Goal: Information Seeking & Learning: Learn about a topic

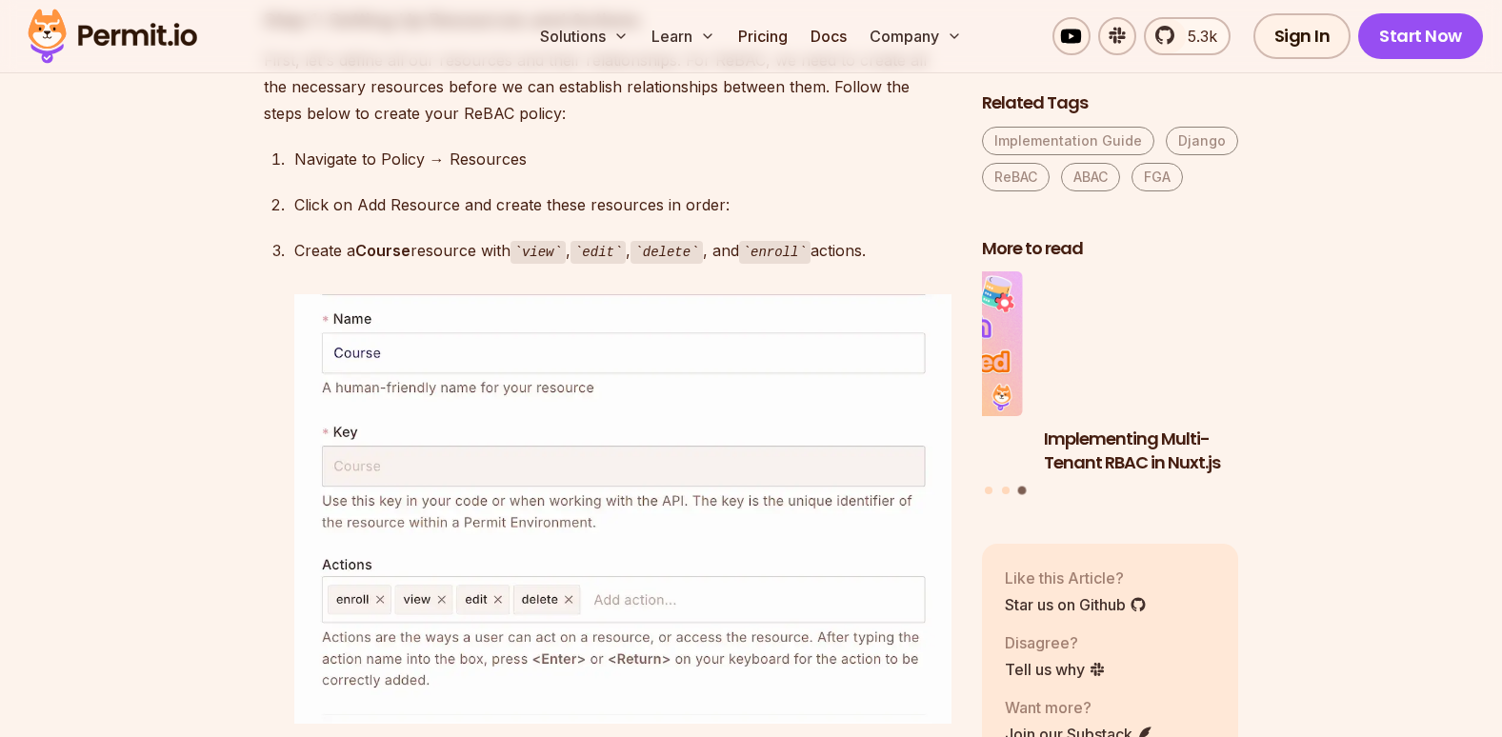
scroll to position [6477, 0]
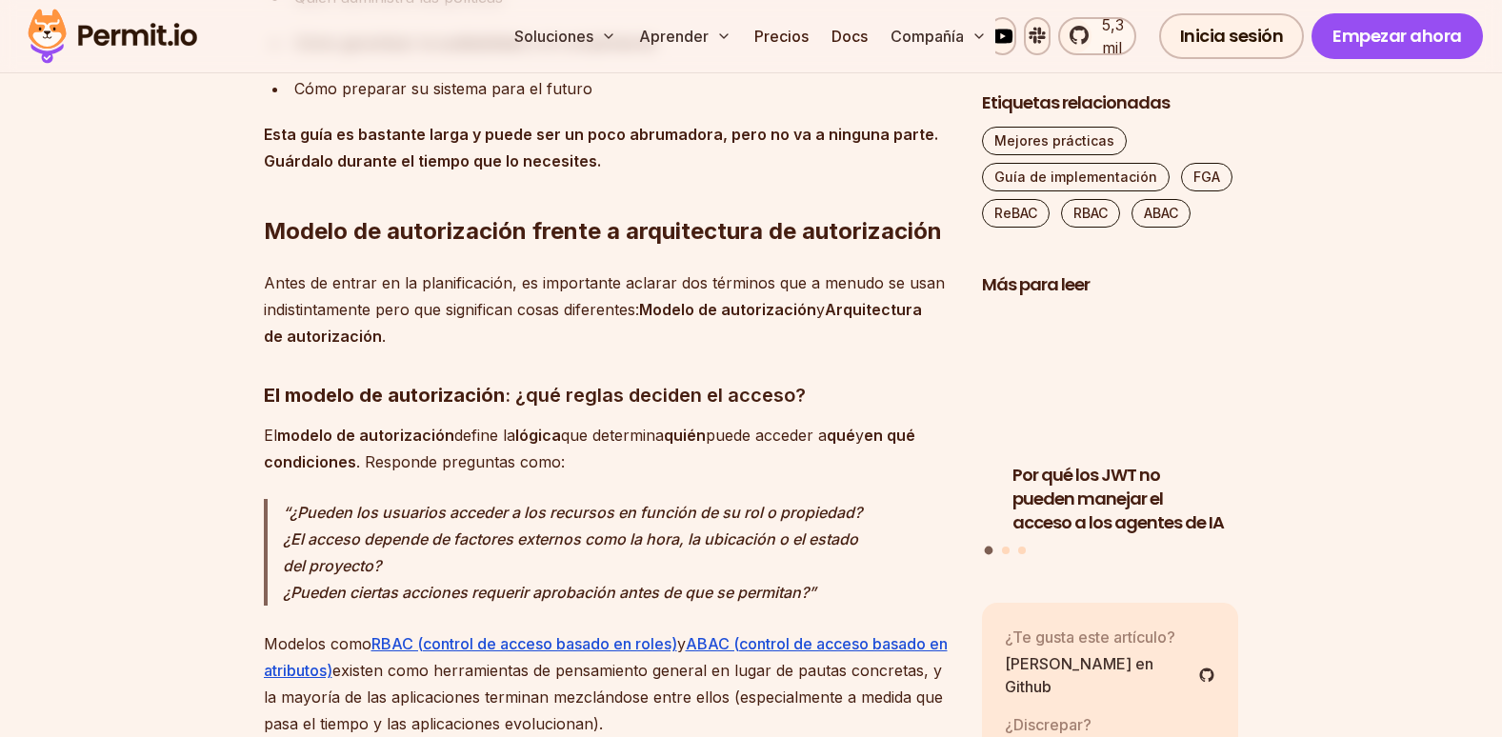
scroll to position [2095, 0]
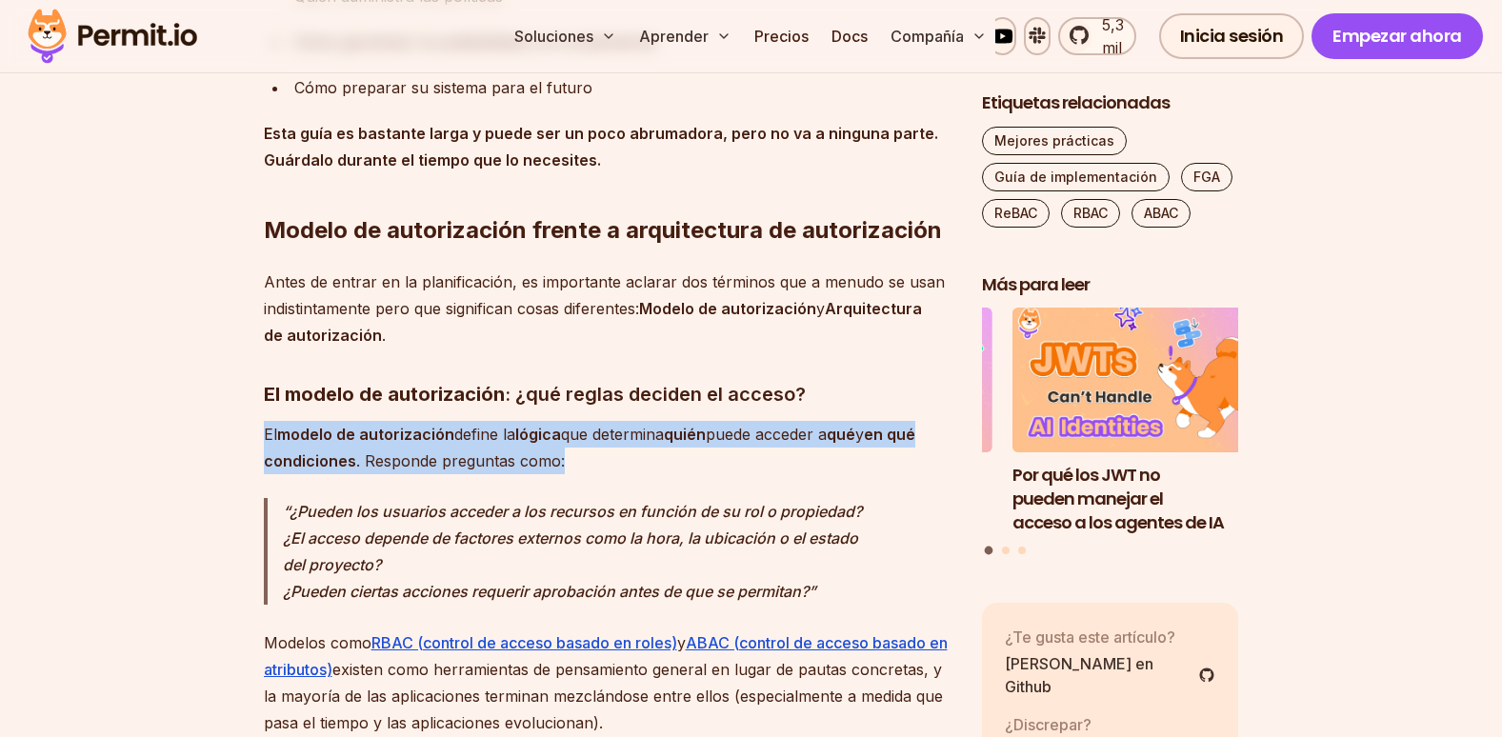
drag, startPoint x: 266, startPoint y: 427, endPoint x: 558, endPoint y: 457, distance: 294.0
click at [558, 457] on p "El modelo de autorización define la lógica que determina quién puede acceder a …" at bounding box center [608, 447] width 688 height 53
copy p "El modelo de autorización define la lógica que determina quién puede acceder a …"
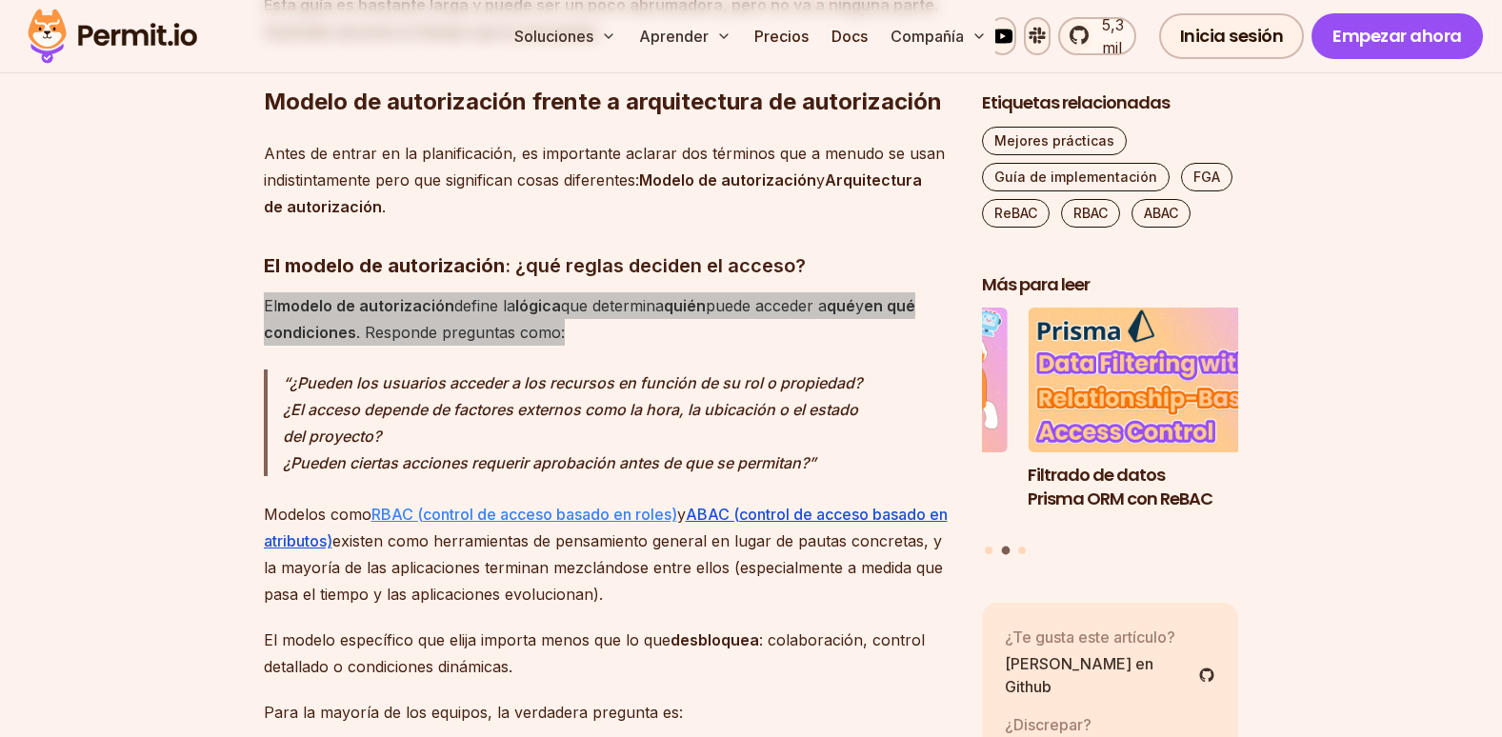
scroll to position [2286, 0]
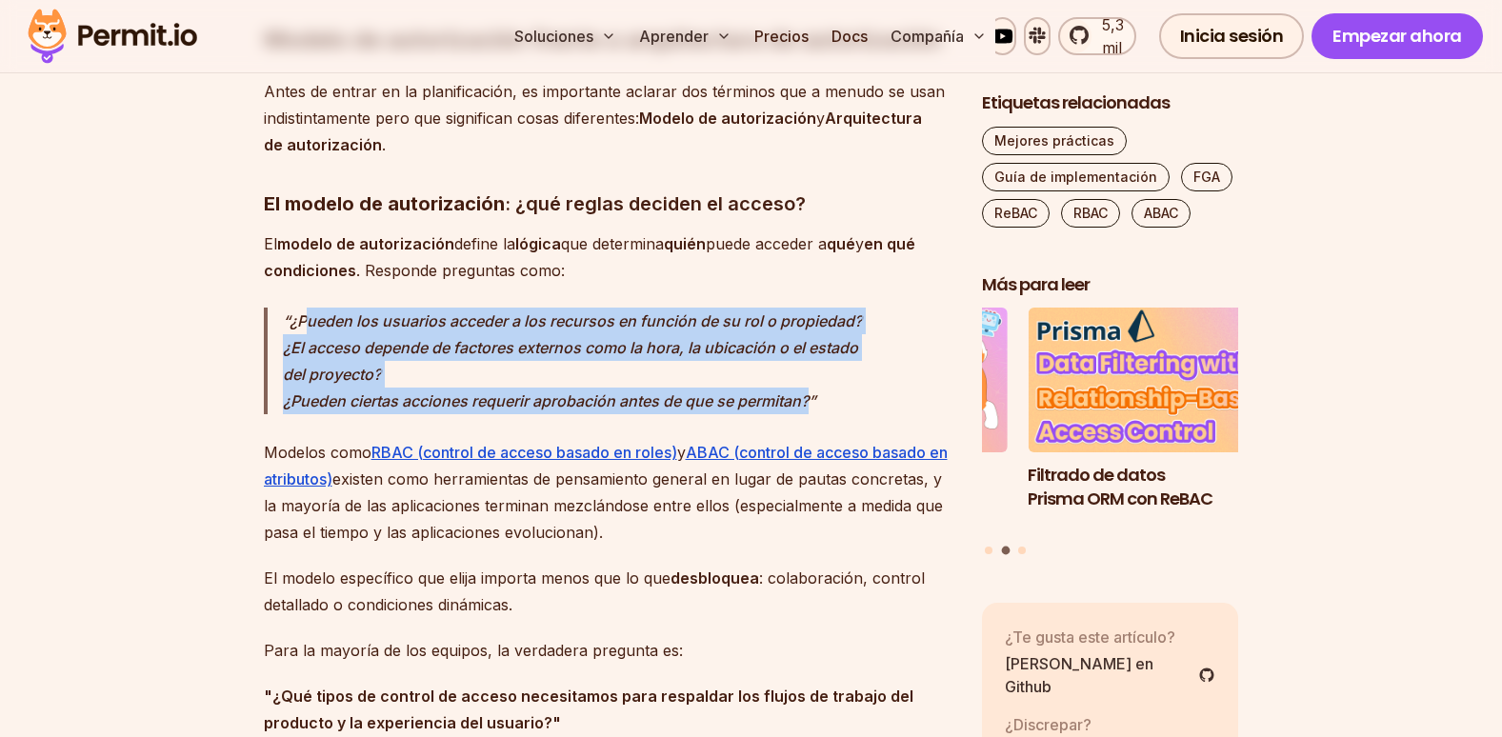
drag, startPoint x: 283, startPoint y: 316, endPoint x: 836, endPoint y: 394, distance: 558.9
click at [836, 394] on p "¿Pueden los usuarios acceder a los recursos en función de su rol o propiedad? ¿…" at bounding box center [617, 361] width 669 height 107
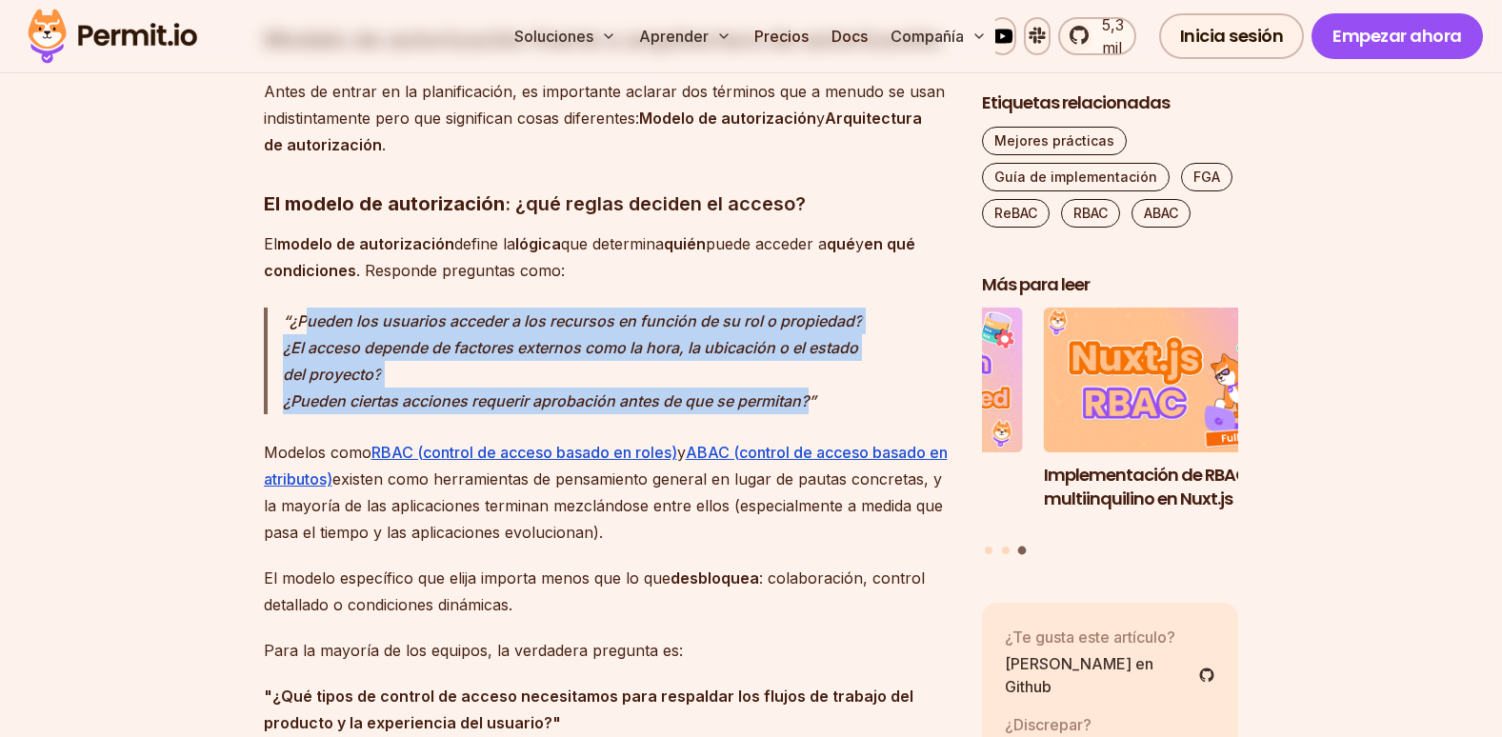
drag, startPoint x: 836, startPoint y: 394, endPoint x: 428, endPoint y: 359, distance: 410.1
click at [428, 359] on p "¿Pueden los usuarios acceder a los recursos en función de su rol o propiedad? ¿…" at bounding box center [617, 361] width 669 height 107
drag, startPoint x: 292, startPoint y: 327, endPoint x: 812, endPoint y: 402, distance: 524.5
click at [812, 402] on em "¿Pueden los usuarios acceder a los recursos en función de su rol o propiedad? ¿…" at bounding box center [572, 360] width 579 height 99
copy em "¿Pueden los usuarios acceder a los recursos en función de su rol o propiedad? ¿…"
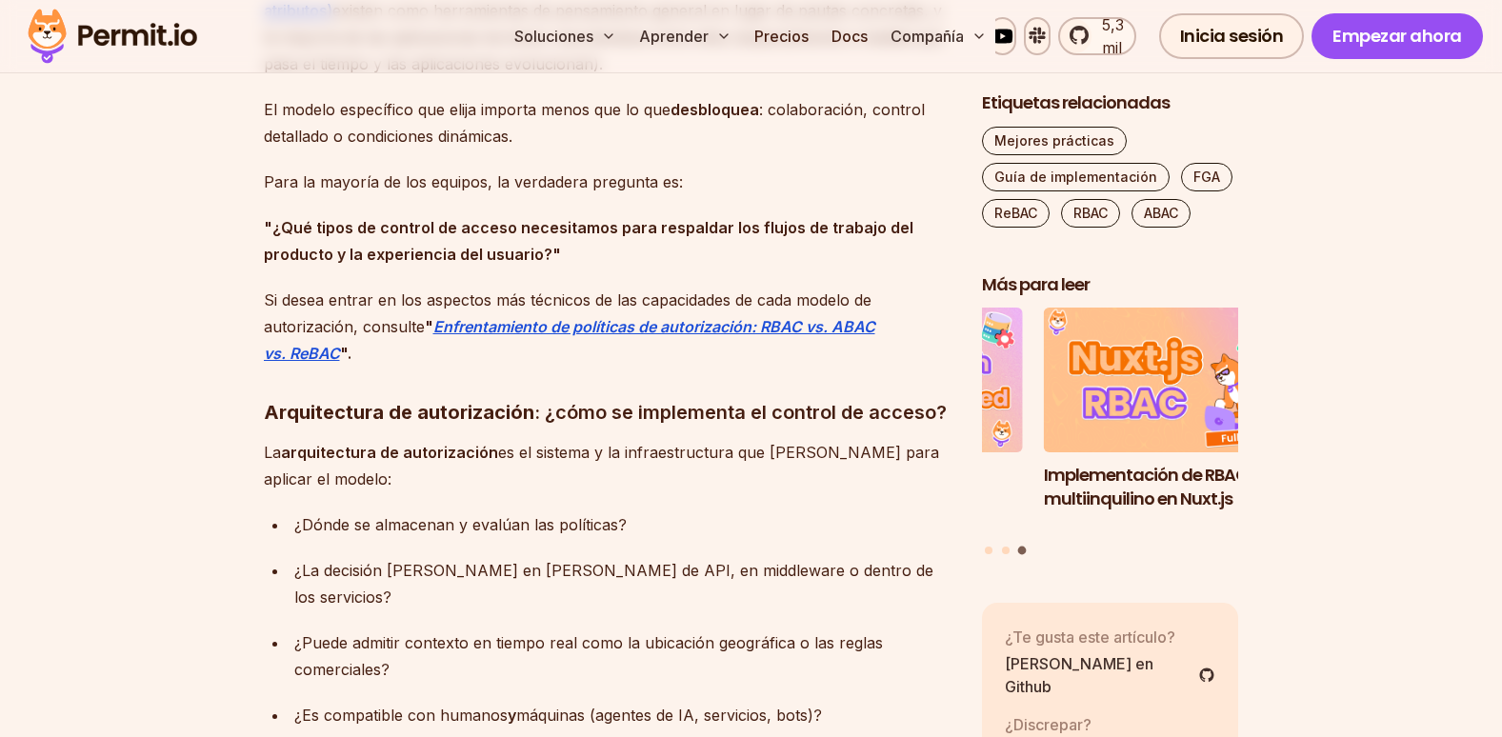
scroll to position [2762, 0]
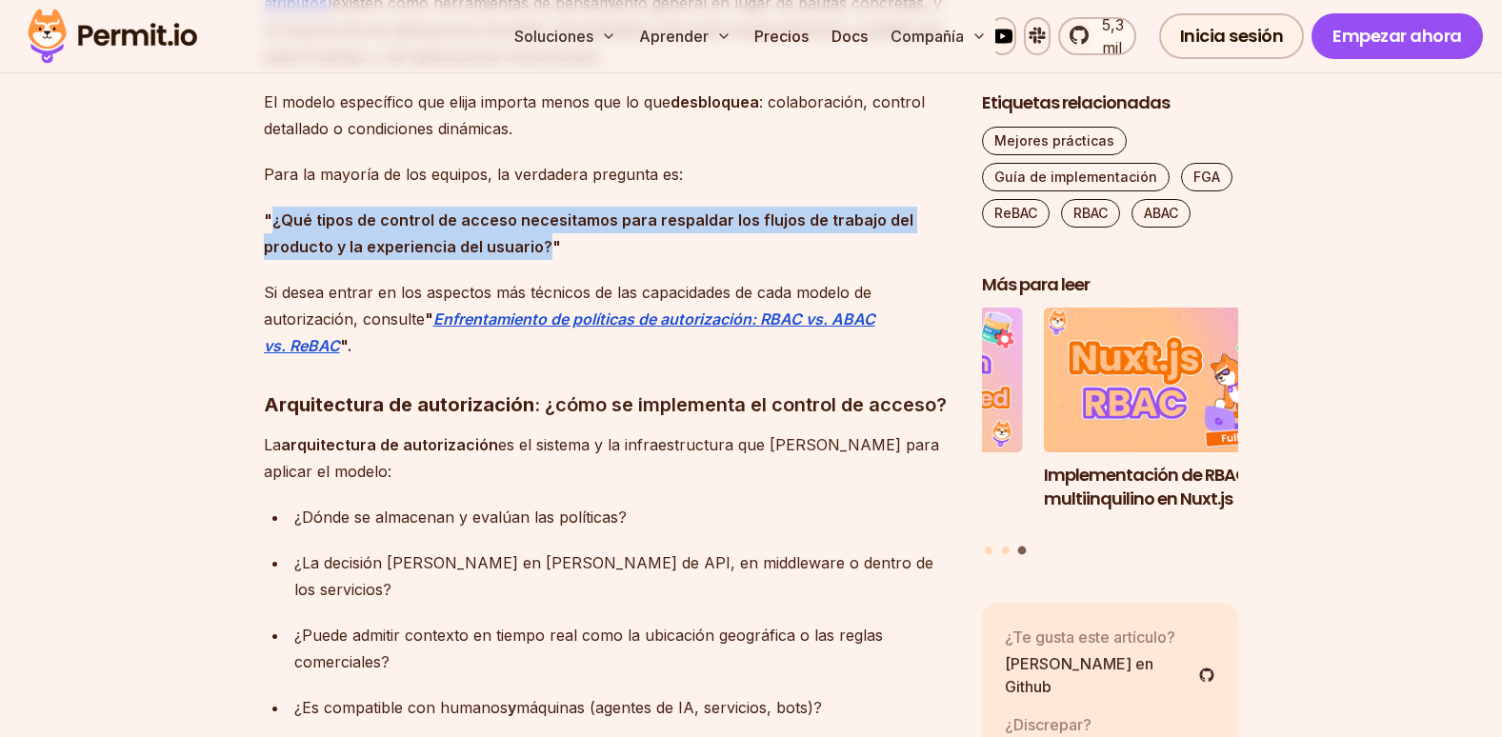
drag, startPoint x: 545, startPoint y: 246, endPoint x: 274, endPoint y: 221, distance: 271.6
click at [274, 221] on strong ""¿Qué tipos de control de acceso necesitamos para respaldar los flujos de traba…" at bounding box center [589, 233] width 650 height 46
copy strong "¿Qué tipos de control de acceso necesitamos para respaldar los flujos de trabaj…"
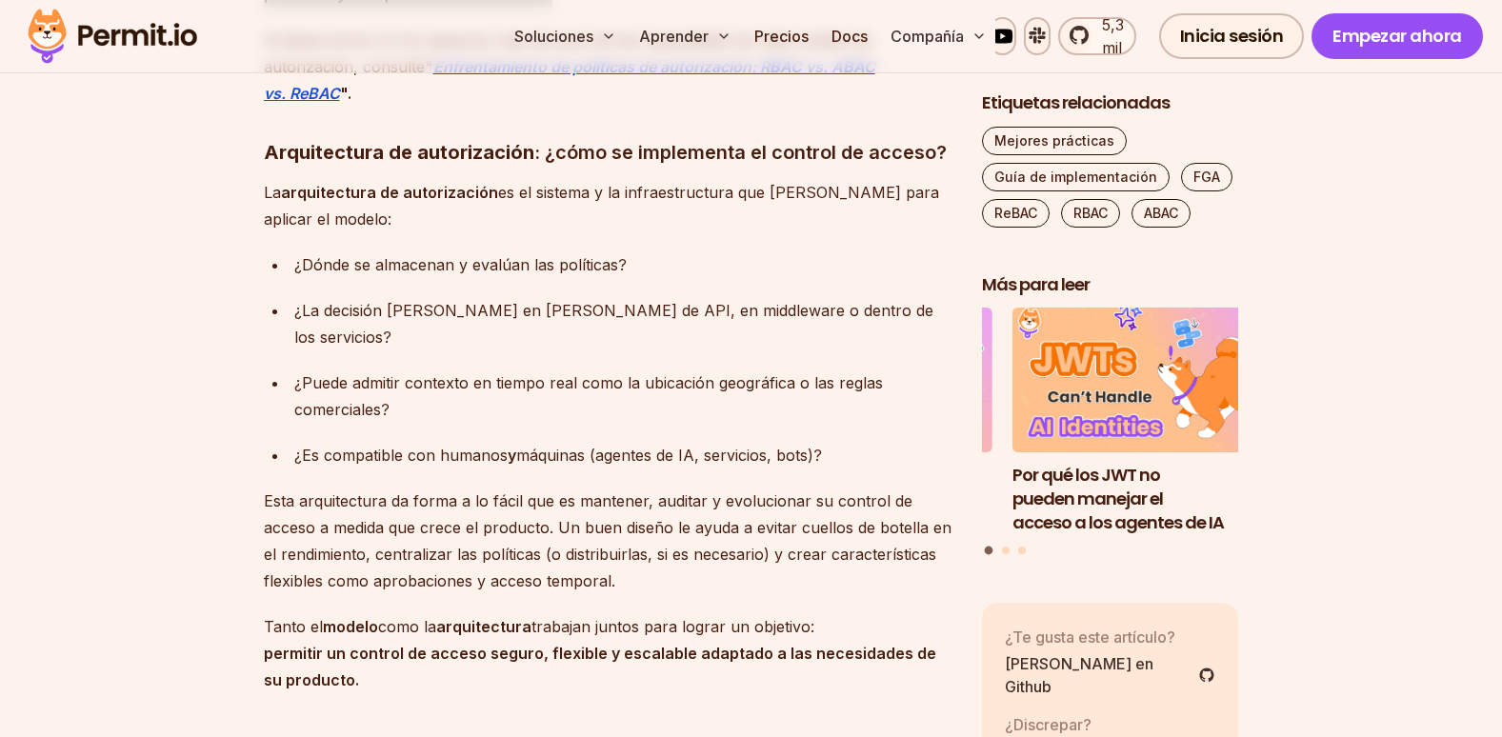
scroll to position [3048, 0]
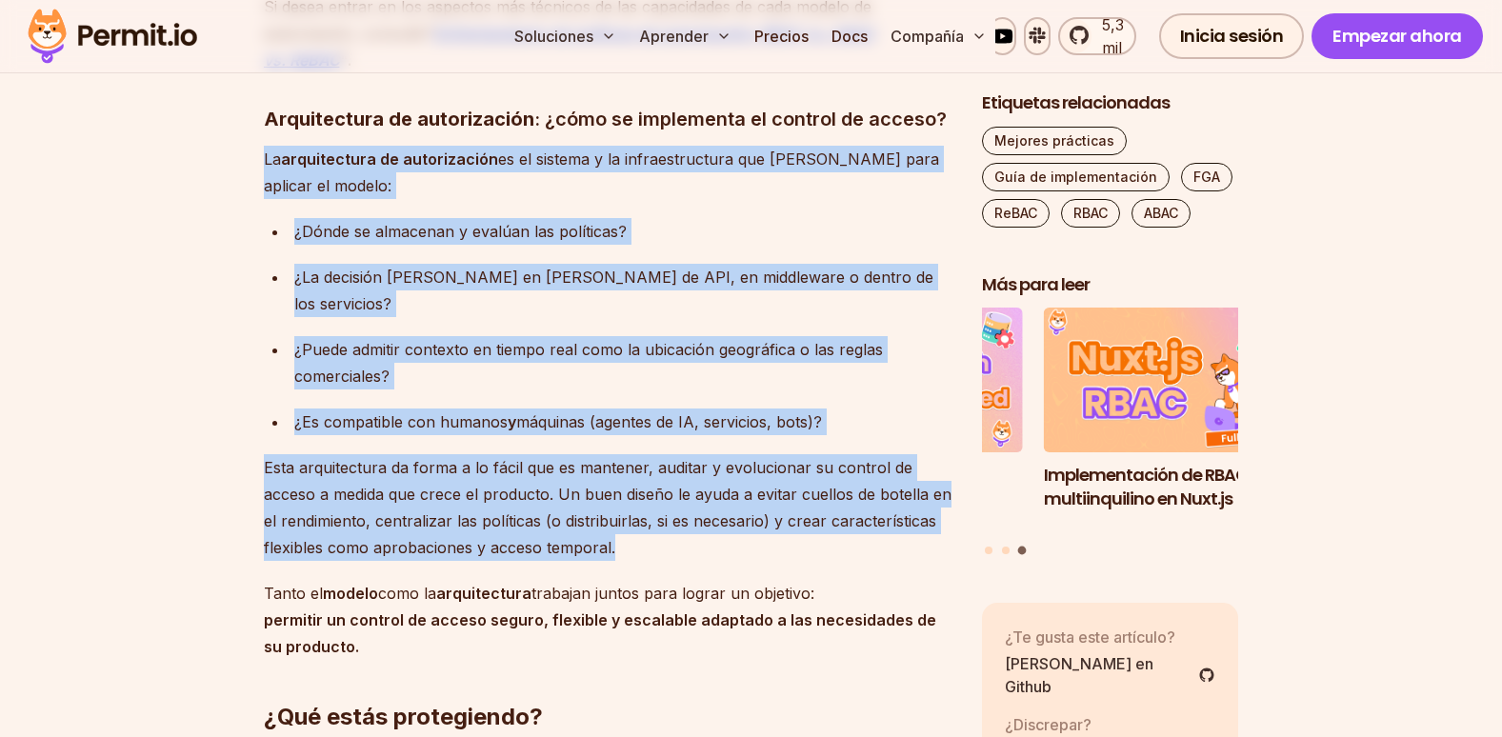
drag, startPoint x: 261, startPoint y: 158, endPoint x: 790, endPoint y: 513, distance: 636.9
copy div "La arquitectura de autorización es el sistema y la infraestructura que se crean…"
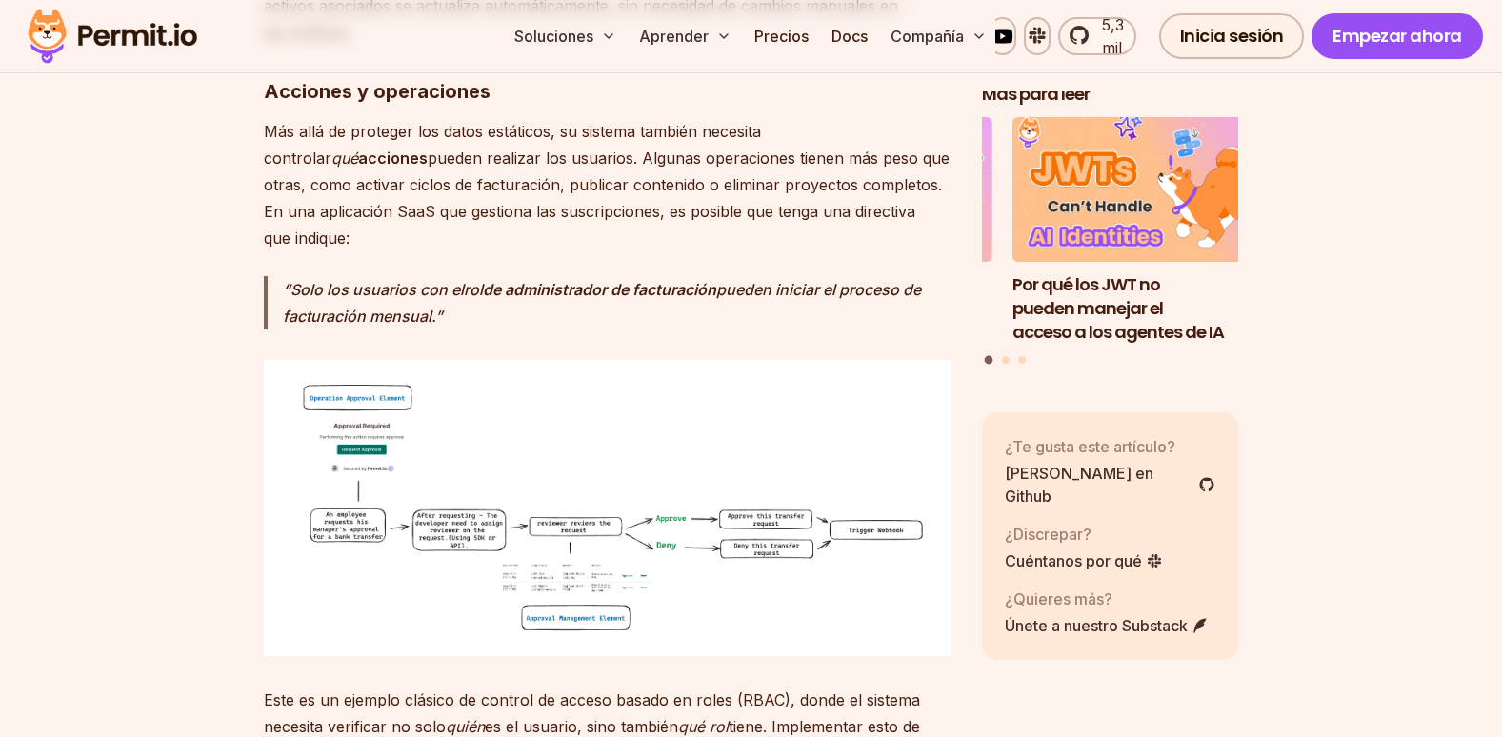
scroll to position [4503, 0]
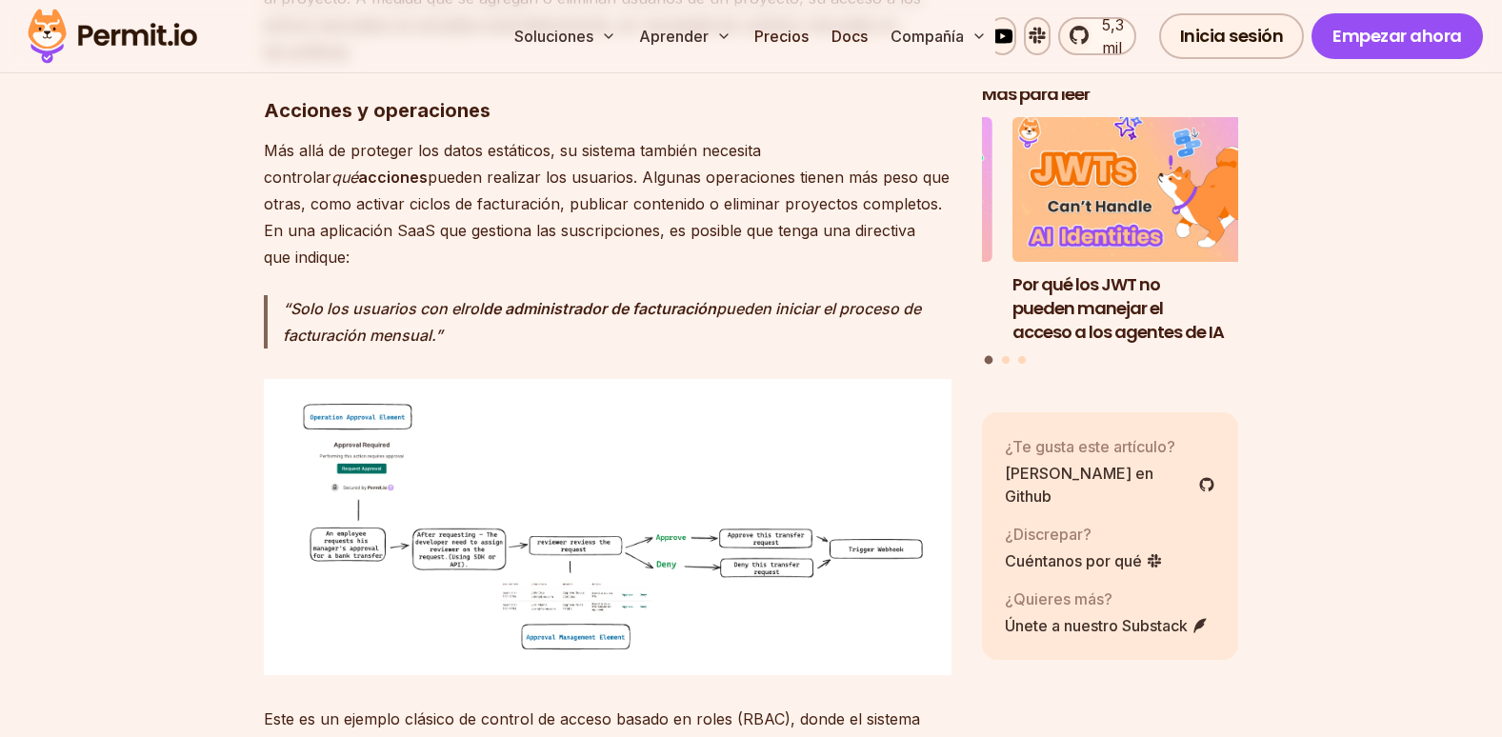
click at [591, 403] on img at bounding box center [608, 527] width 688 height 296
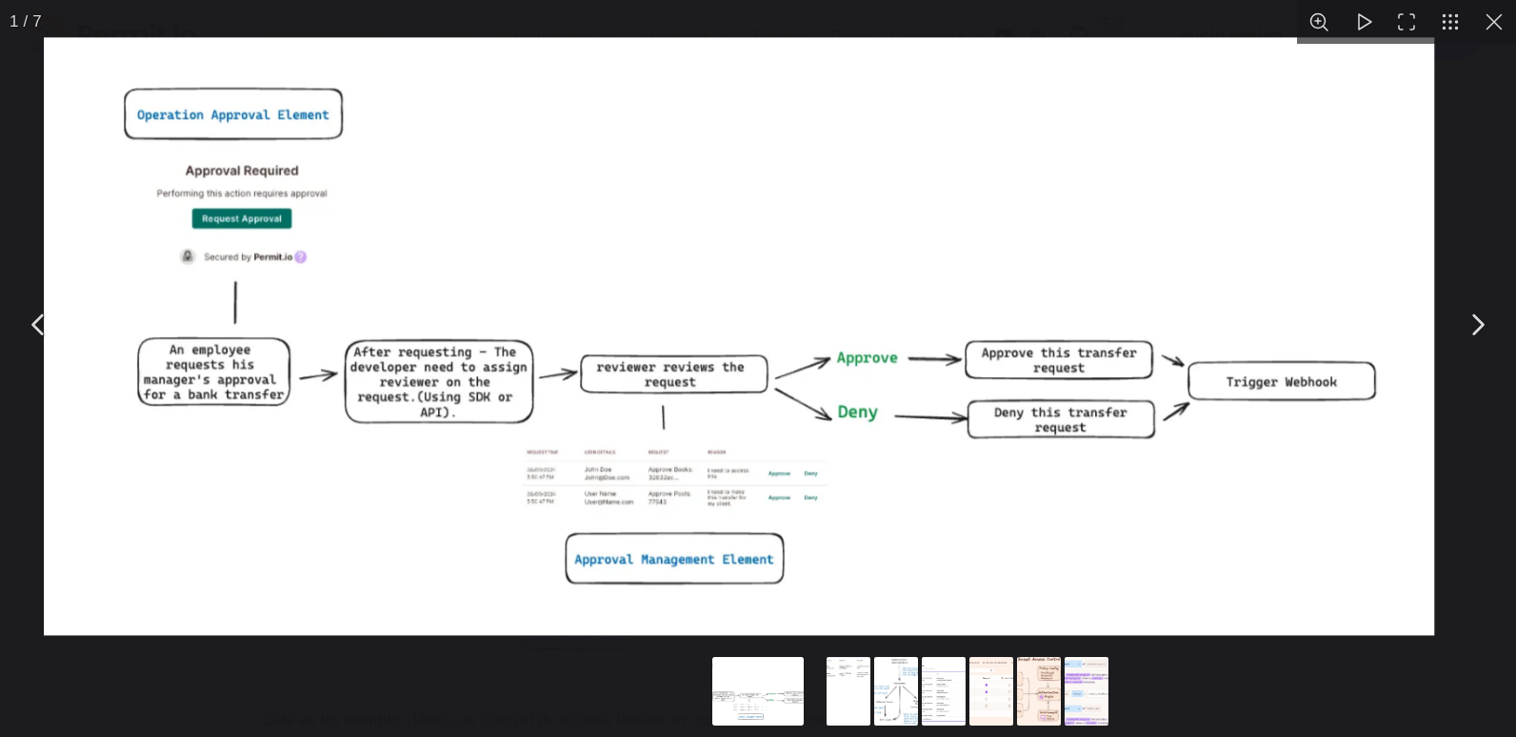
click at [556, 448] on img "You can close this modal content with the ESC key" at bounding box center [740, 336] width 1392 height 598
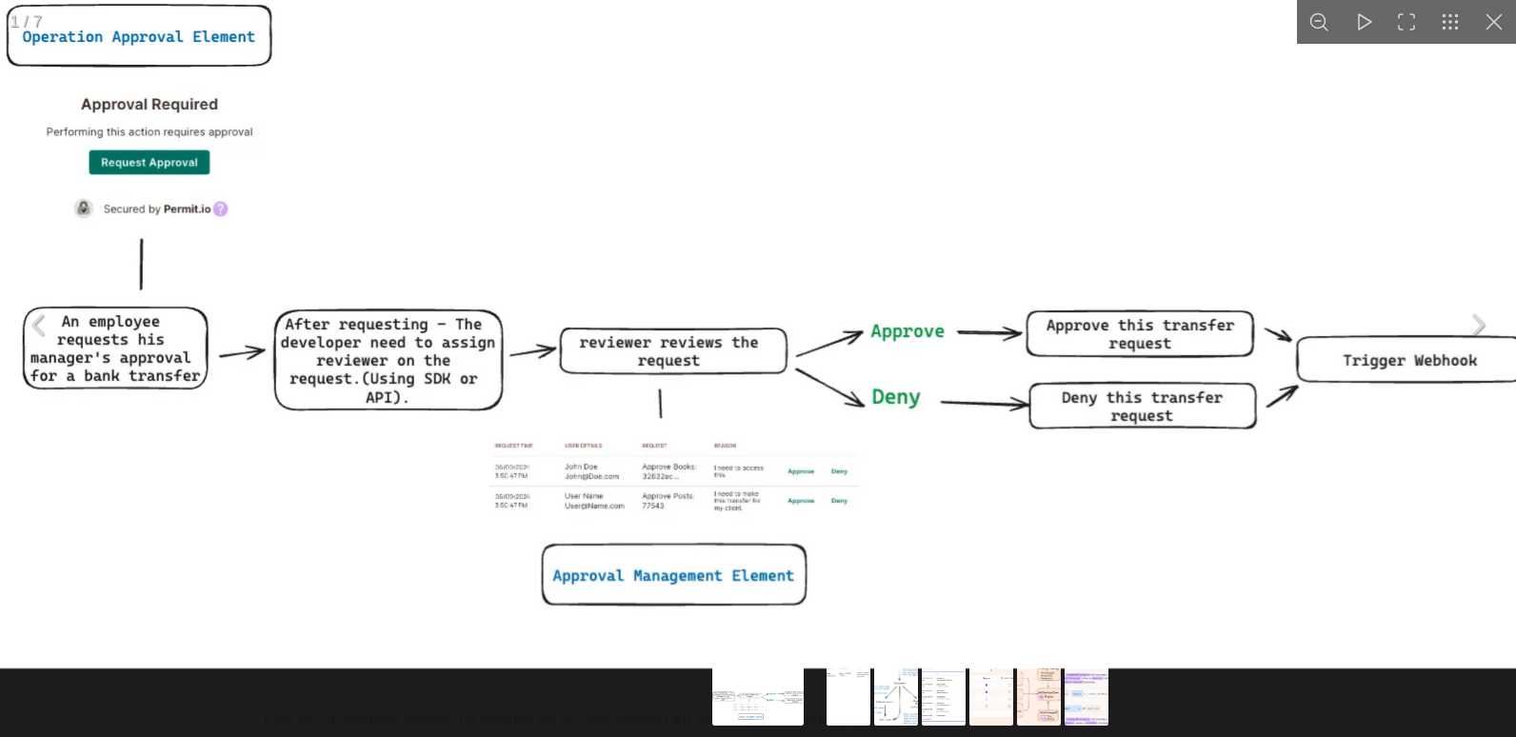
drag, startPoint x: 968, startPoint y: 372, endPoint x: 918, endPoint y: 359, distance: 51.3
click at [913, 360] on img "Puede cerrar este contenido modal con la clave ESC" at bounding box center [753, 306] width 1687 height 726
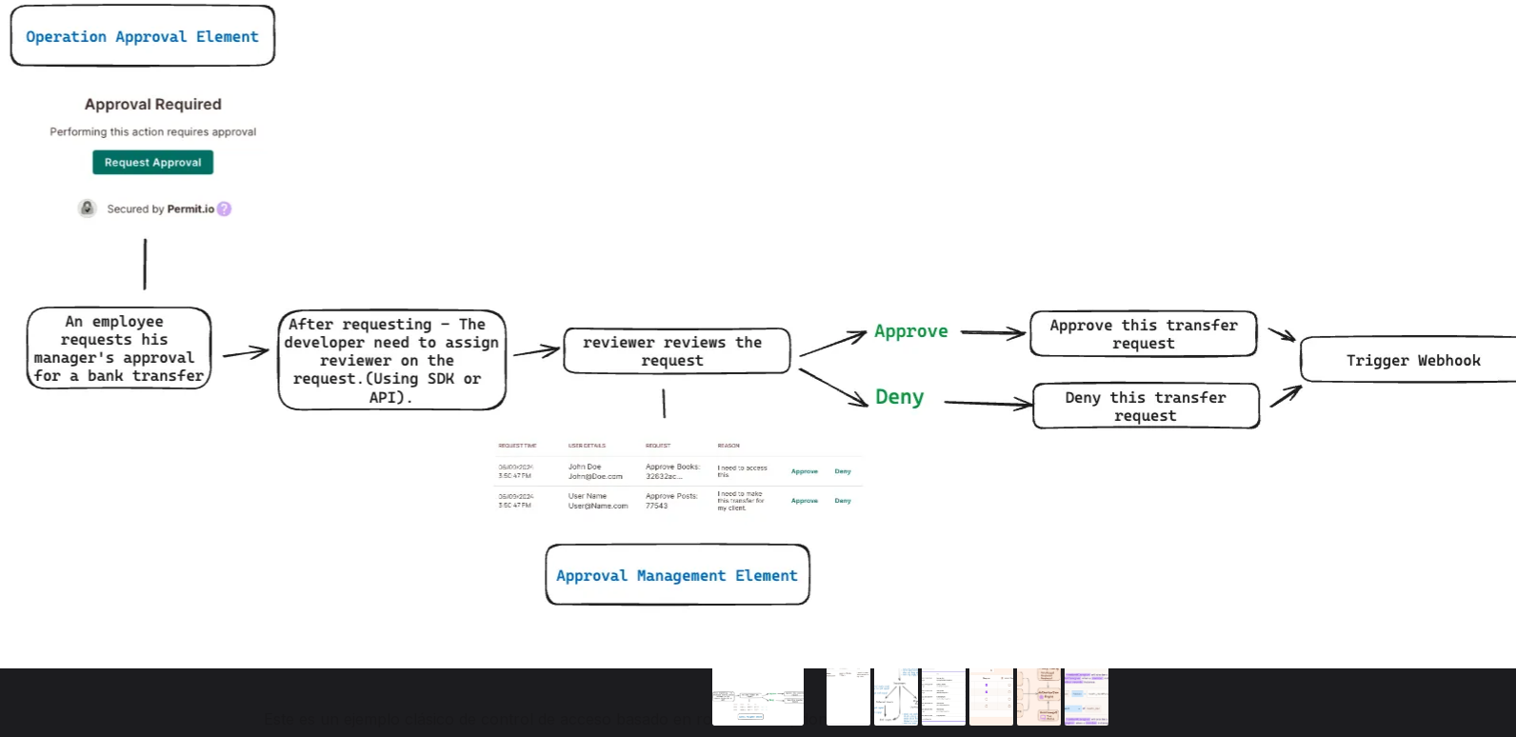
click at [944, 359] on img "Puede cerrar este contenido modal con la clave ESC" at bounding box center [755, 306] width 1687 height 726
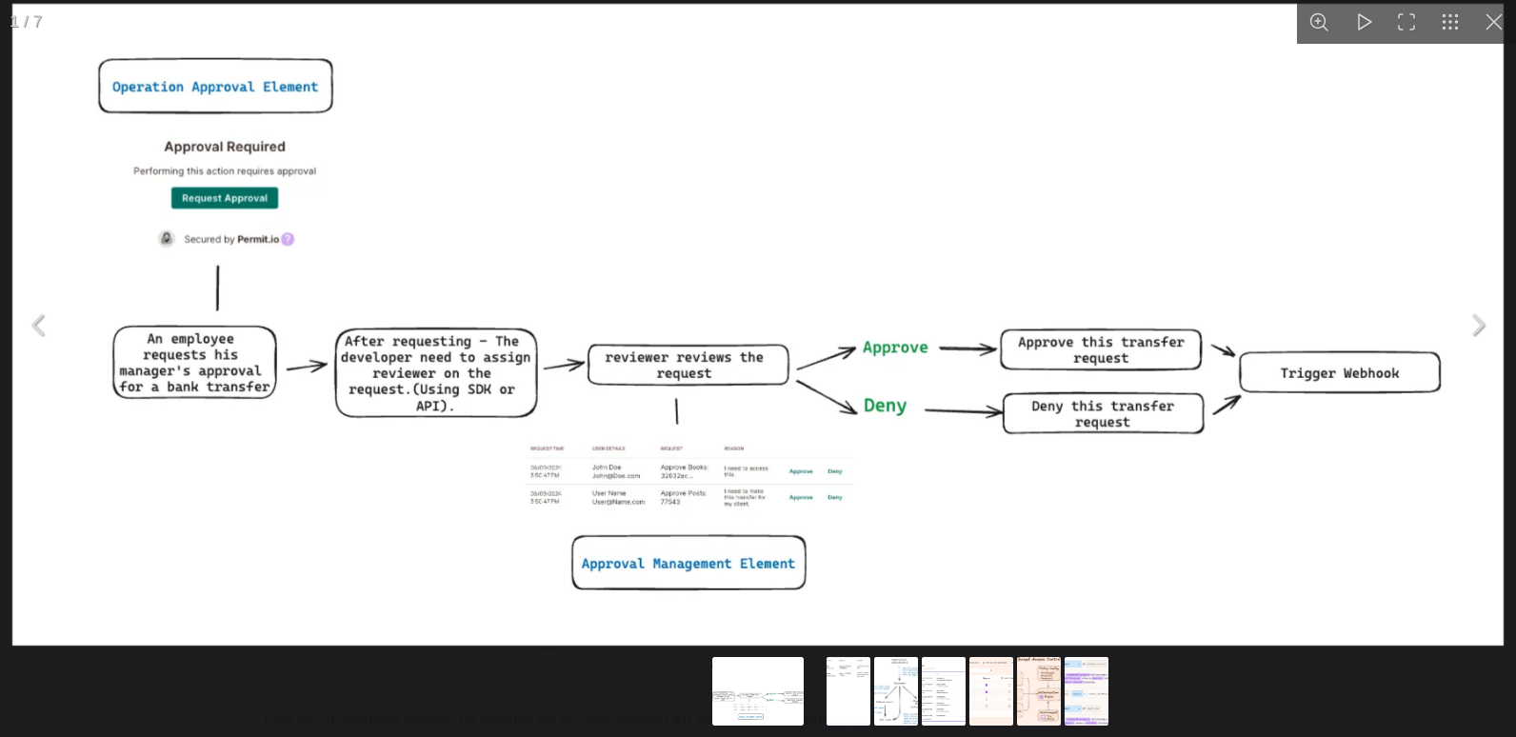
click at [549, 665] on div "Puede cerrar este contenido modal con la clave ESC" at bounding box center [758, 694] width 1516 height 88
click at [1483, 21] on button "Puede cerrar este contenido modal con la clave ESC" at bounding box center [1495, 22] width 44 height 44
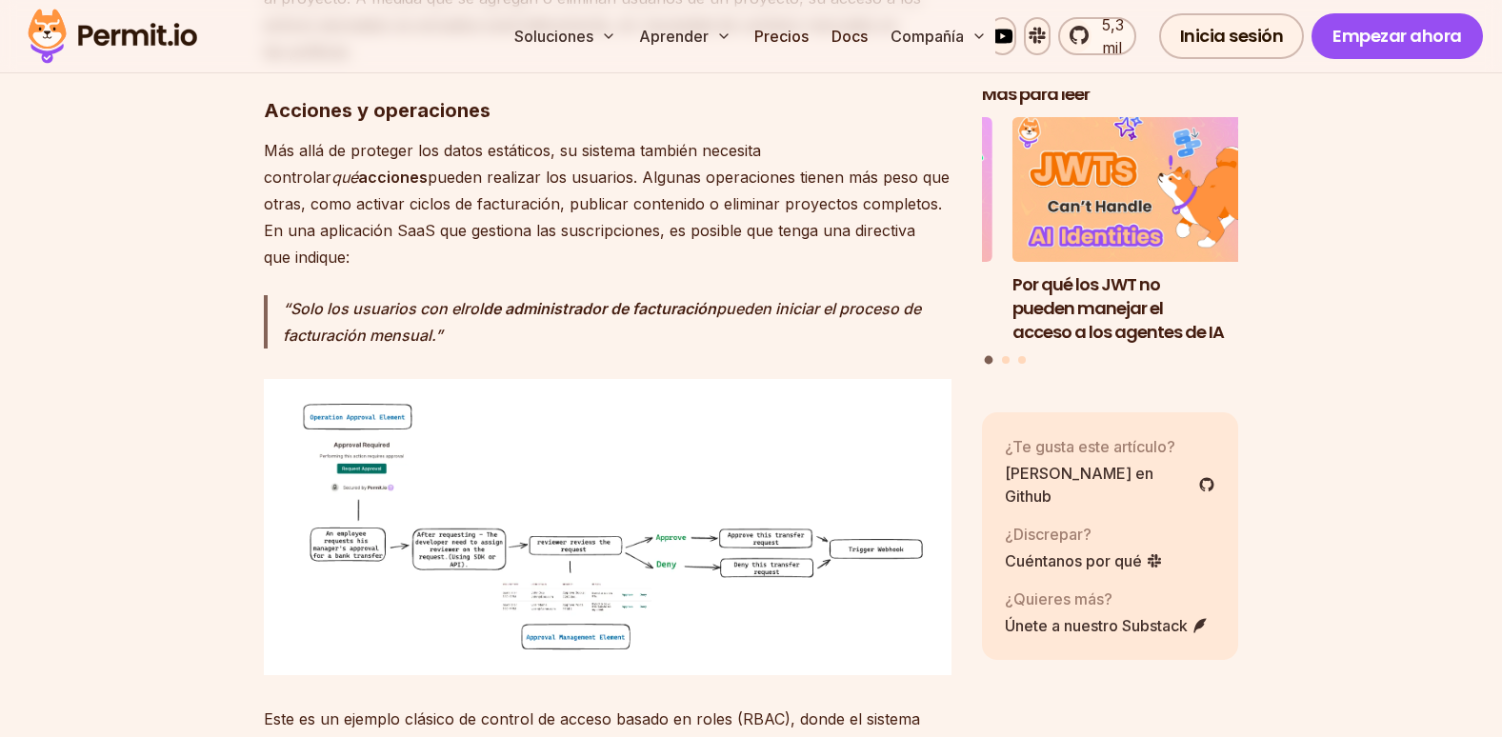
scroll to position [4408, 0]
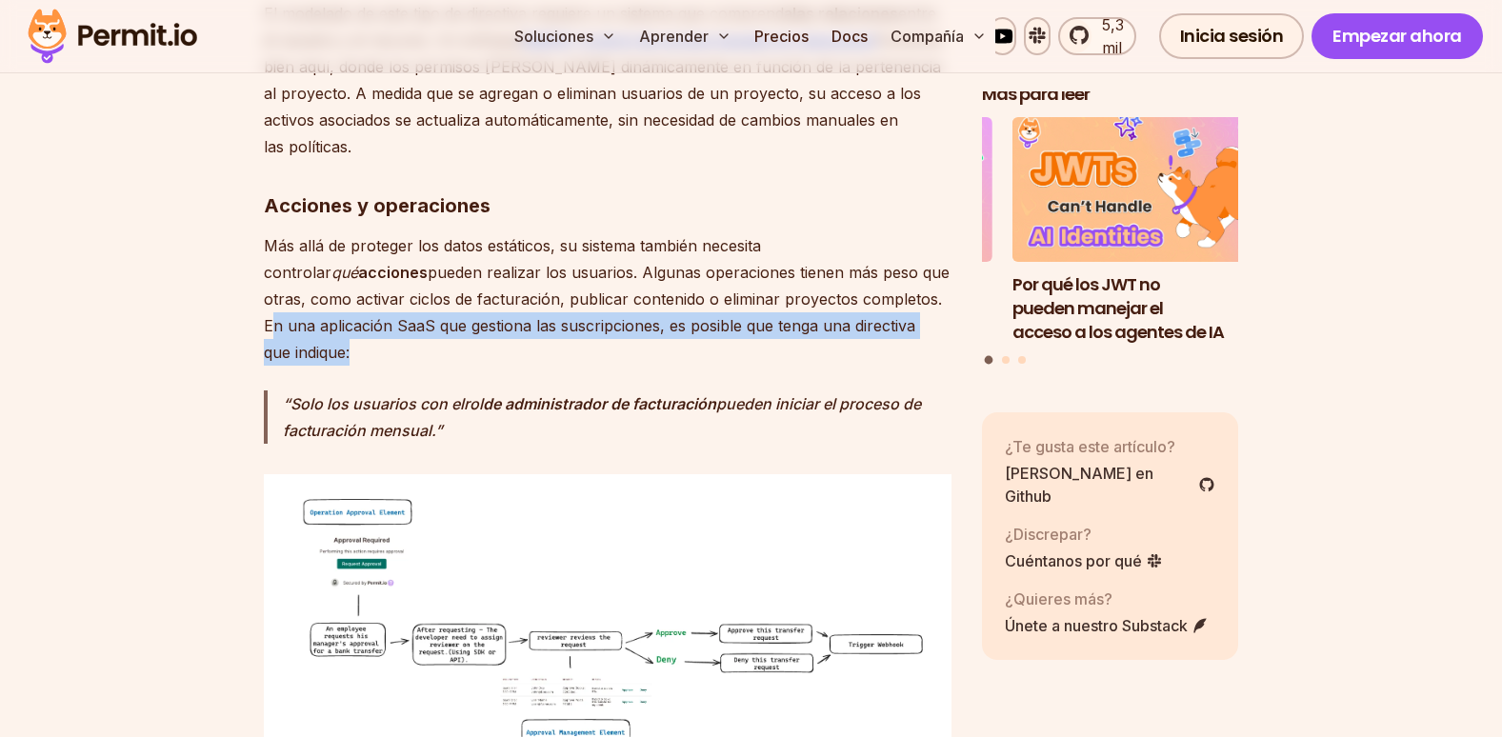
drag, startPoint x: 798, startPoint y: 218, endPoint x: 511, endPoint y: 350, distance: 316.3
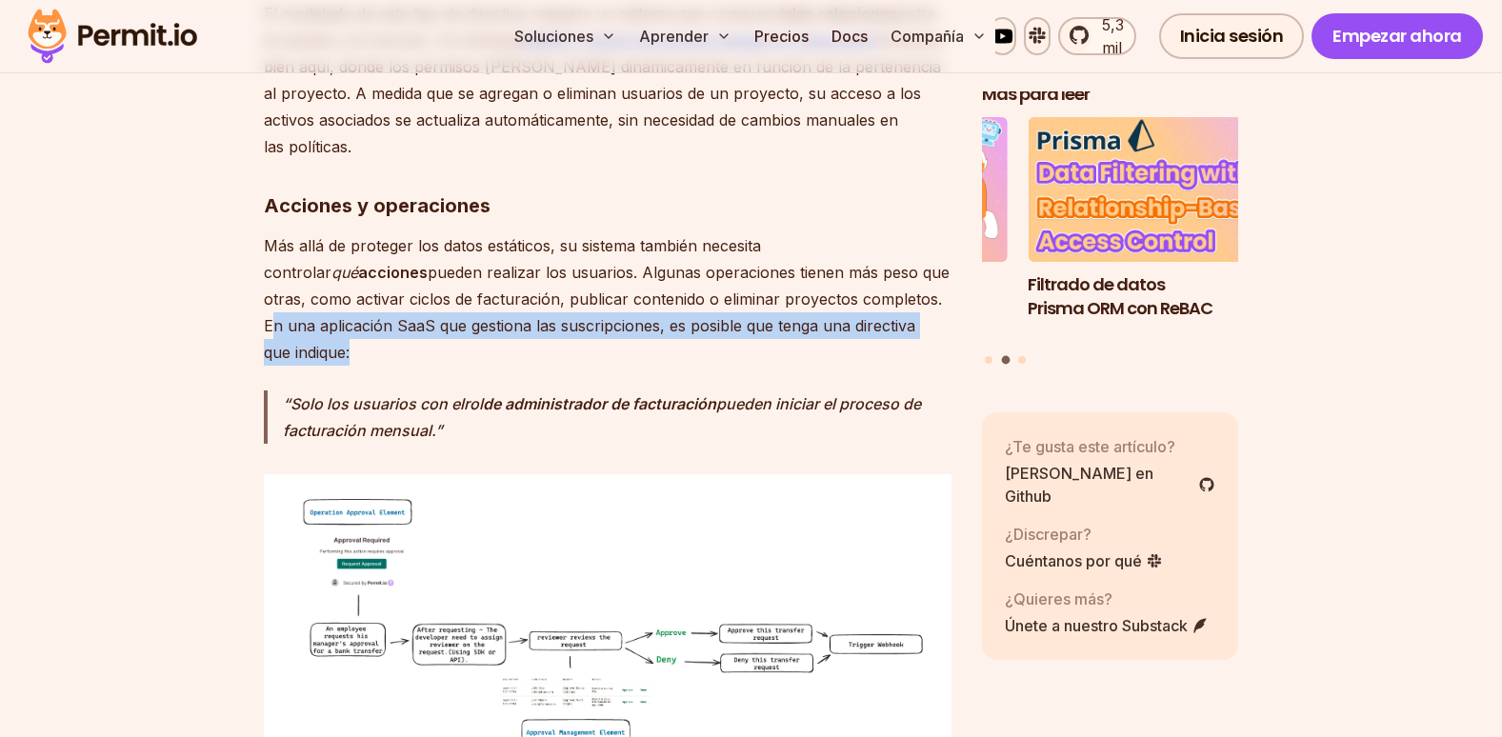
drag, startPoint x: 511, startPoint y: 350, endPoint x: 422, endPoint y: 312, distance: 96.1
copy p "En una aplicación SaaS que gestiona las suscripciones, es posible que tenga una…"
click at [650, 552] on img at bounding box center [608, 622] width 688 height 296
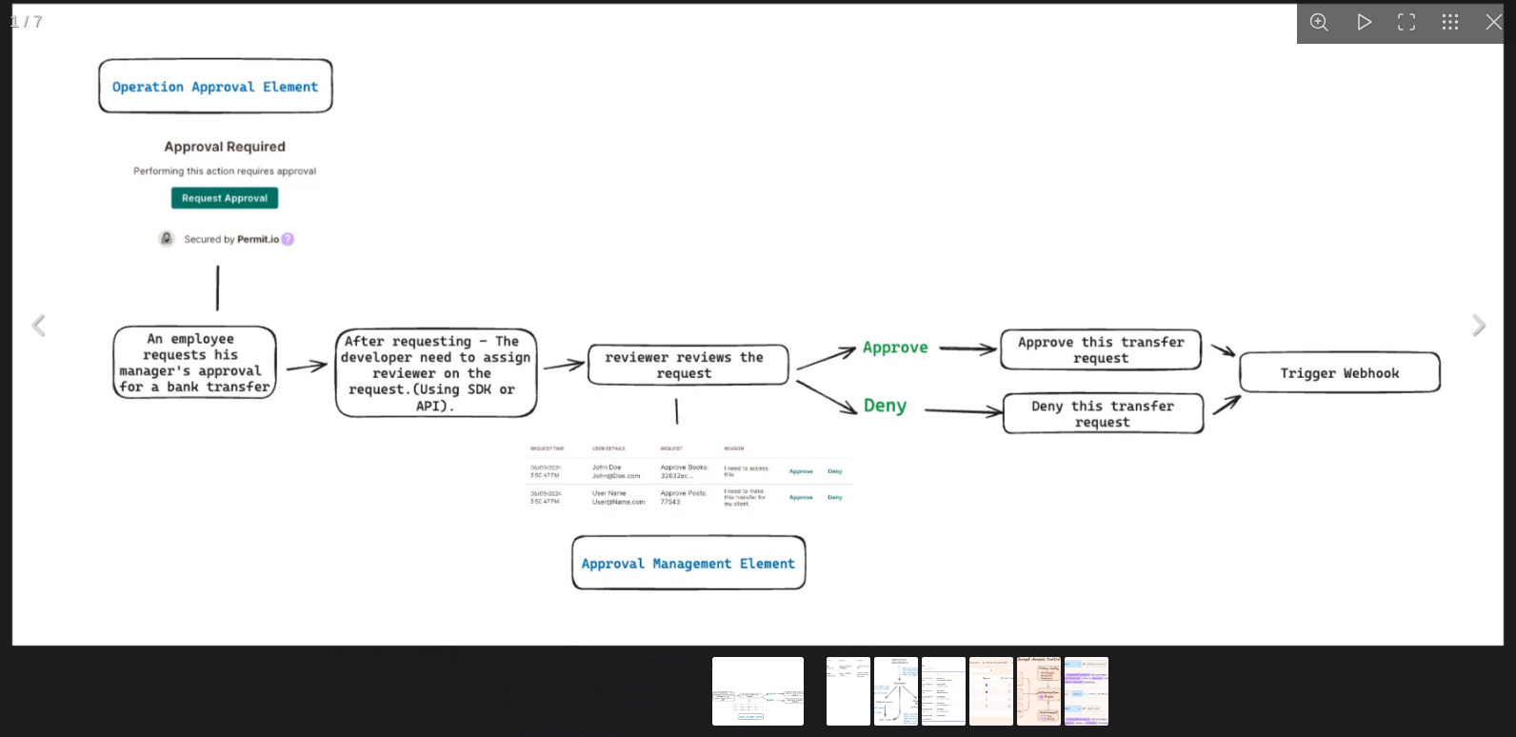
click at [905, 536] on img "Puede cerrar este contenido modal con la clave ESC" at bounding box center [758, 325] width 1492 height 642
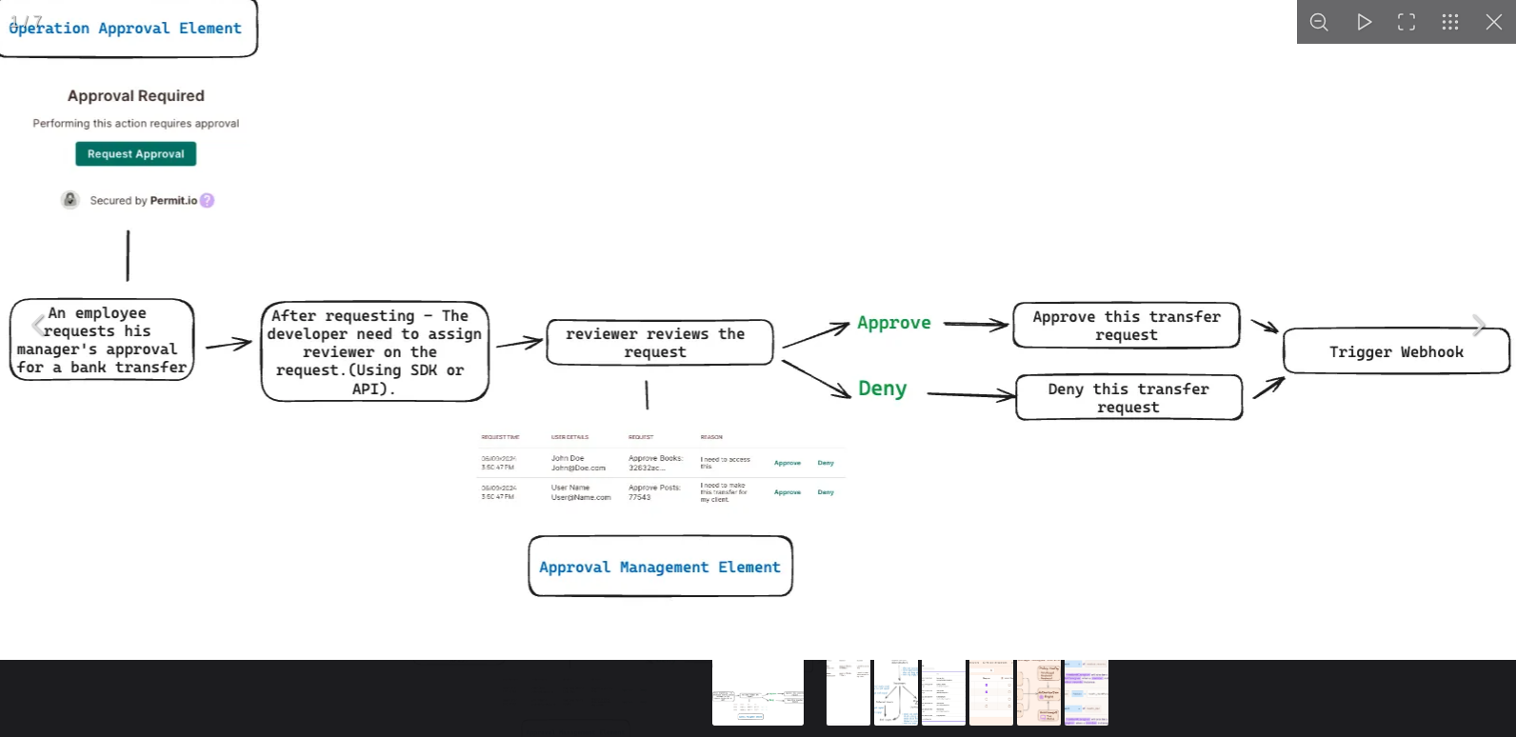
click at [1482, 26] on button "Puede cerrar este contenido modal con la clave ESC" at bounding box center [1495, 22] width 44 height 44
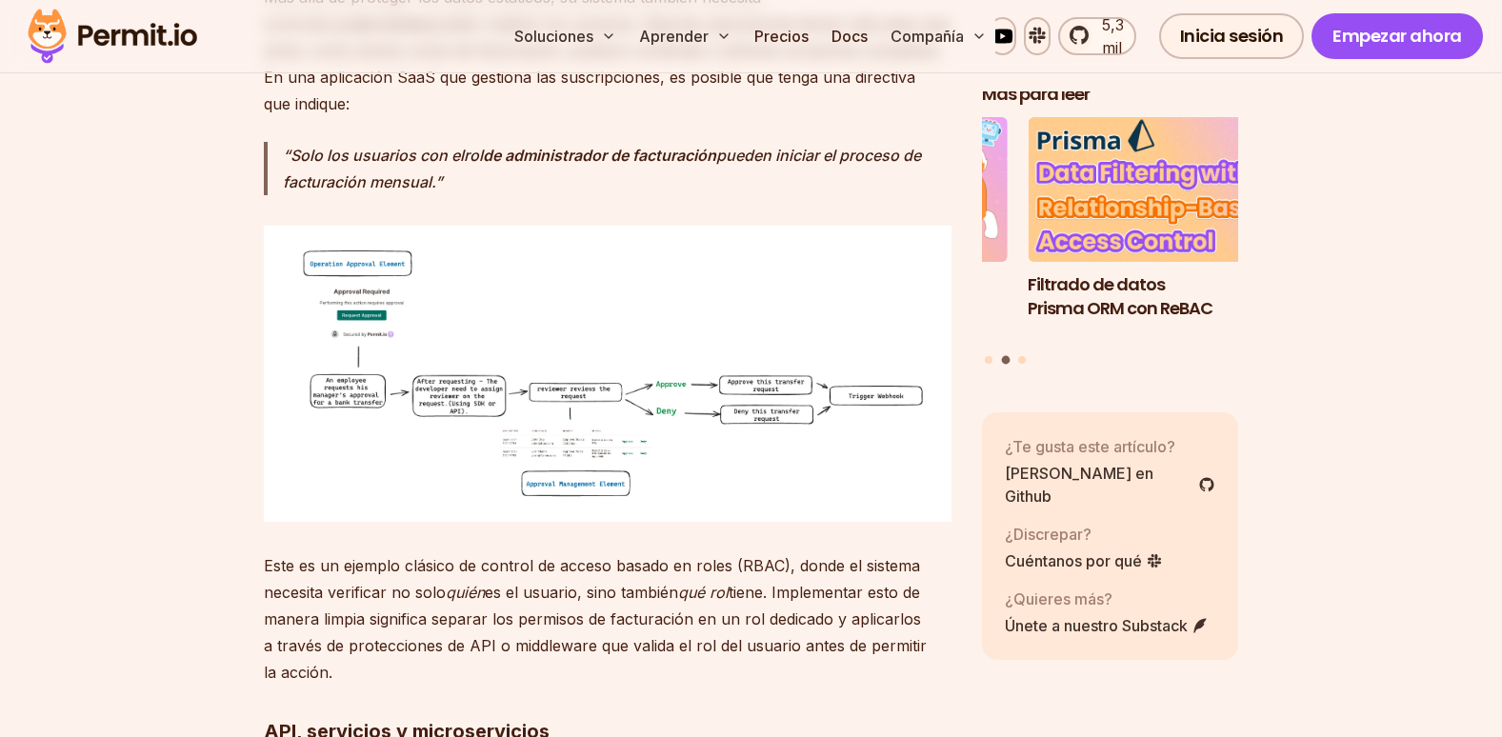
scroll to position [4694, 0]
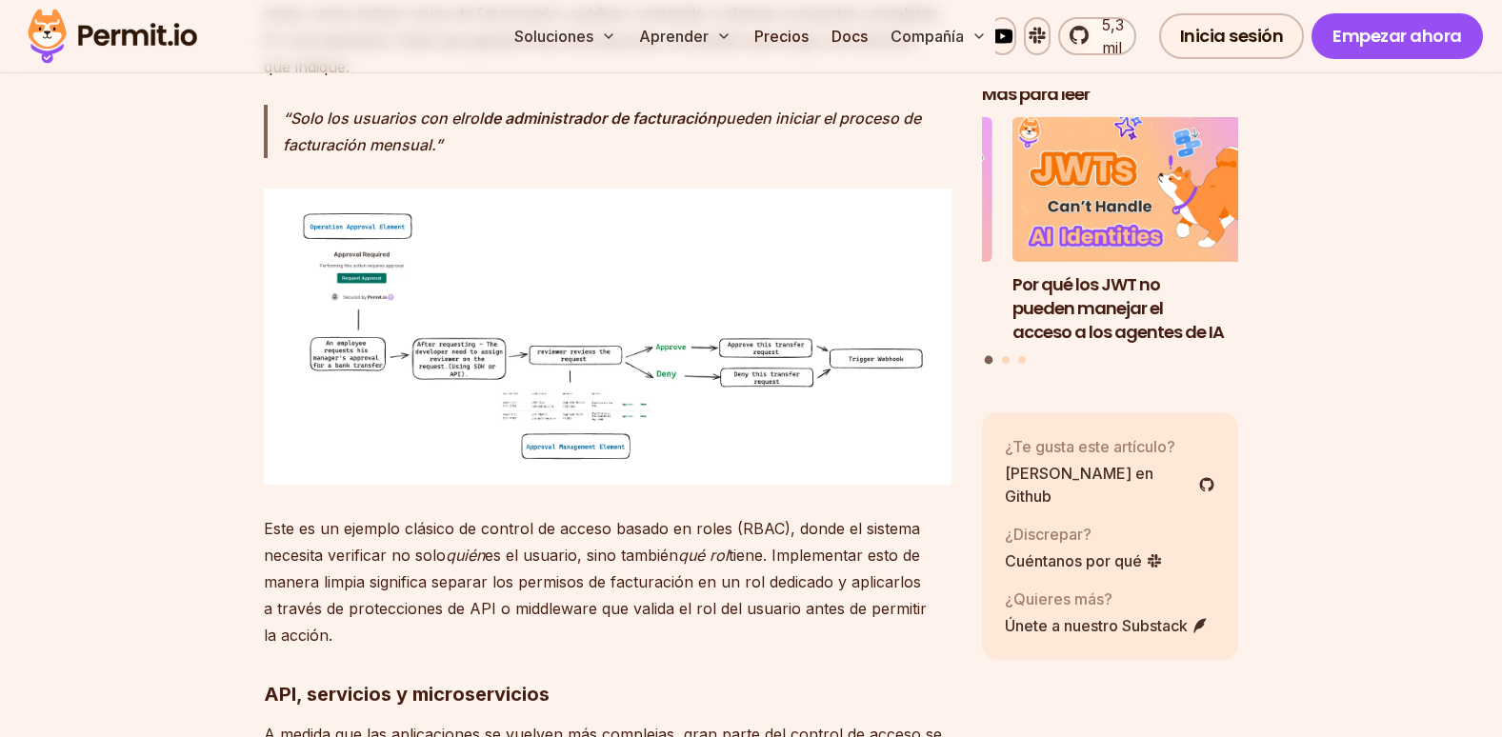
drag, startPoint x: 263, startPoint y: 418, endPoint x: 624, endPoint y: 531, distance: 378.1
click at [624, 531] on p "Este es un ejemplo clásico de control de acceso basado en roles (RBAC), donde e…" at bounding box center [608, 581] width 688 height 133
drag, startPoint x: 624, startPoint y: 531, endPoint x: 557, endPoint y: 495, distance: 75.4
copy p "Este es un ejemplo clásico de control de acceso basado en roles (RBAC), donde e…"
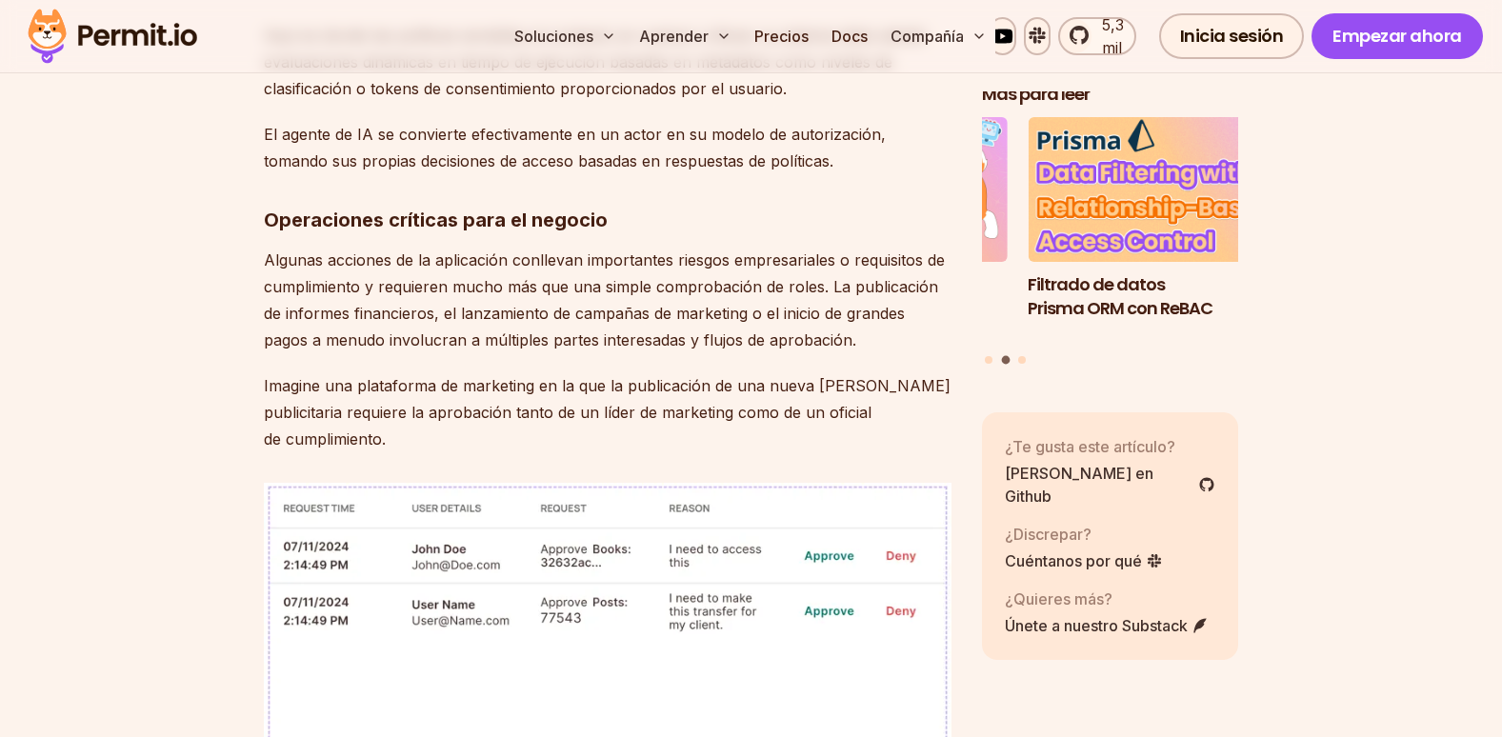
scroll to position [5646, 0]
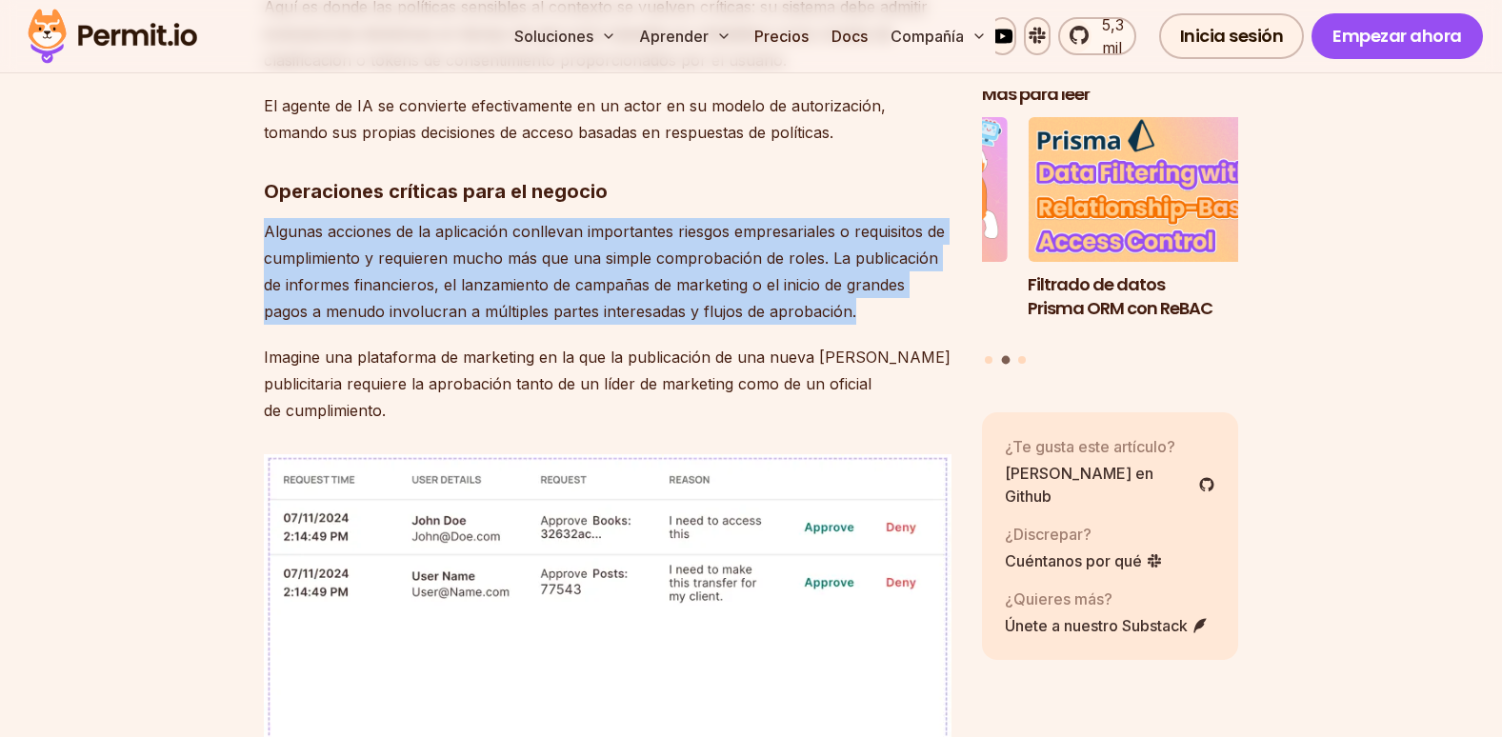
drag, startPoint x: 261, startPoint y: 119, endPoint x: 850, endPoint y: 217, distance: 596.7
copy p "Algunas acciones de la aplicación conllevan importantes riesgos empresariales o…"
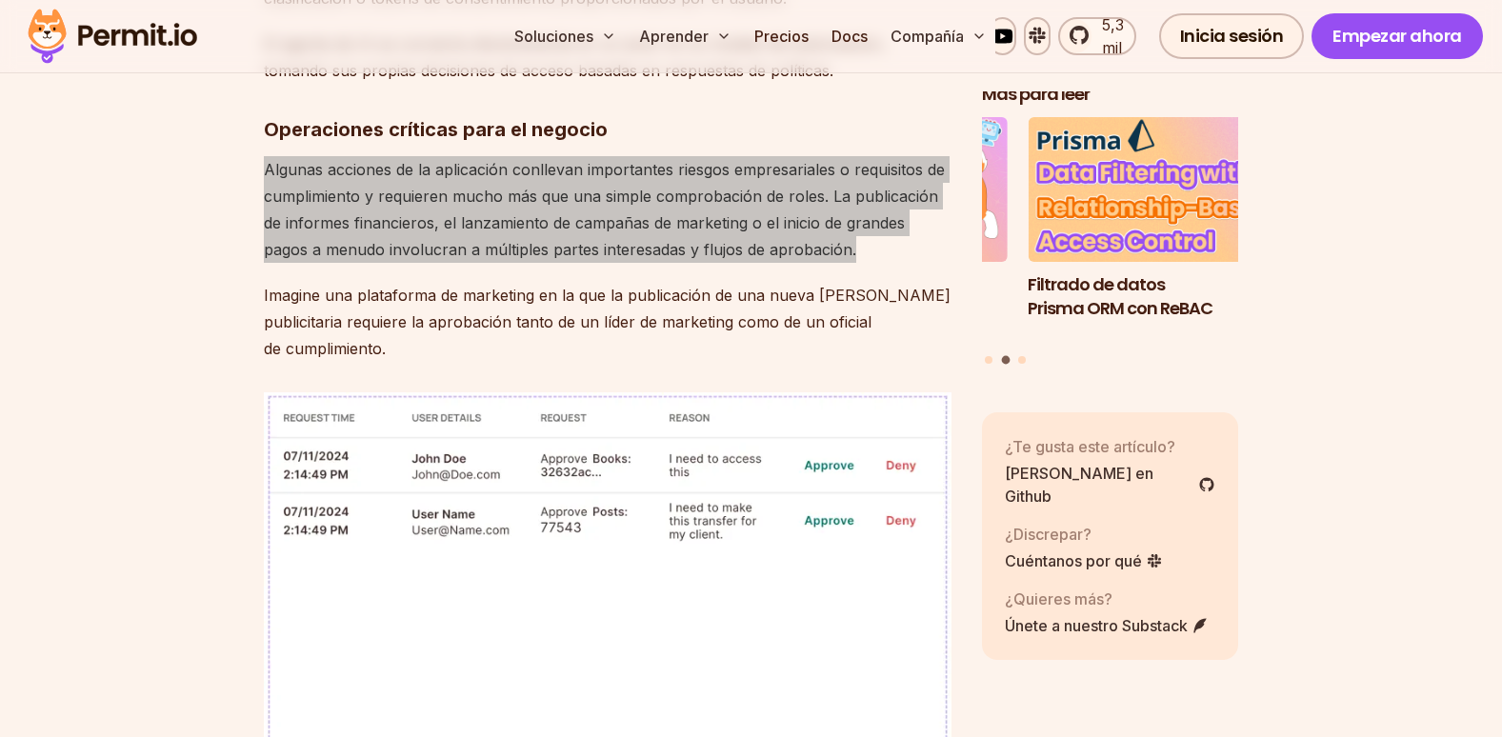
scroll to position [5742, 0]
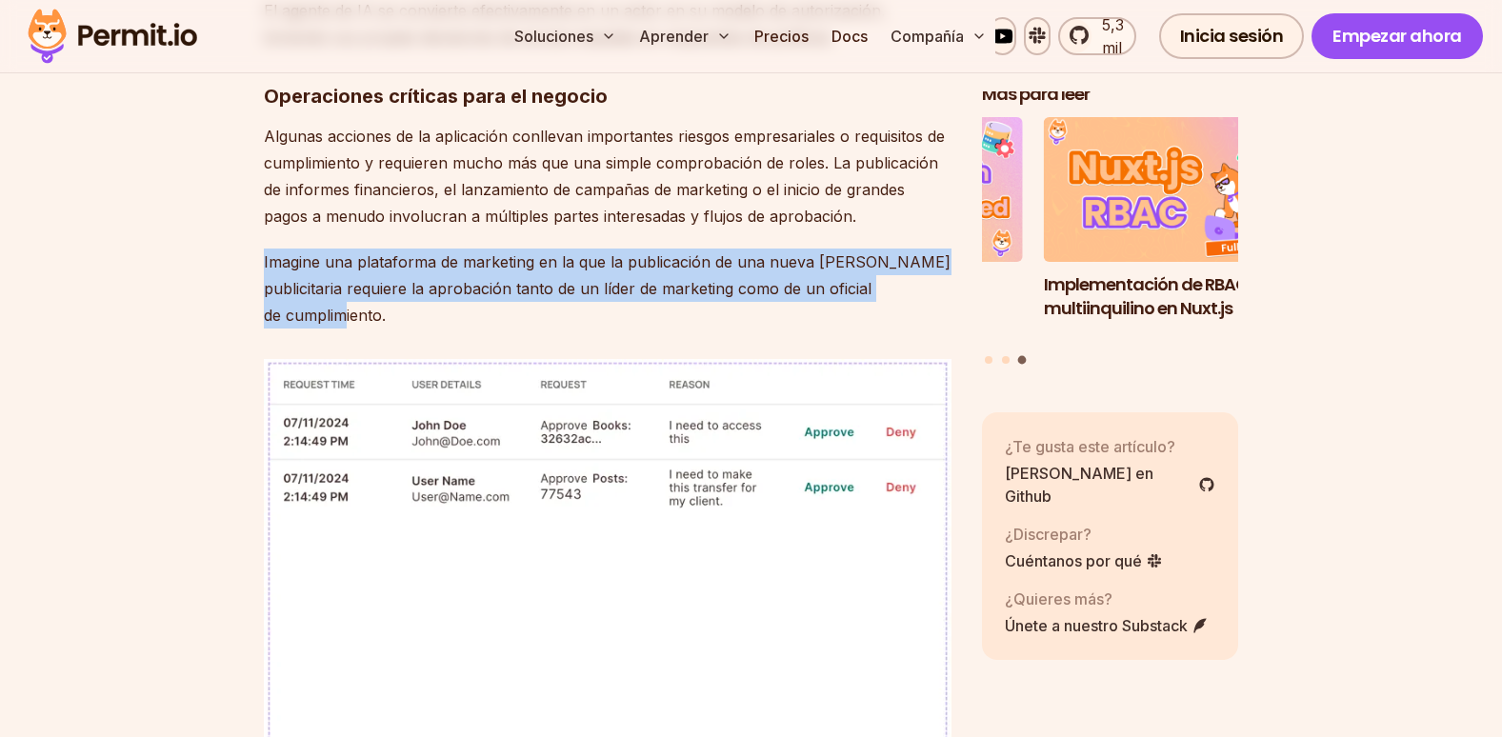
drag, startPoint x: 258, startPoint y: 157, endPoint x: 393, endPoint y: 211, distance: 145.7
copy p "Imagine una plataforma de marketing en la que la publicación de una nueva campa…"
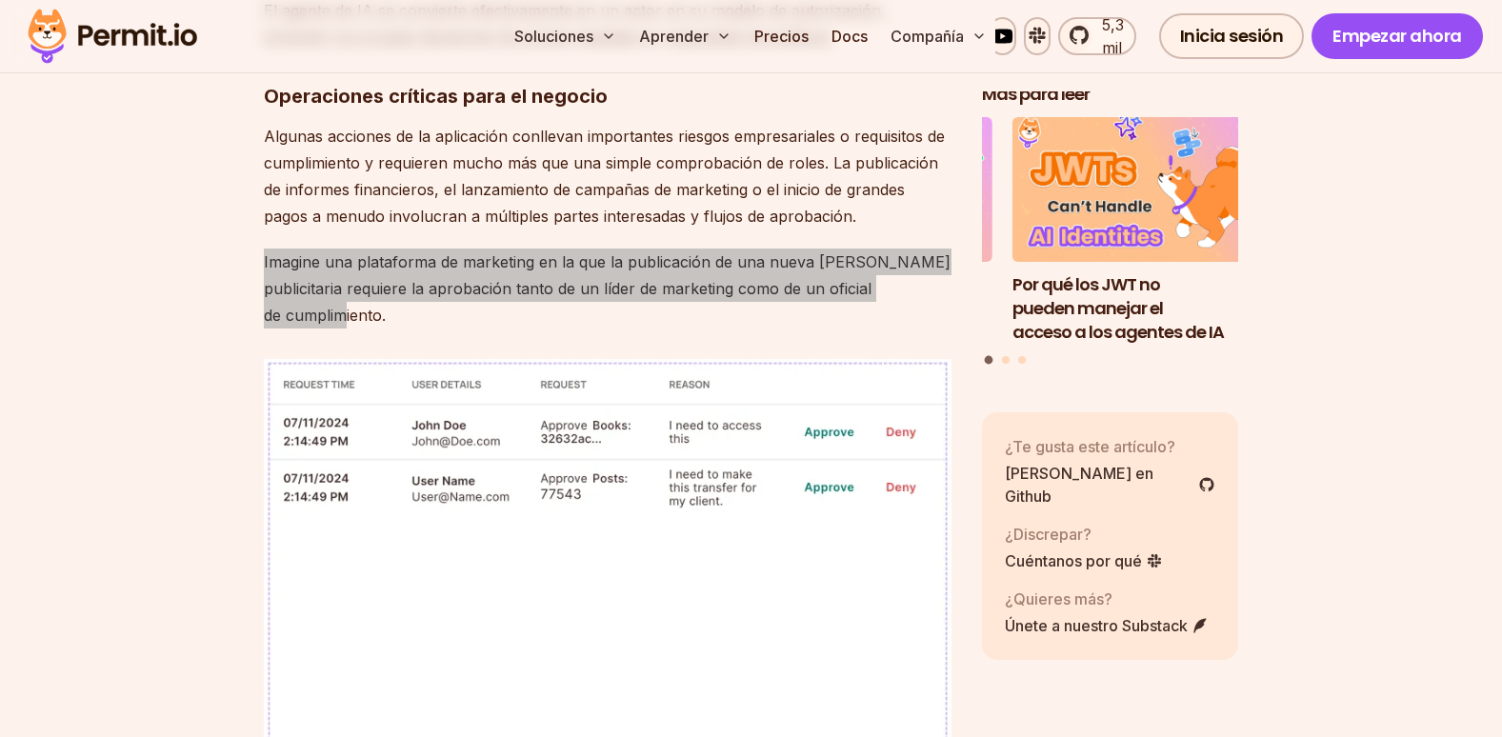
scroll to position [5837, 0]
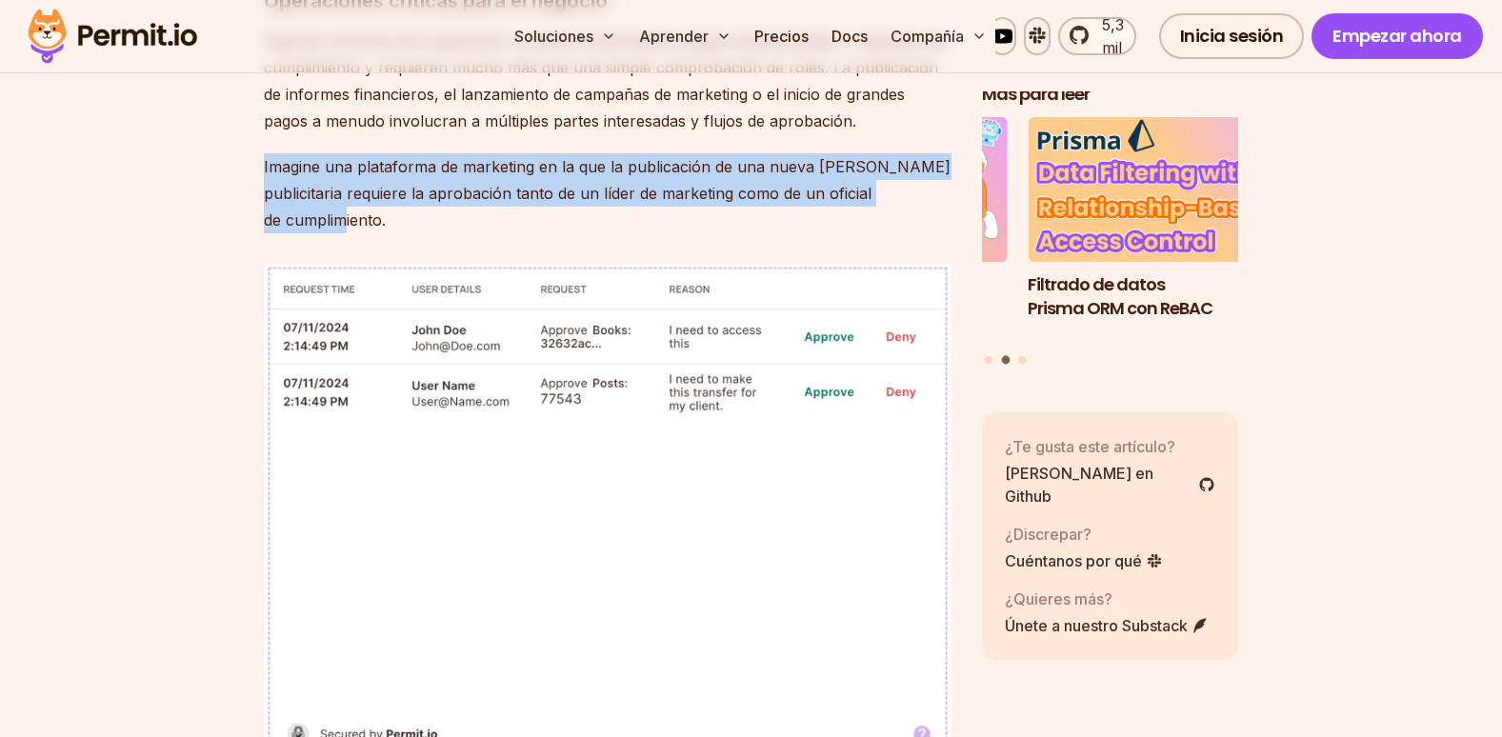
drag, startPoint x: 728, startPoint y: 357, endPoint x: 688, endPoint y: 390, distance: 51.5
click at [688, 390] on img at bounding box center [608, 515] width 688 height 503
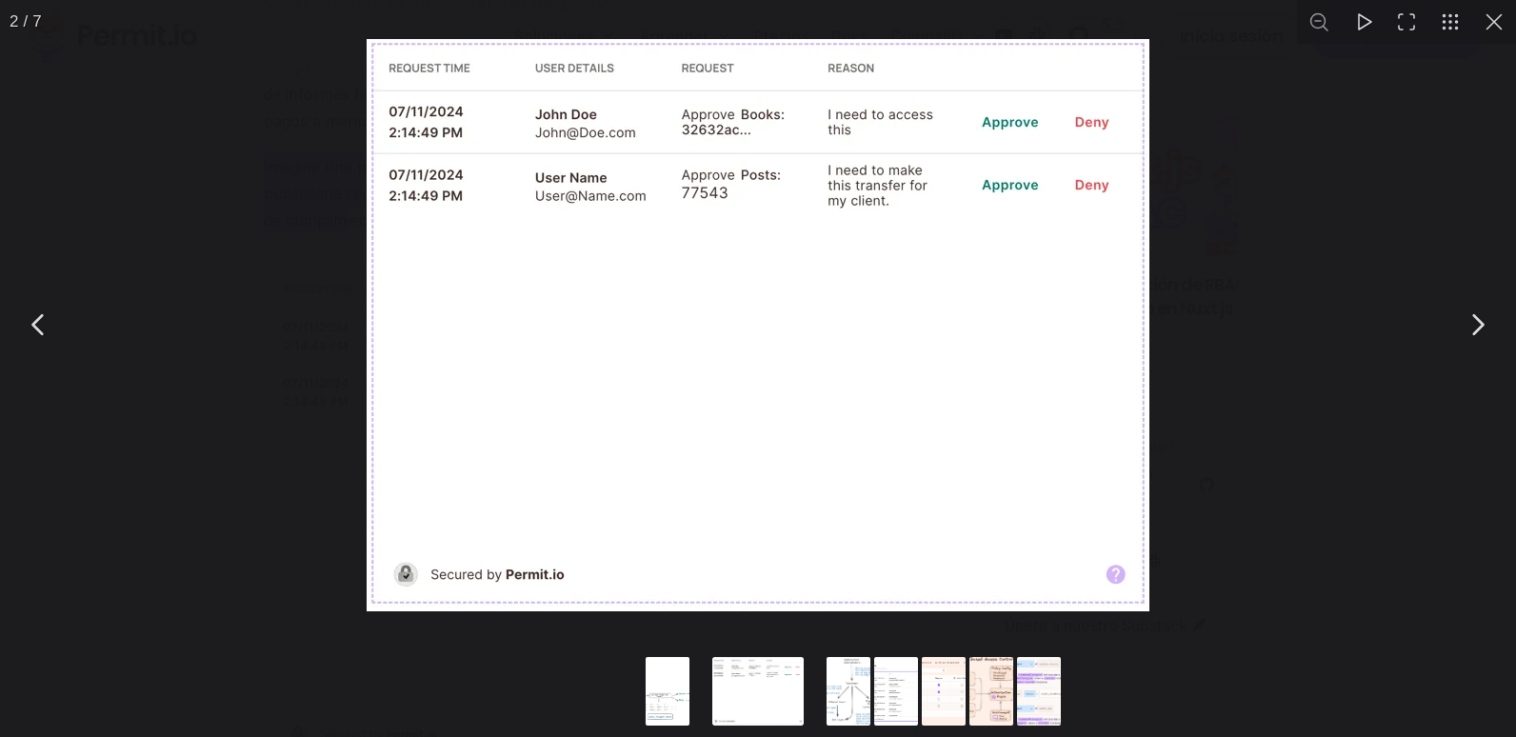
click at [1213, 447] on div "Puede cerrar este contenido modal con la clave ESC" at bounding box center [758, 325] width 1516 height 650
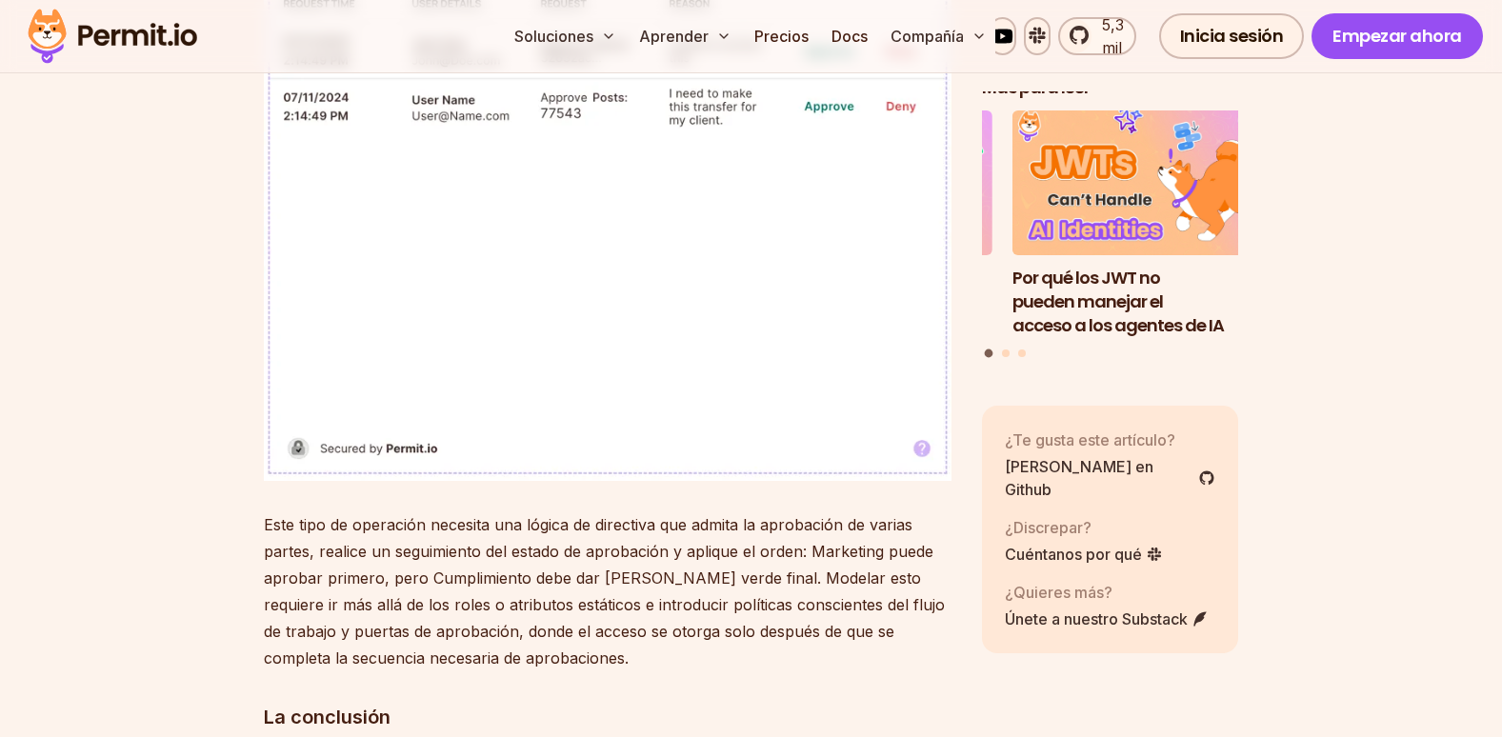
scroll to position [6218, 0]
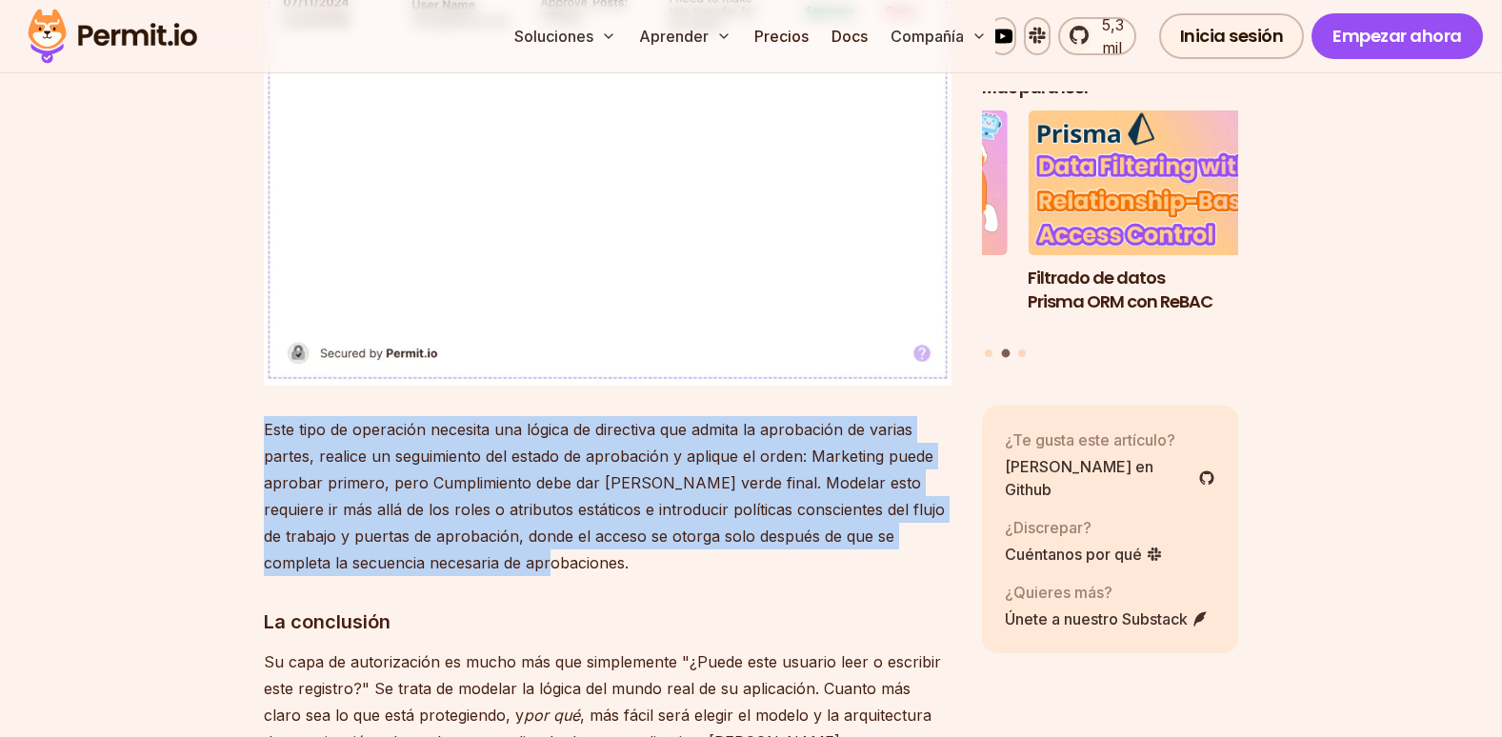
drag, startPoint x: 264, startPoint y: 323, endPoint x: 507, endPoint y: 467, distance: 282.3
click at [507, 467] on p "Este tipo de operación necesita una lógica de directiva que admita la aprobació…" at bounding box center [608, 496] width 688 height 160
copy p "Este tipo de operación necesita una lógica de directiva que admita la aprobació…"
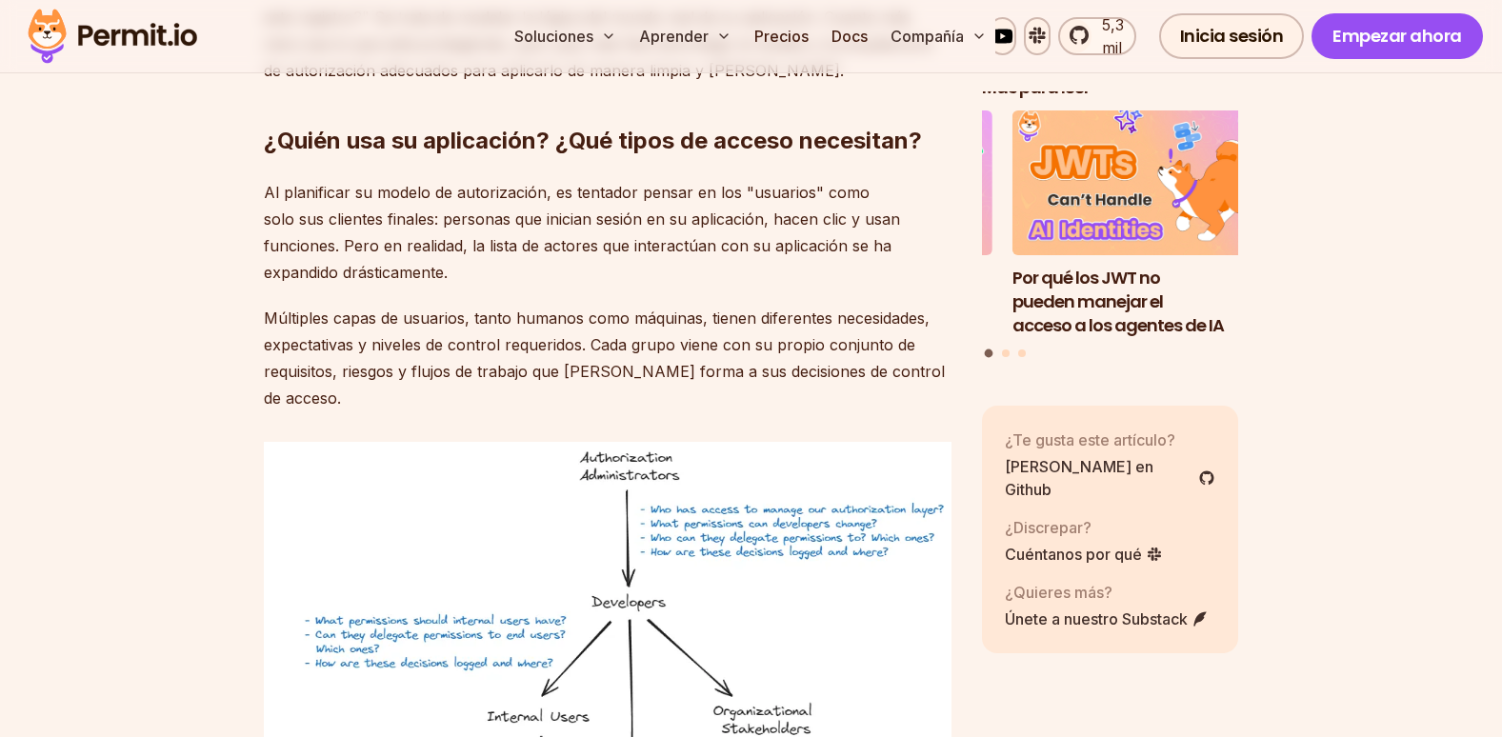
scroll to position [6980, 0]
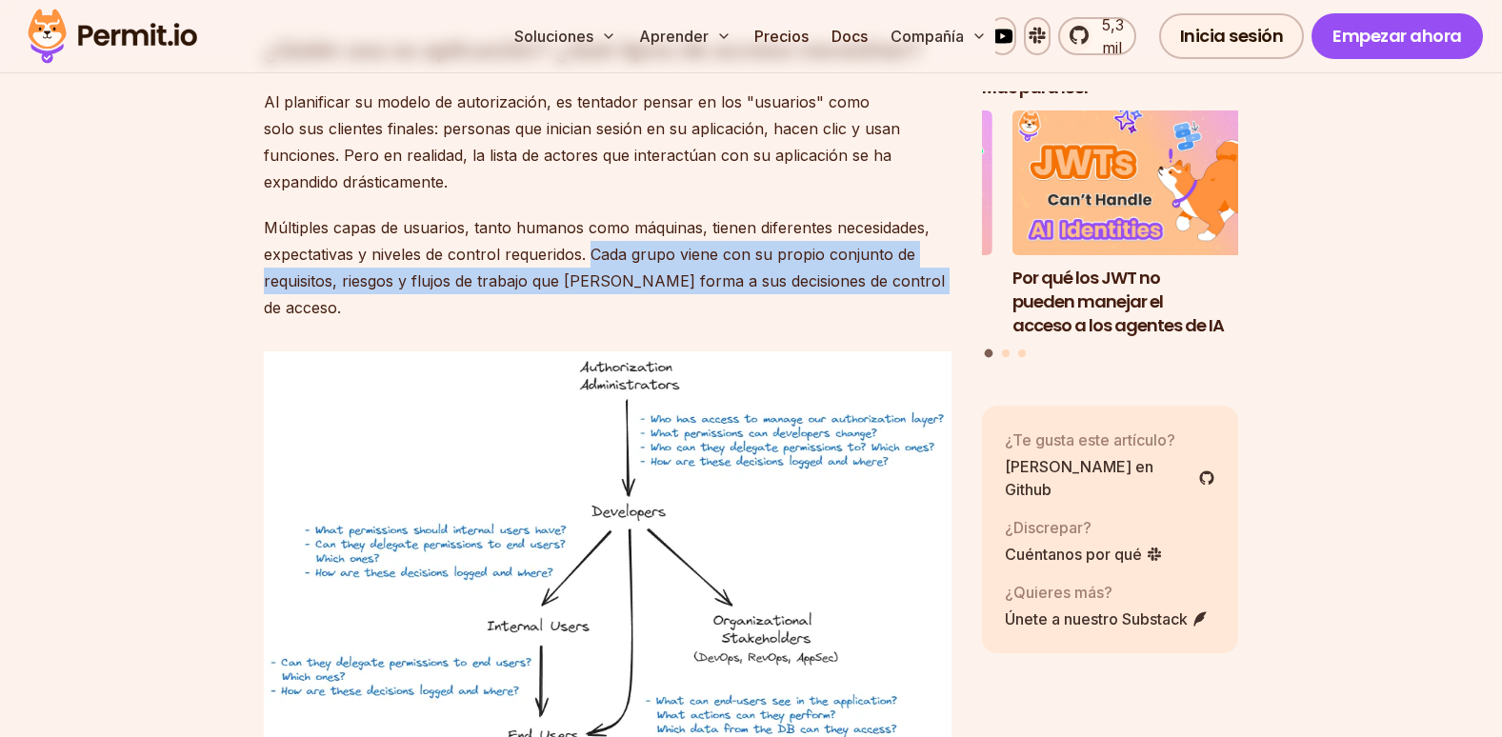
drag, startPoint x: 592, startPoint y: 146, endPoint x: 956, endPoint y: 183, distance: 365.7
copy p "Cada grupo viene con su propio conjunto de requisitos, riesgos y flujos de trab…"
click at [728, 361] on img at bounding box center [608, 561] width 688 height 420
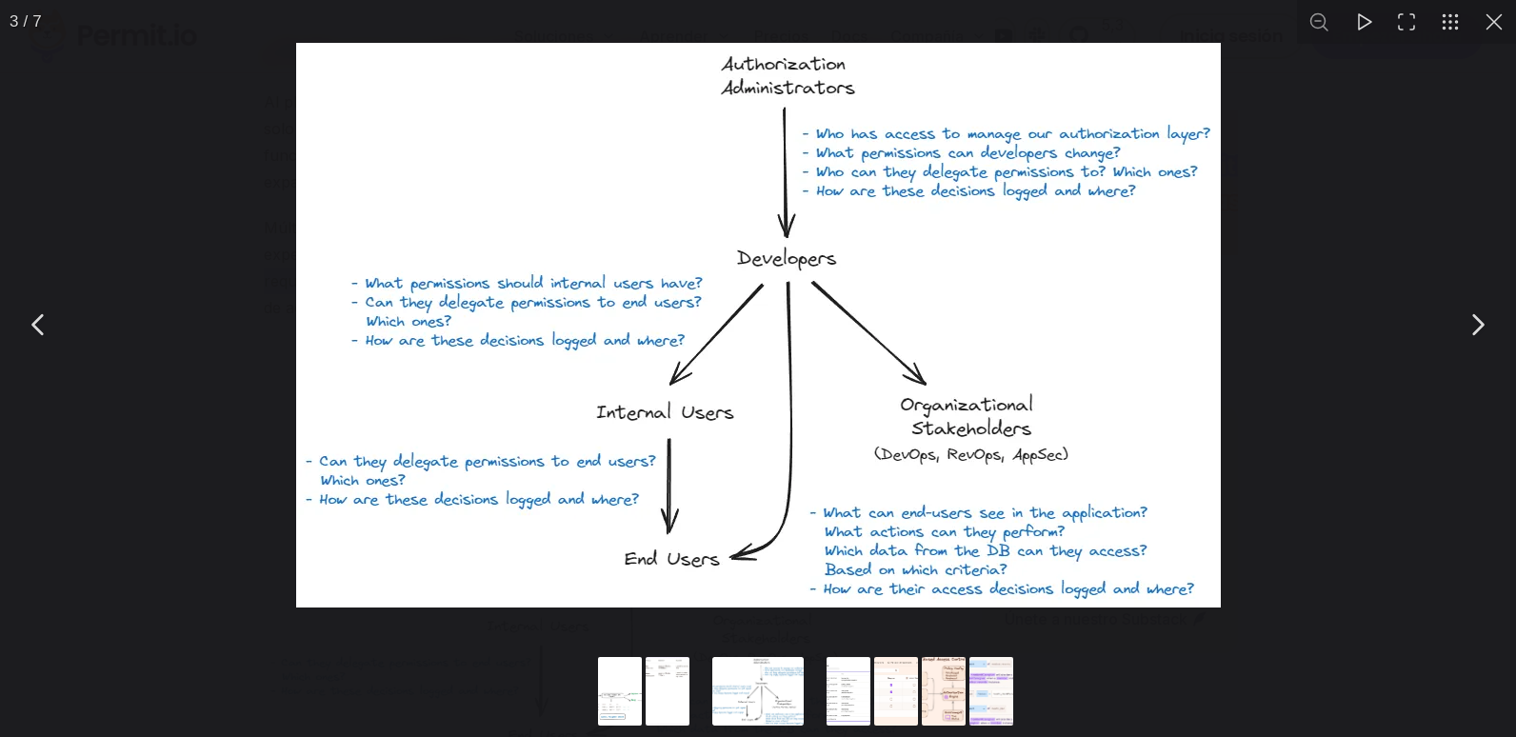
click at [1333, 526] on div "Puede cerrar este contenido modal con la clave ESC" at bounding box center [758, 325] width 1516 height 650
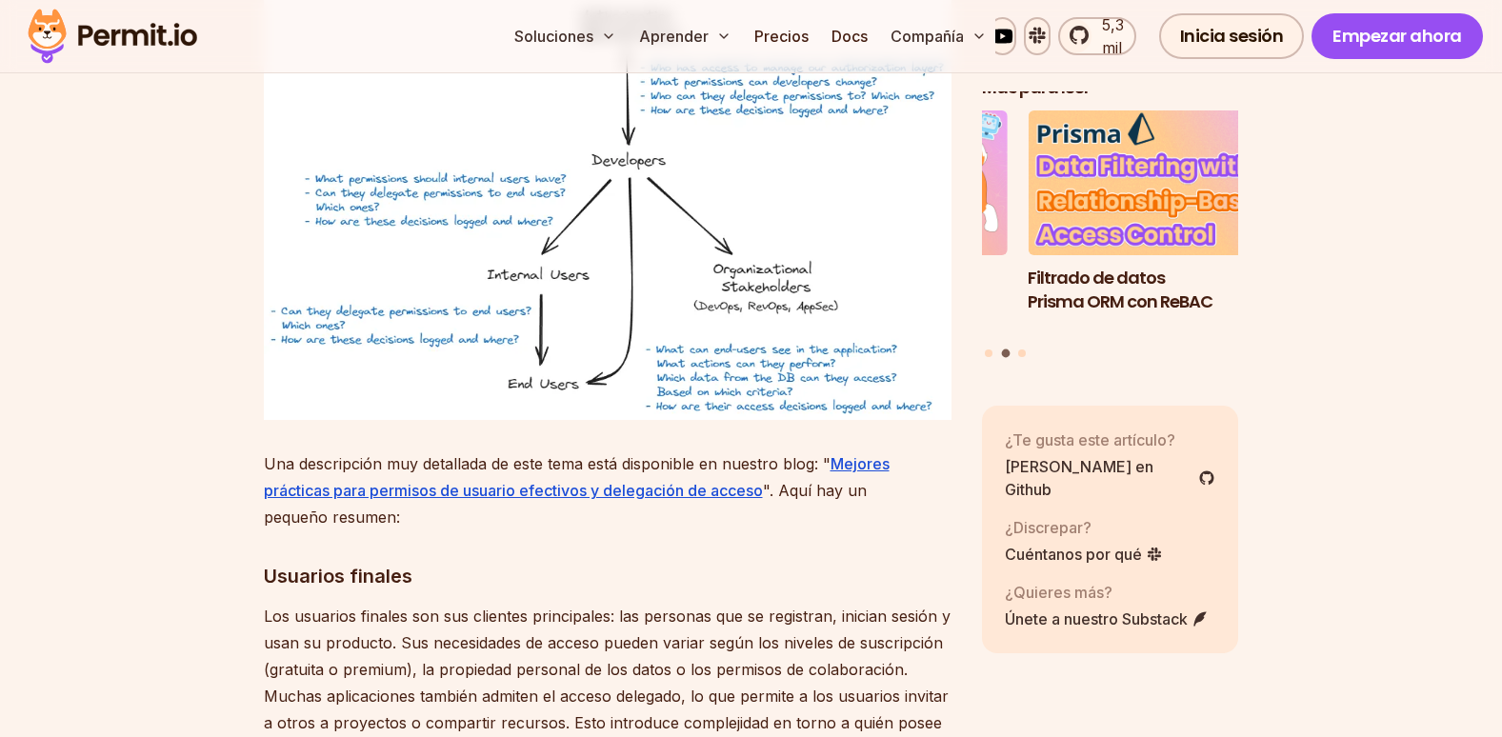
scroll to position [7361, 0]
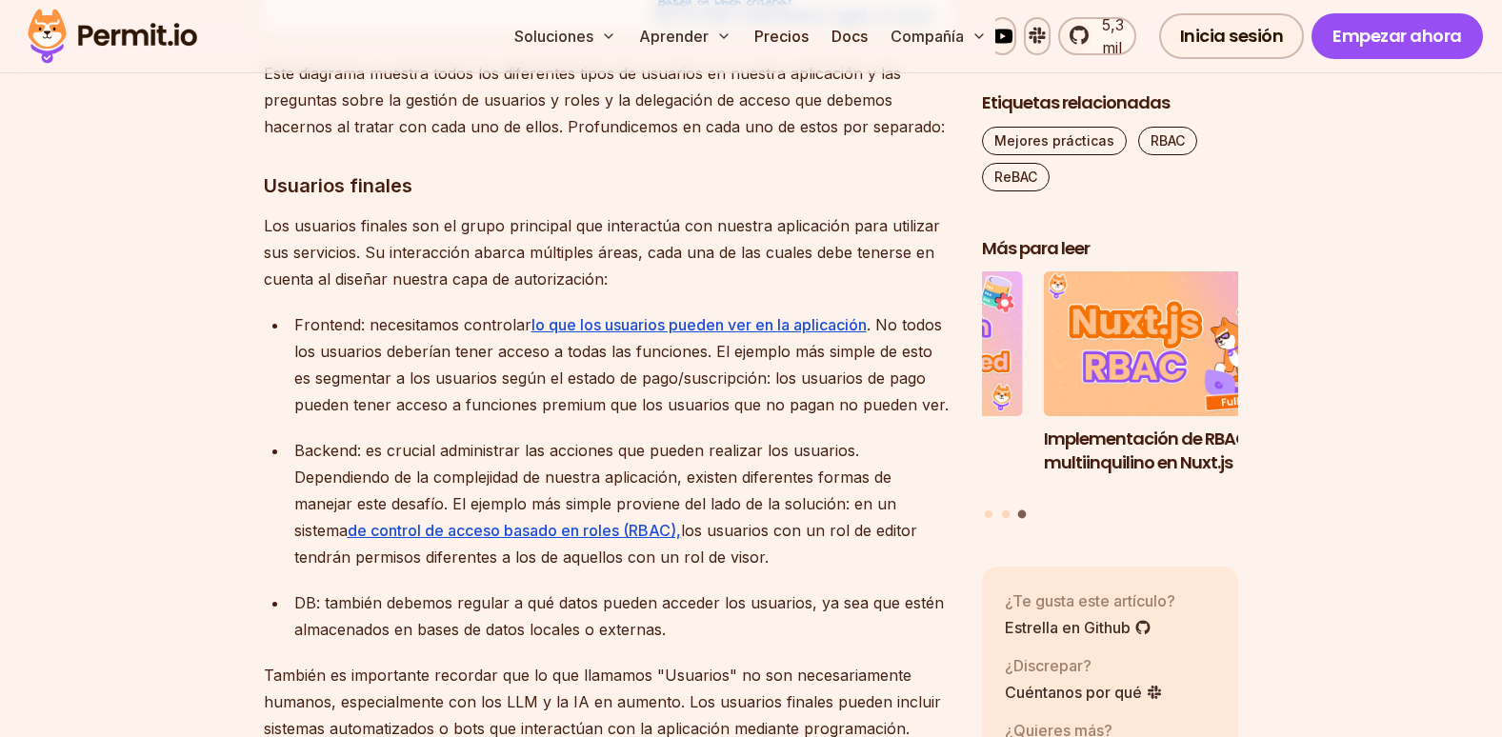
scroll to position [2499, 0]
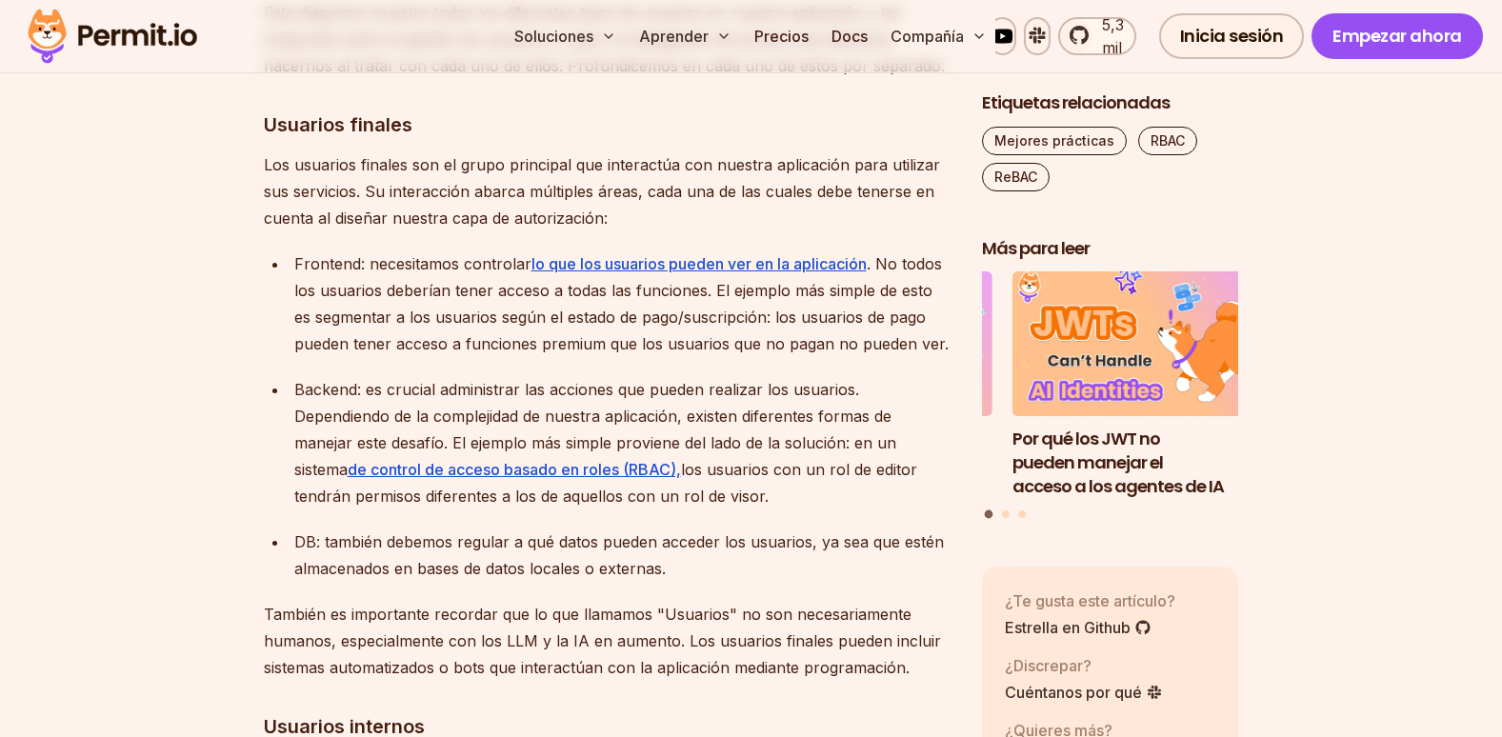
click at [631, 529] on div "DB: también debemos regular a qué datos pueden acceder los usuarios, ya sea que…" at bounding box center [622, 555] width 657 height 53
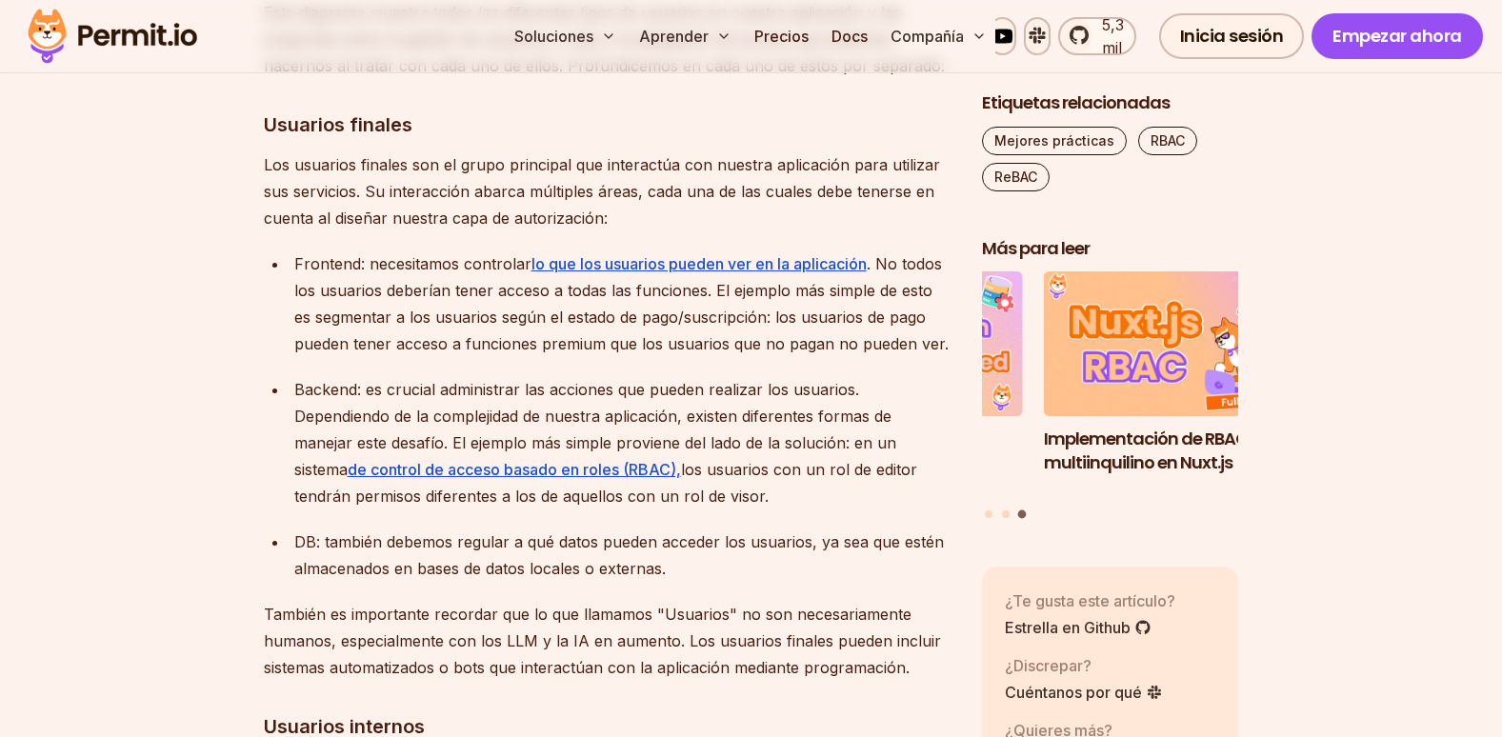
drag, startPoint x: 299, startPoint y: 362, endPoint x: 768, endPoint y: 447, distance: 476.2
click at [768, 447] on div "Backend: es crucial administrar las acciones que pueden realizar los usuarios. …" at bounding box center [622, 442] width 657 height 133
copy div "Dependiendo de la complejidad de nuestra aplicación, existen diferentes formas …"
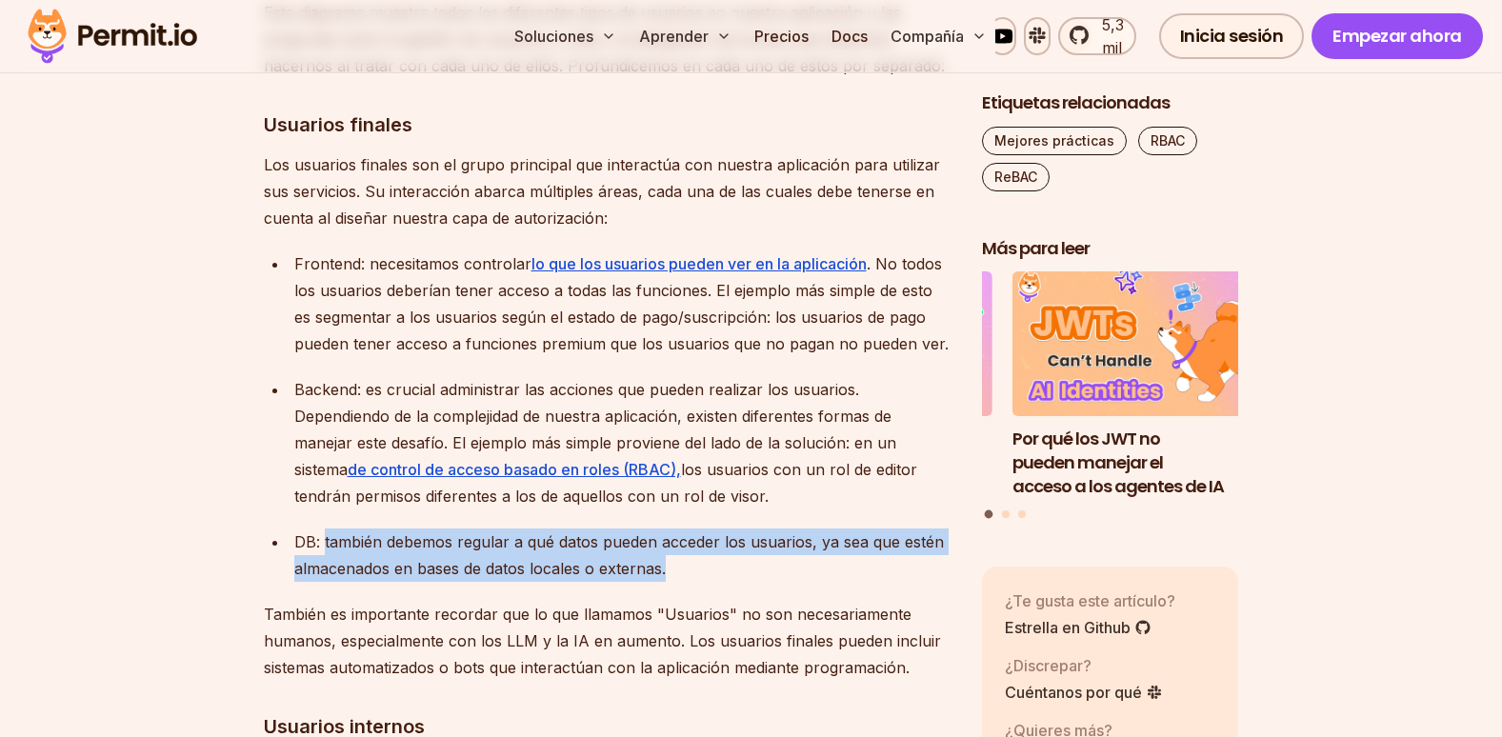
drag, startPoint x: 324, startPoint y: 491, endPoint x: 691, endPoint y: 513, distance: 367.4
click at [691, 529] on div "DB: también debemos regular a qué datos pueden acceder los usuarios, ya sea que…" at bounding box center [622, 555] width 657 height 53
copy div "también debemos regular a qué datos pueden acceder los usuarios, ya sea que est…"
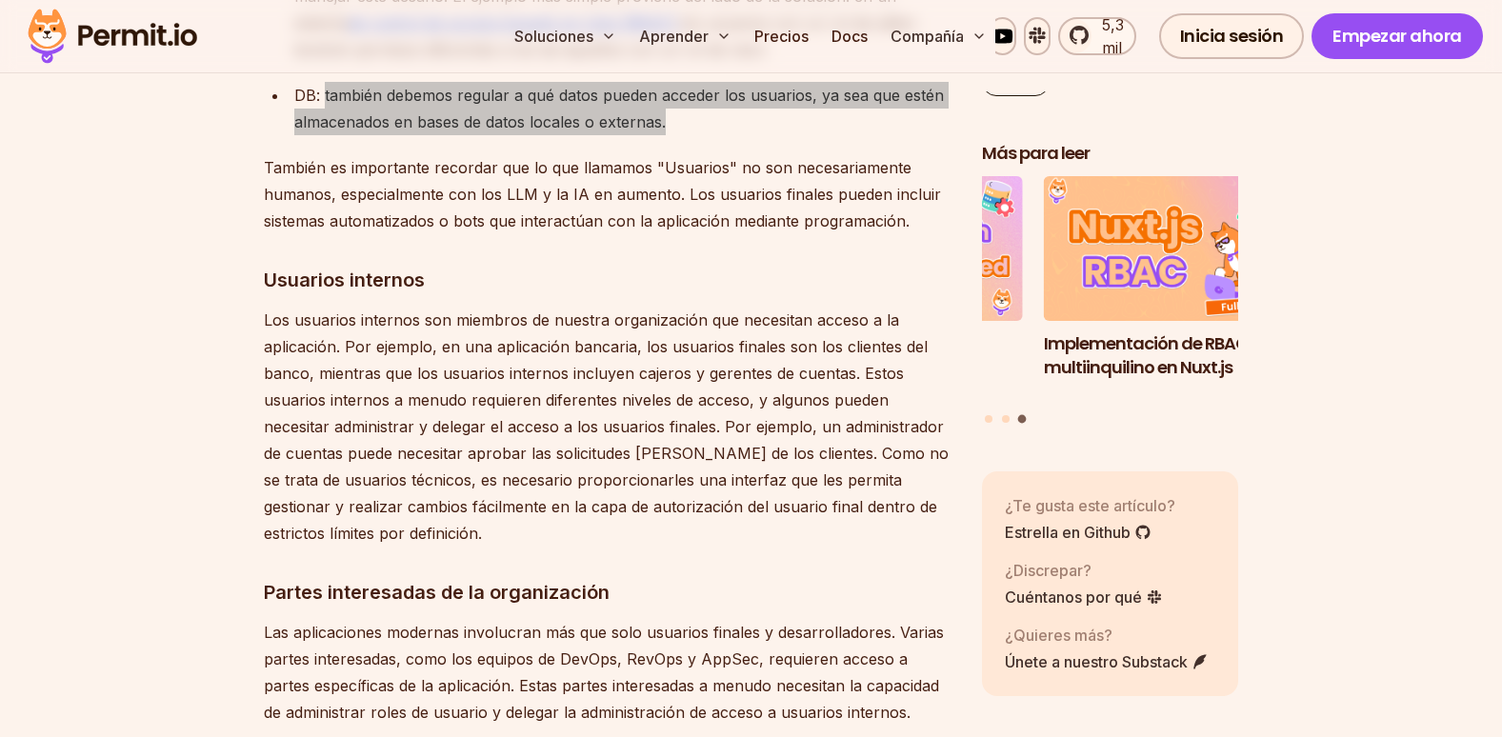
scroll to position [2976, 0]
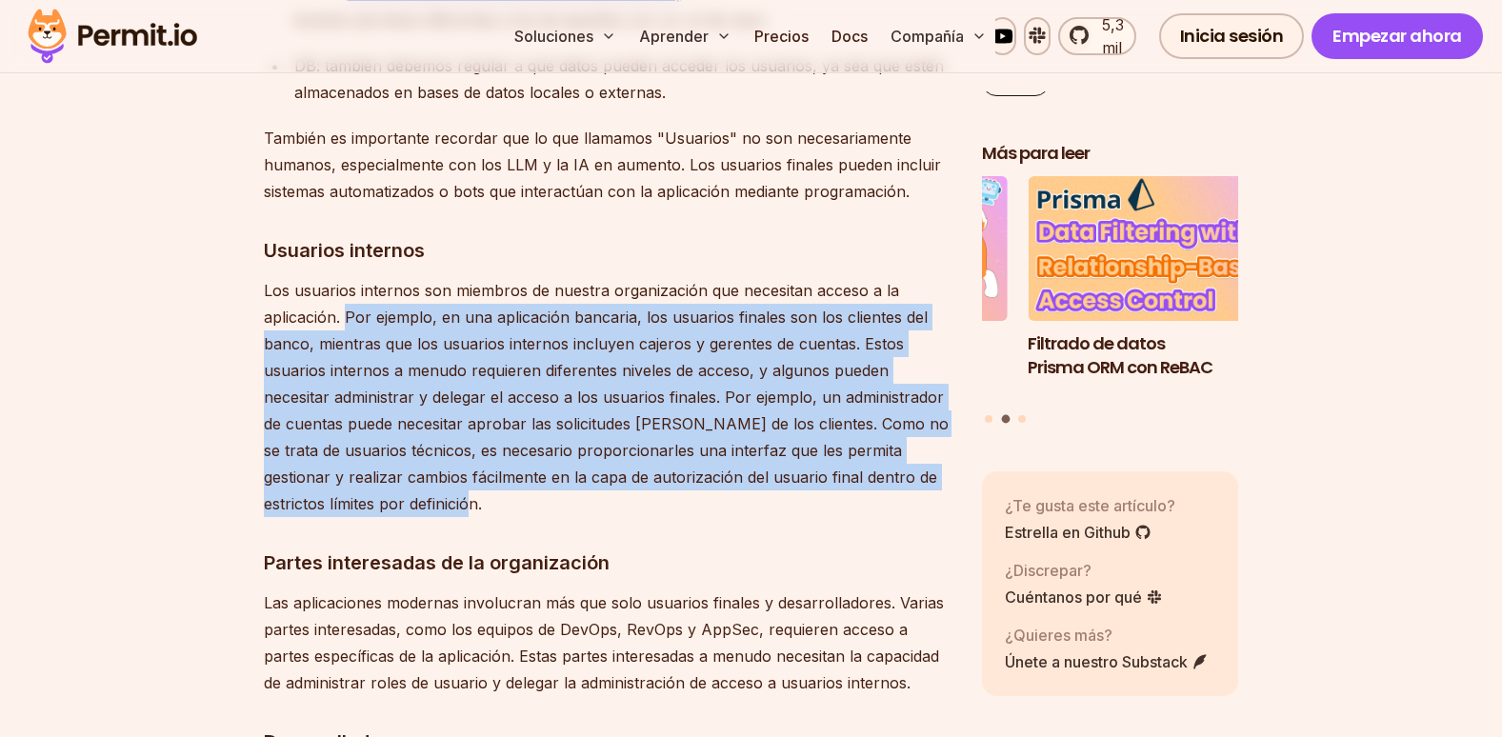
drag, startPoint x: 345, startPoint y: 257, endPoint x: 612, endPoint y: 447, distance: 328.0
click at [612, 447] on p "Los usuarios internos son miembros de nuestra organización que necesitan acceso…" at bounding box center [608, 397] width 688 height 240
copy p "Por ejemplo, en una aplicación bancaria, los usuarios finales son los clientes …"
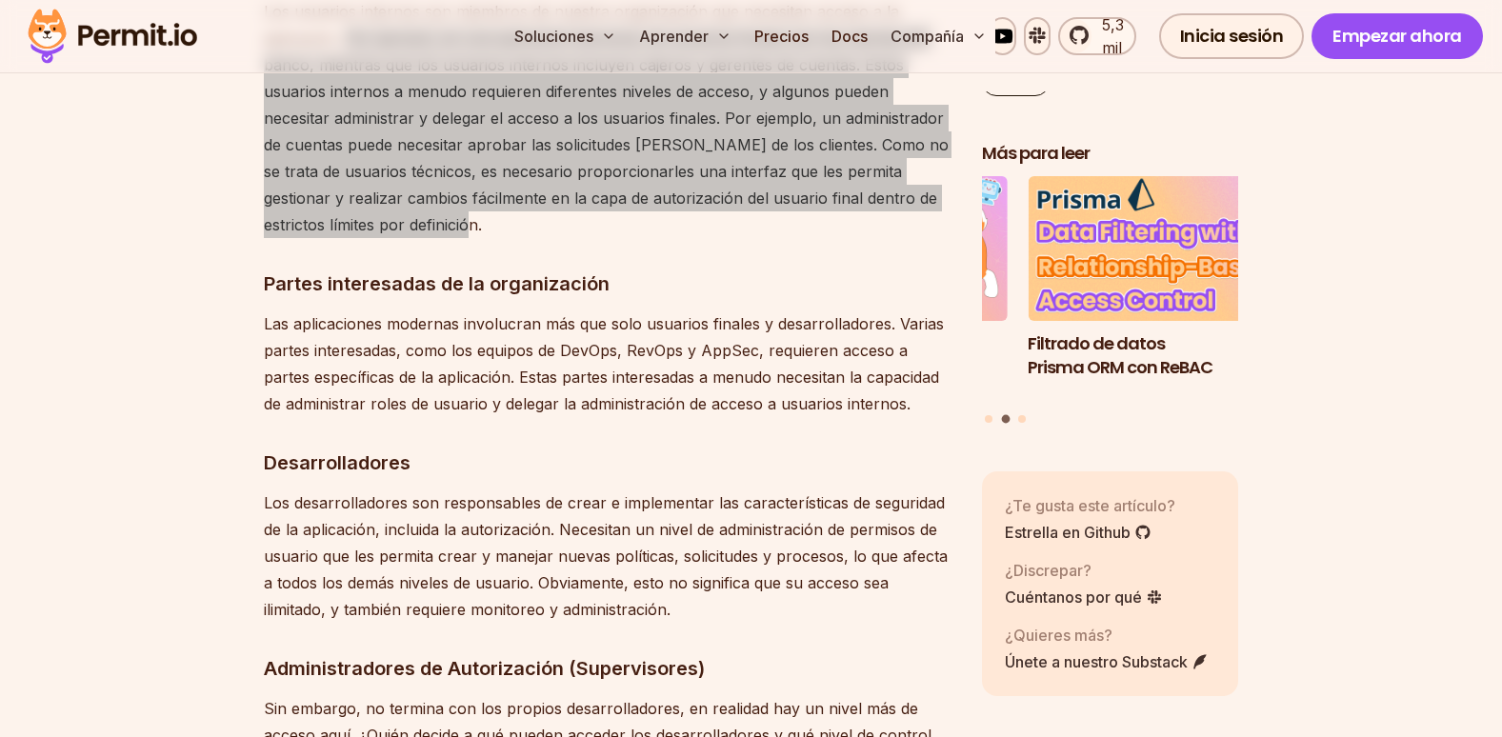
scroll to position [3261, 0]
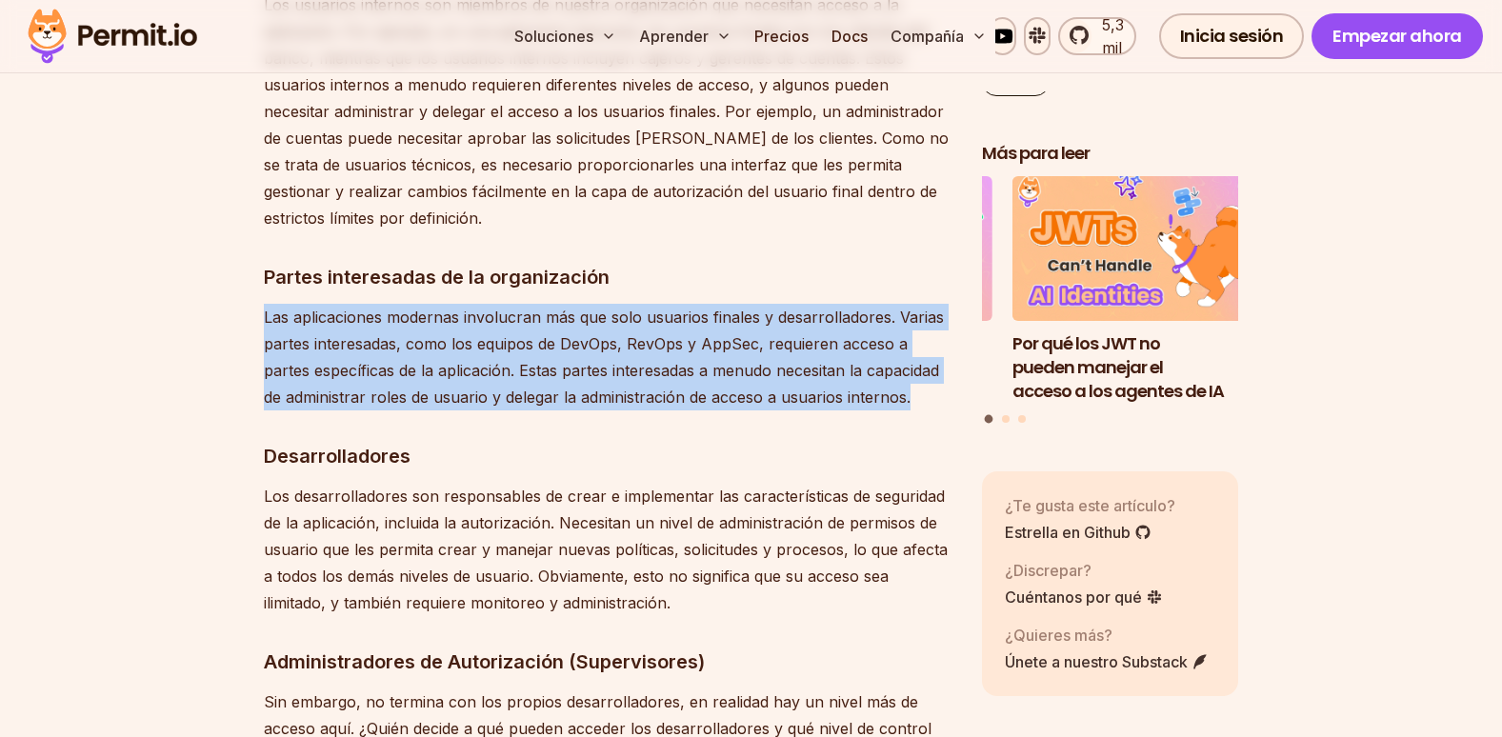
drag, startPoint x: 263, startPoint y: 266, endPoint x: 889, endPoint y: 348, distance: 631.1
click at [889, 348] on p "Las aplicaciones modernas involucran más que solo usuarios finales y desarrolla…" at bounding box center [608, 357] width 688 height 107
copy p "Las aplicaciones modernas involucran más que solo usuarios finales y desarrolla…"
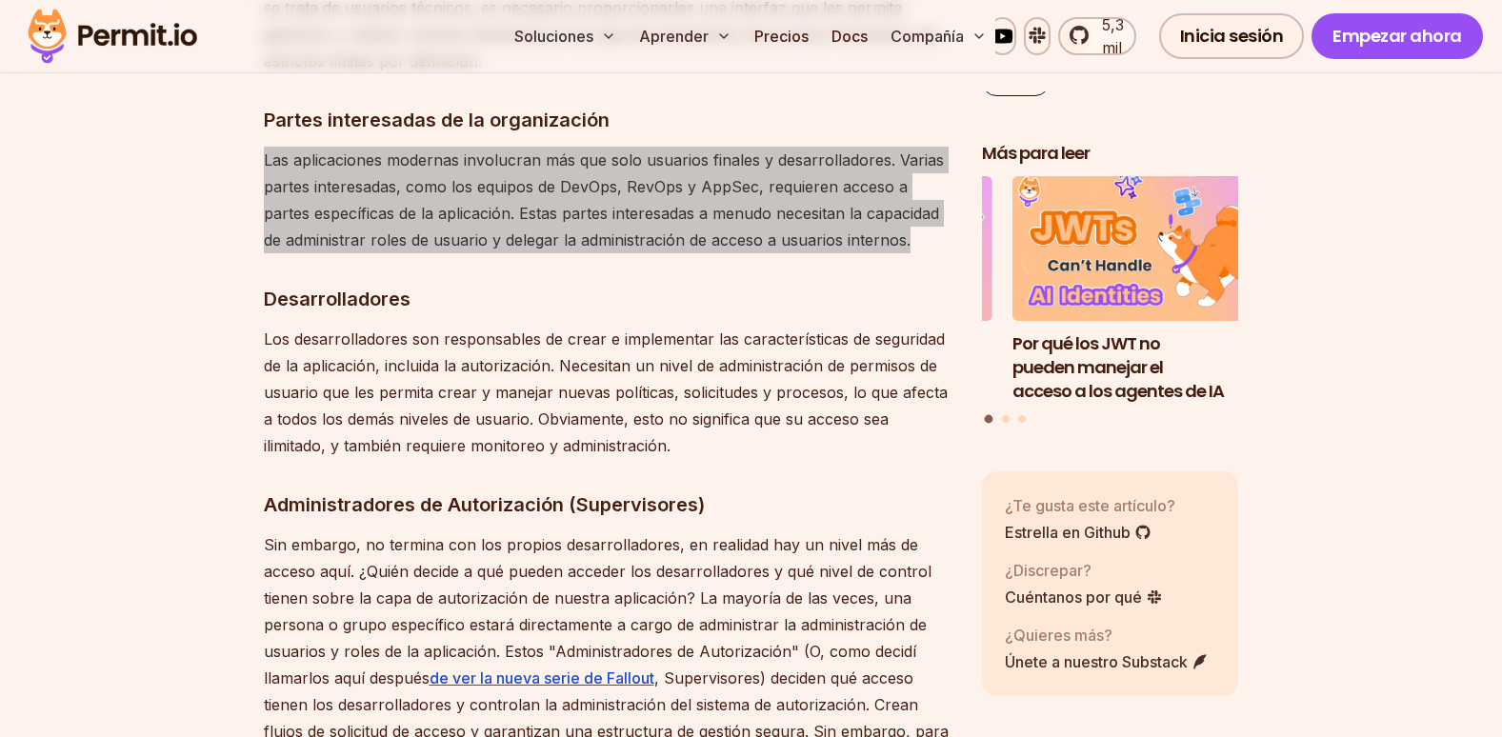
scroll to position [3452, 0]
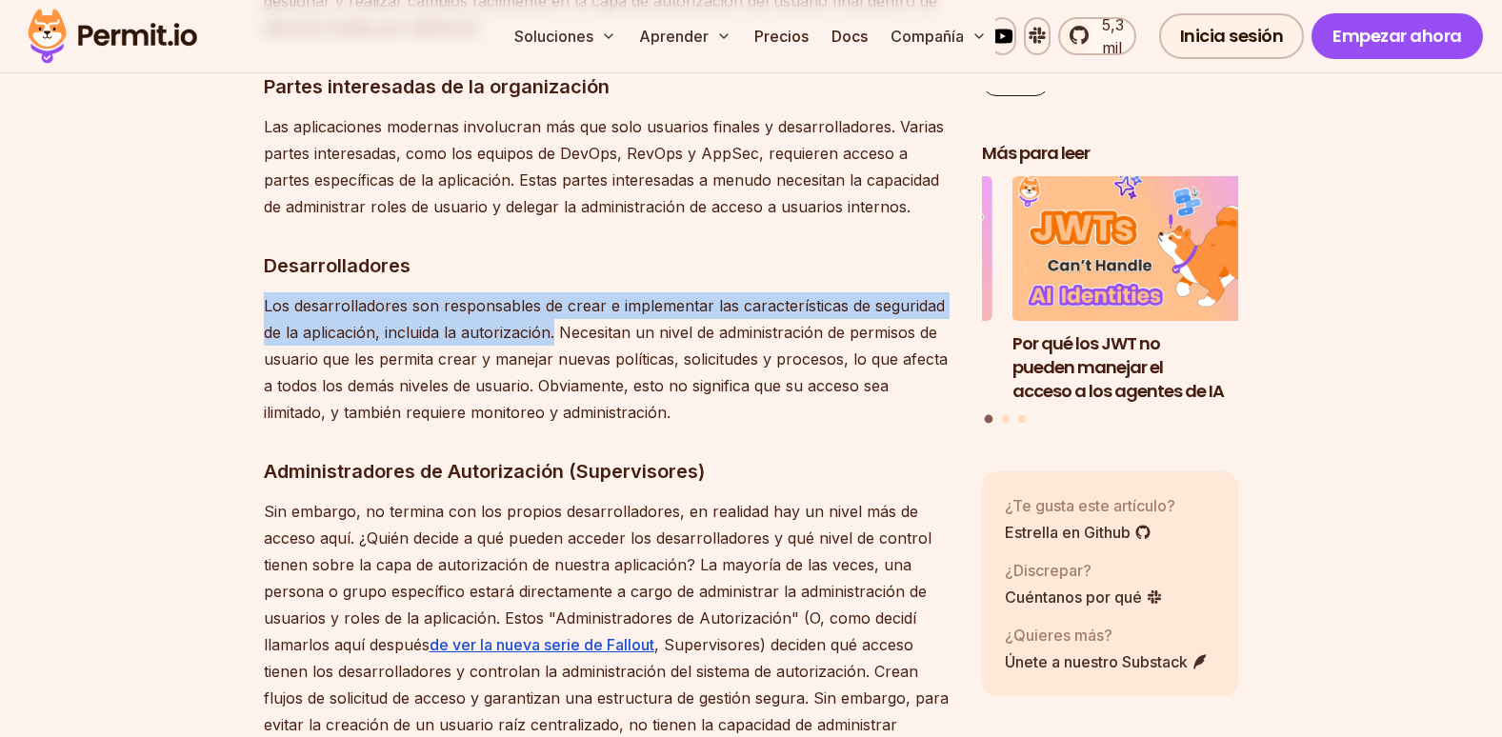
drag, startPoint x: 266, startPoint y: 251, endPoint x: 555, endPoint y: 279, distance: 291.0
click at [555, 292] on p "Los desarrolladores son responsables de crear e implementar las características…" at bounding box center [608, 358] width 688 height 133
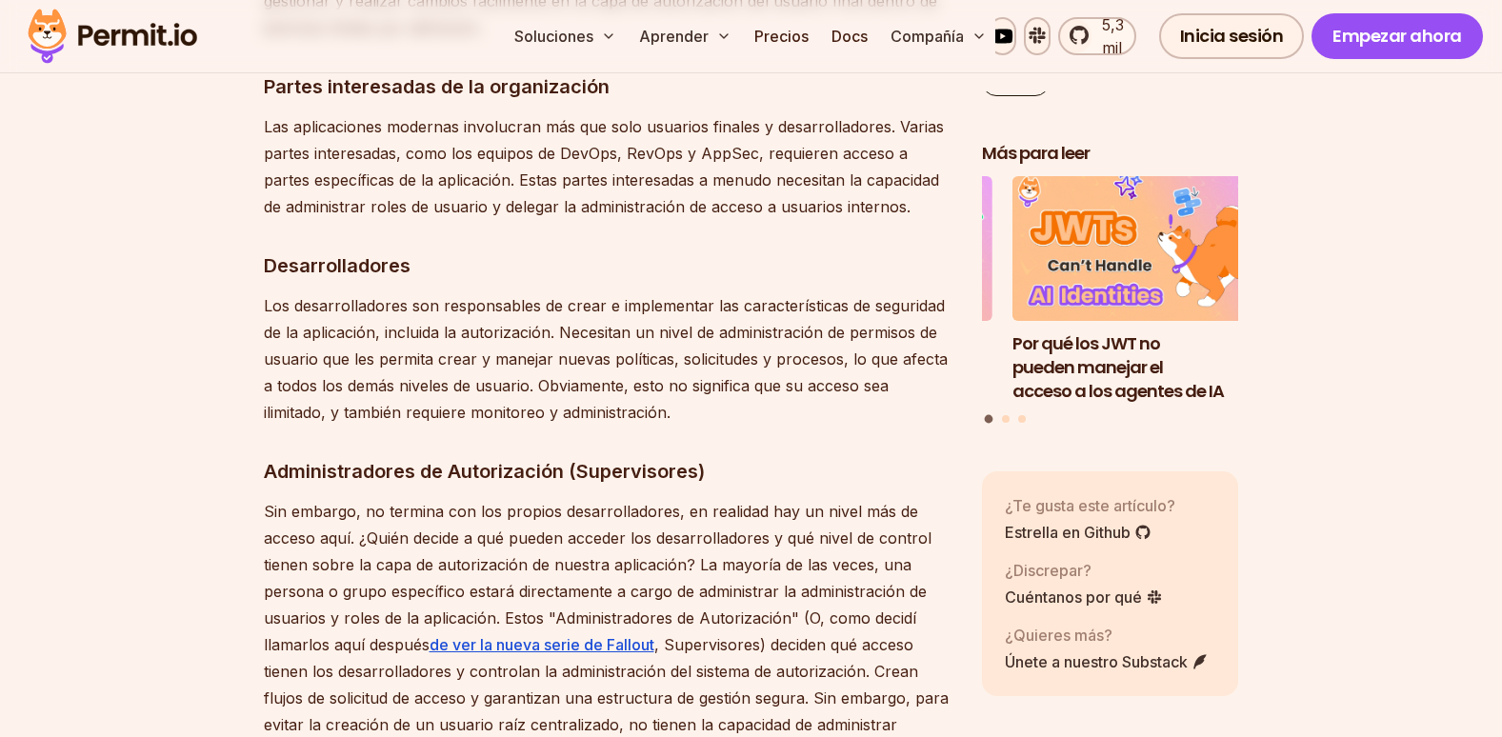
drag, startPoint x: 555, startPoint y: 279, endPoint x: 553, endPoint y: 318, distance: 39.1
click at [553, 318] on p "Los desarrolladores son responsables de crear e implementar las características…" at bounding box center [608, 358] width 688 height 133
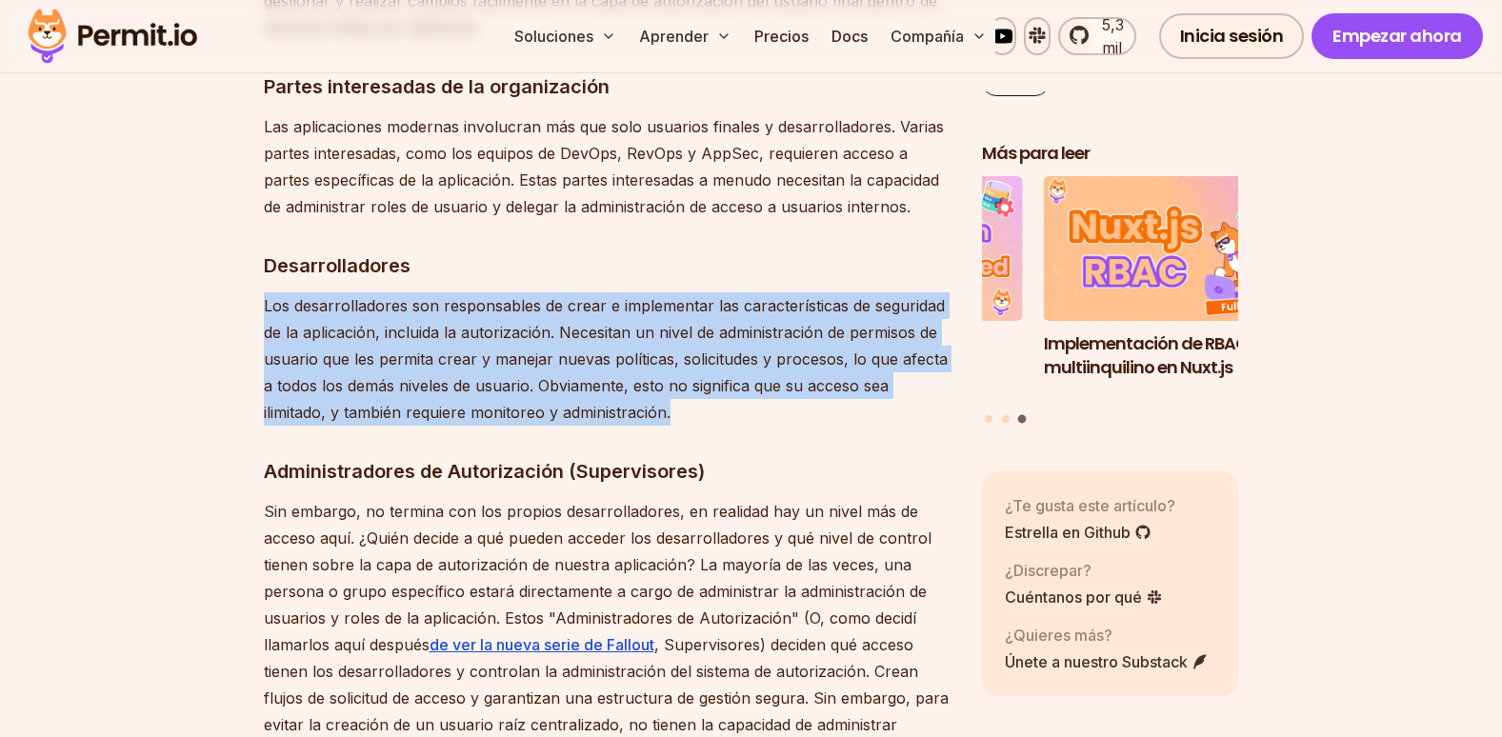
drag, startPoint x: 266, startPoint y: 253, endPoint x: 691, endPoint y: 355, distance: 437.8
click at [691, 355] on p "Los desarrolladores son responsables de crear e implementar las características…" at bounding box center [608, 358] width 688 height 133
copy p "Los desarrolladores son responsables de crear e implementar las características…"
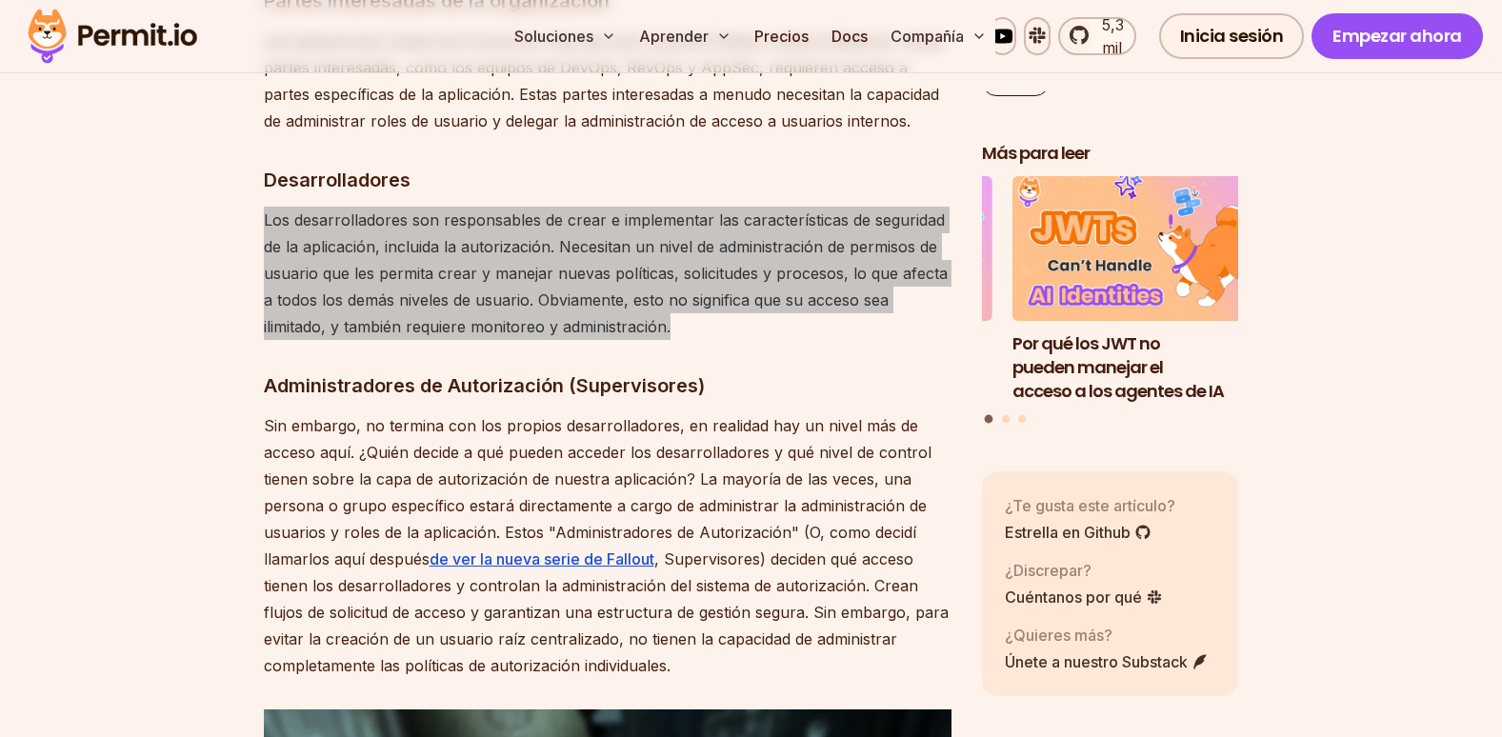
scroll to position [3738, 0]
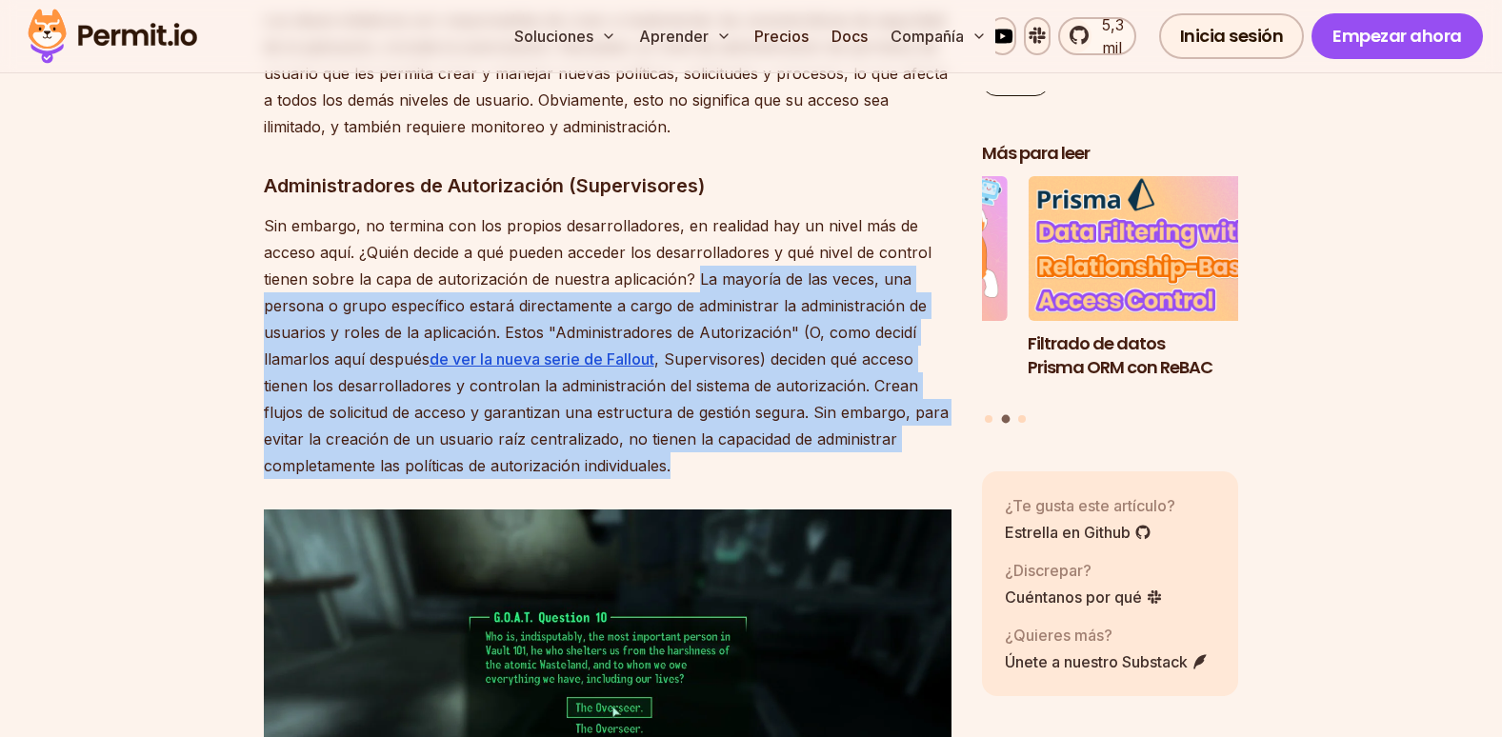
drag, startPoint x: 696, startPoint y: 225, endPoint x: 828, endPoint y: 403, distance: 221.4
click at [828, 403] on p "Sin embargo, no termina con los propios desarrolladores, en realidad hay un niv…" at bounding box center [608, 345] width 688 height 267
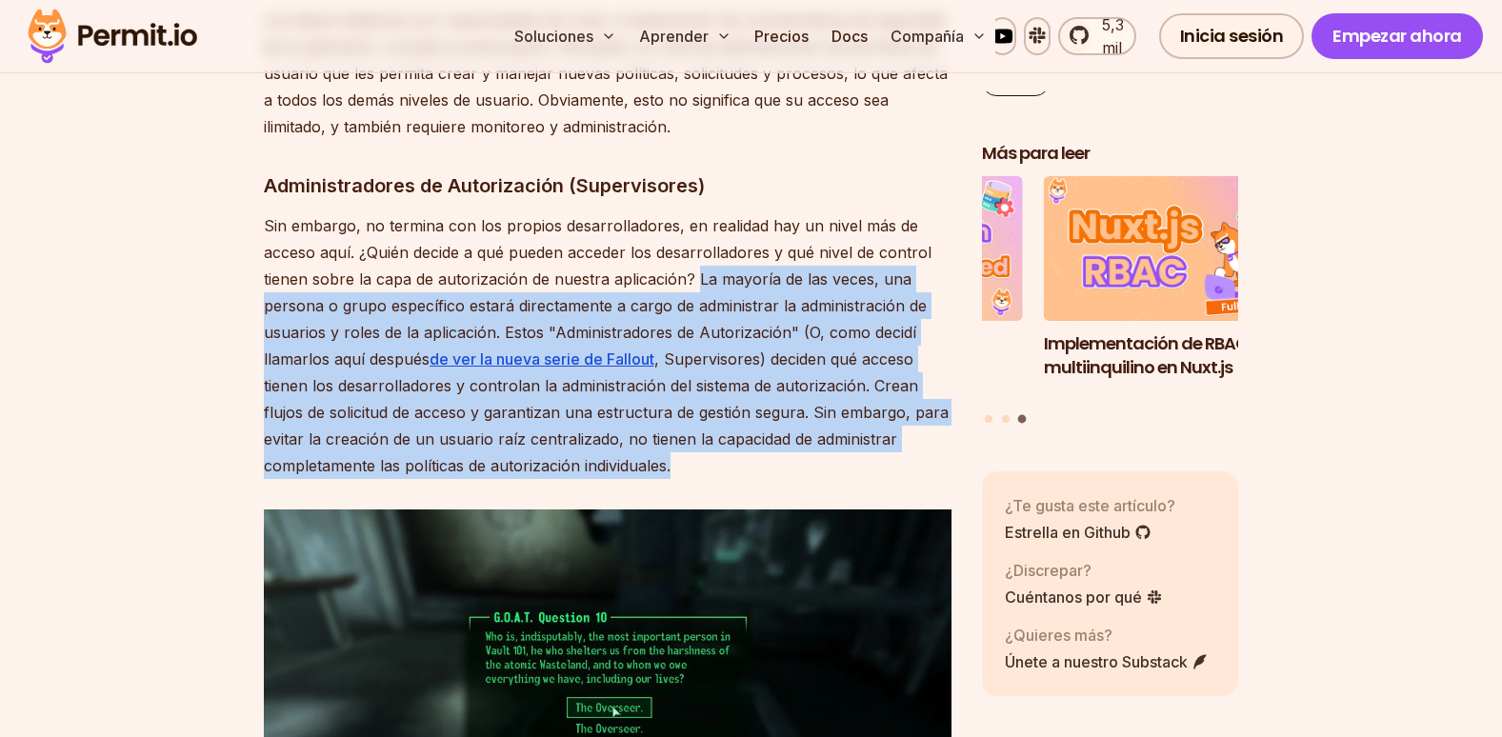
copy p "La mayoría de las veces, una persona o grupo específico estará directamente a c…"
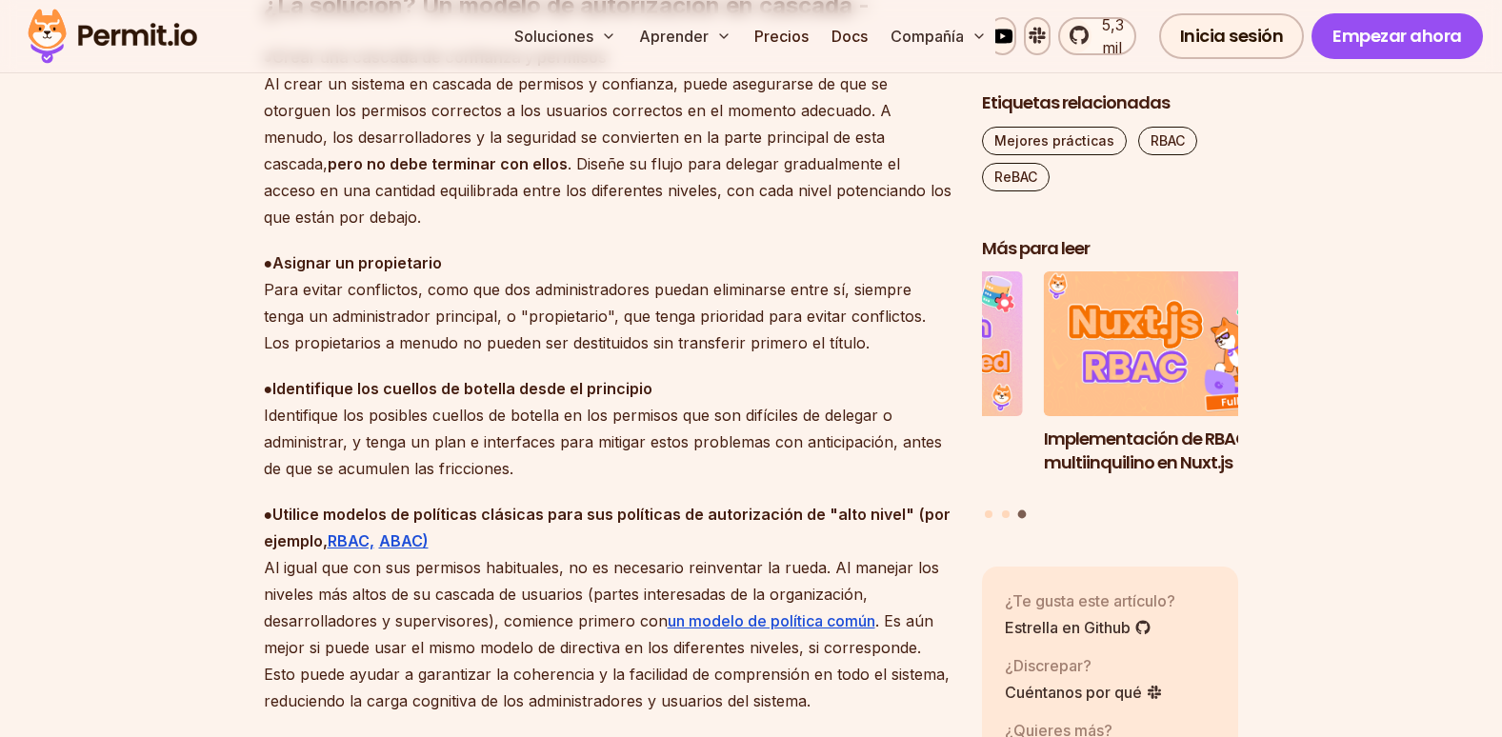
scroll to position [6023, 0]
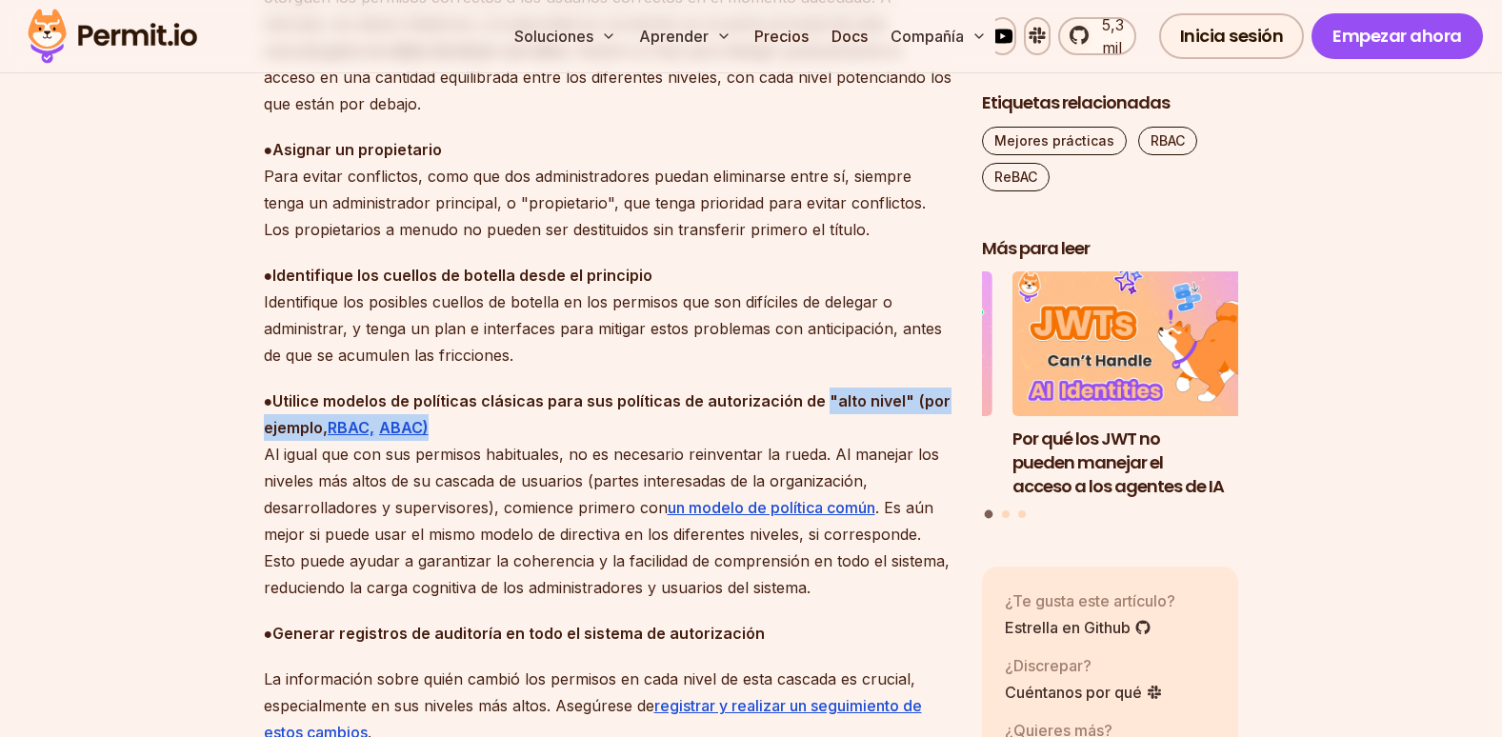
drag, startPoint x: 820, startPoint y: 316, endPoint x: 820, endPoint y: 342, distance: 25.7
click at [820, 388] on p "● Utilice modelos de políticas clásicas para sus políticas de autorización de "…" at bounding box center [608, 494] width 688 height 213
copy p ""alto nivel" (por ejemplo , RBAC, ABAC)"
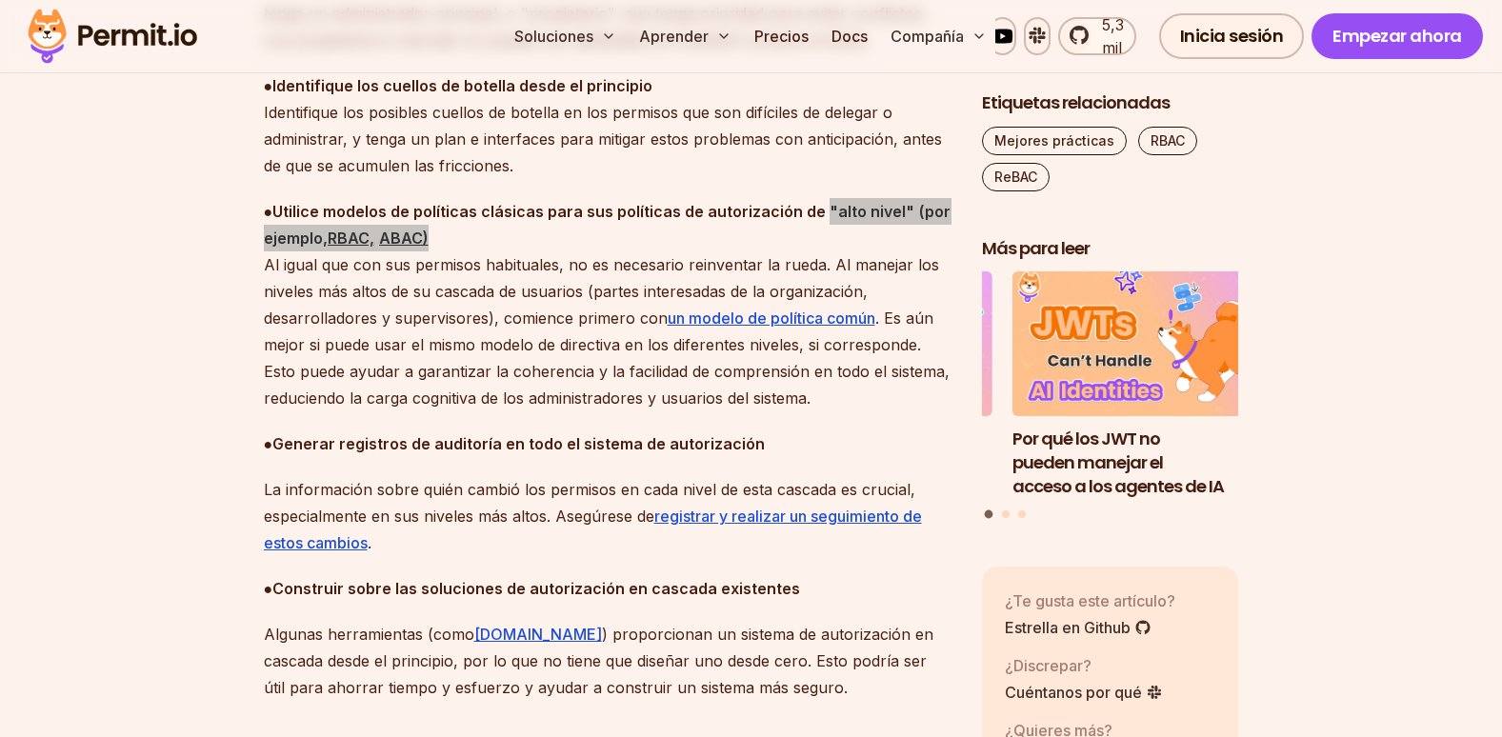
scroll to position [6309, 0]
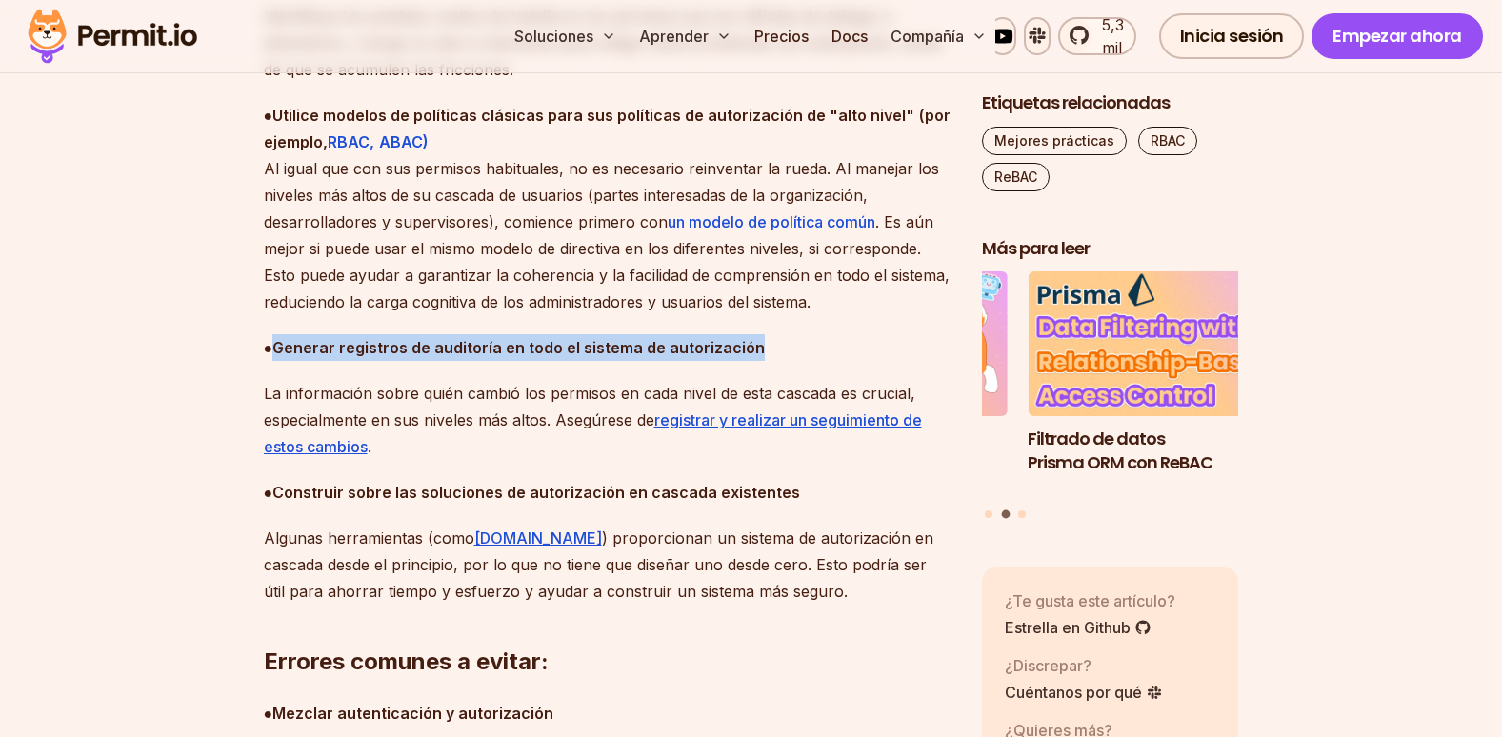
drag, startPoint x: 763, startPoint y: 270, endPoint x: 276, endPoint y: 260, distance: 486.8
click at [276, 334] on p "● Generar registros de auditoría en todo el sistema de autorización" at bounding box center [608, 347] width 688 height 27
copy strong "Generar registros de auditoría en todo el sistema de autorización"
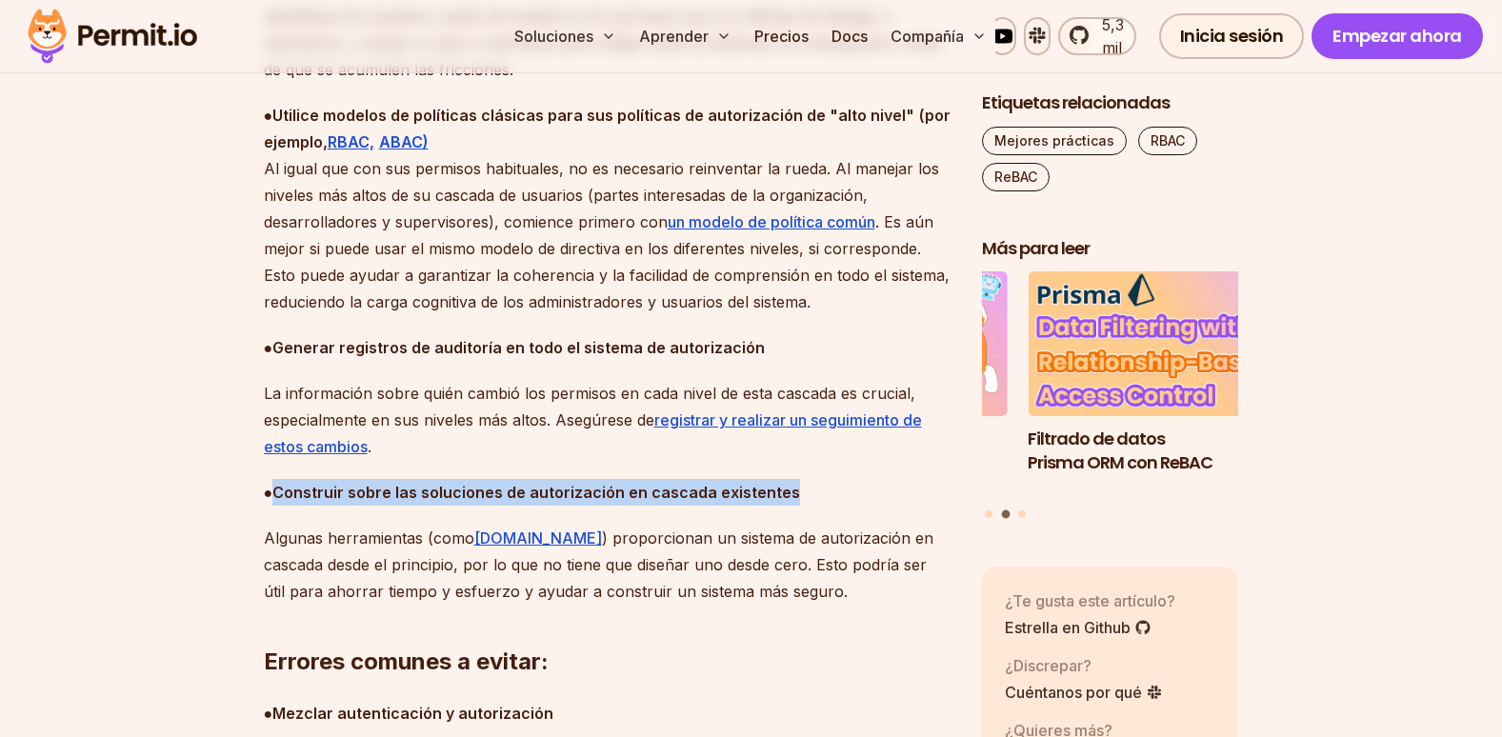
drag, startPoint x: 830, startPoint y: 417, endPoint x: 278, endPoint y: 406, distance: 551.6
click at [278, 479] on p "● Construir sobre las soluciones de autorización en cascada existentes" at bounding box center [608, 492] width 688 height 27
copy strong "Construir sobre las soluciones de autorización en cascada existentes"
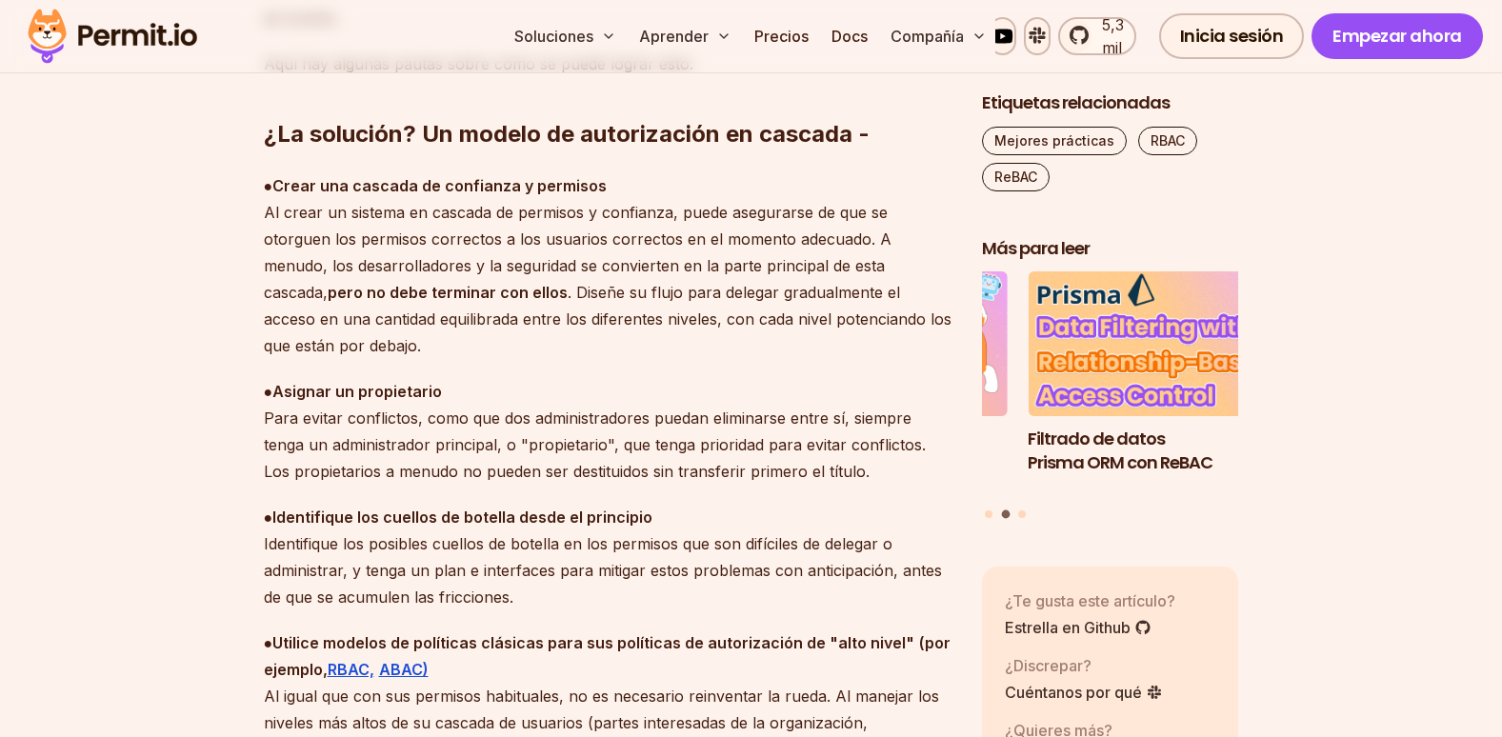
scroll to position [5738, 0]
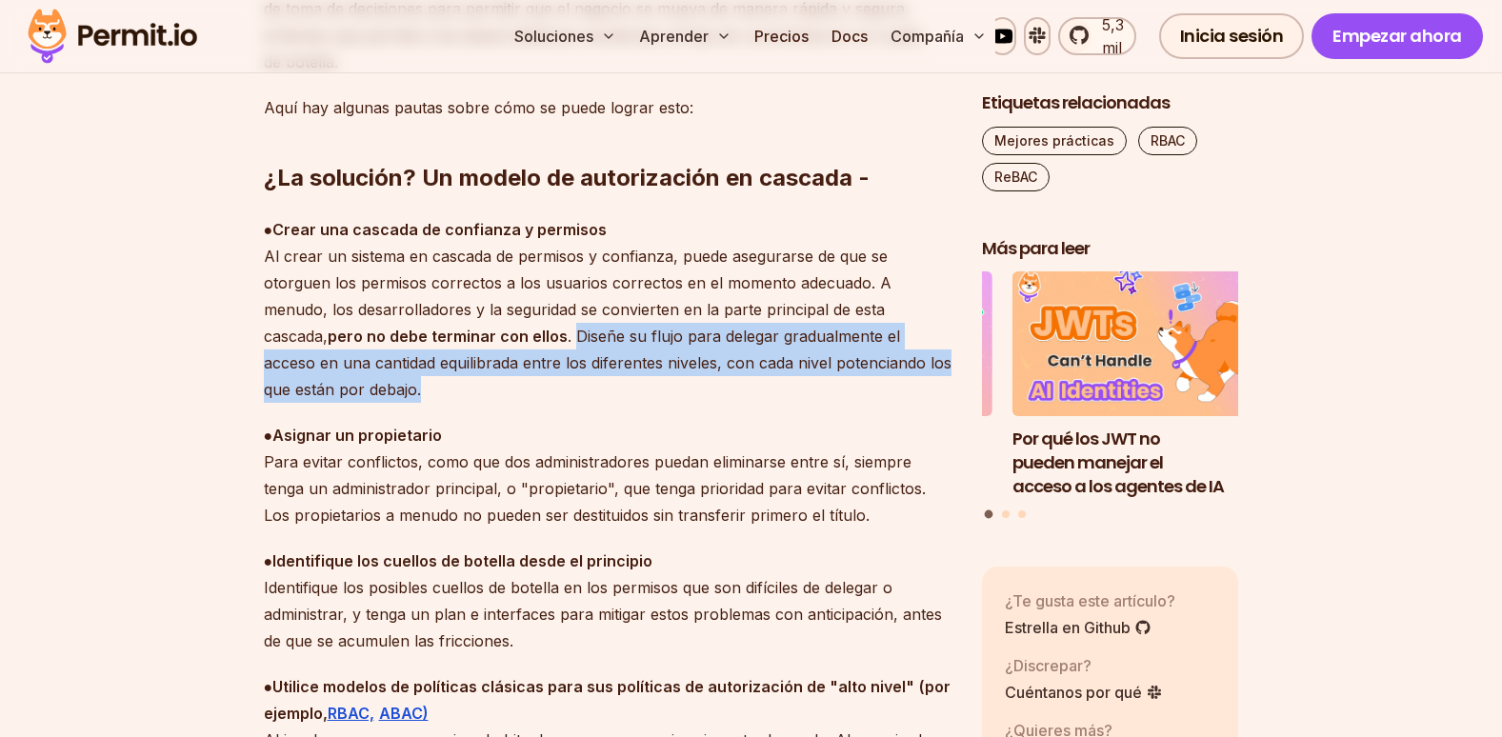
drag, startPoint x: 445, startPoint y: 273, endPoint x: 940, endPoint y: 313, distance: 496.9
click at [940, 313] on p "● Crear una cascada de confianza y permisos Al crear un sistema en cascada de p…" at bounding box center [608, 309] width 688 height 187
copy p "Diseñe su flujo para delegar gradualmente el acceso en una cantidad equilibrada…"
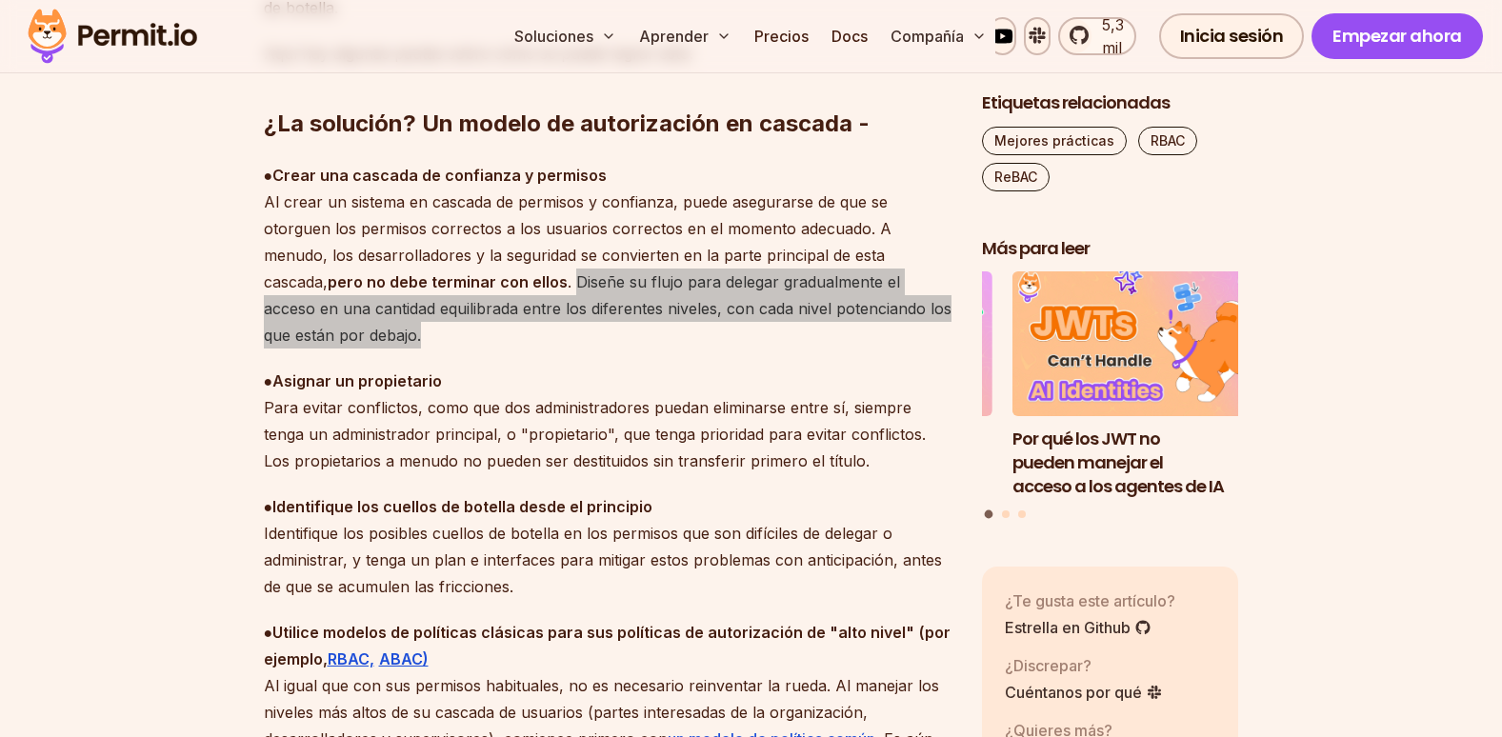
scroll to position [5833, 0]
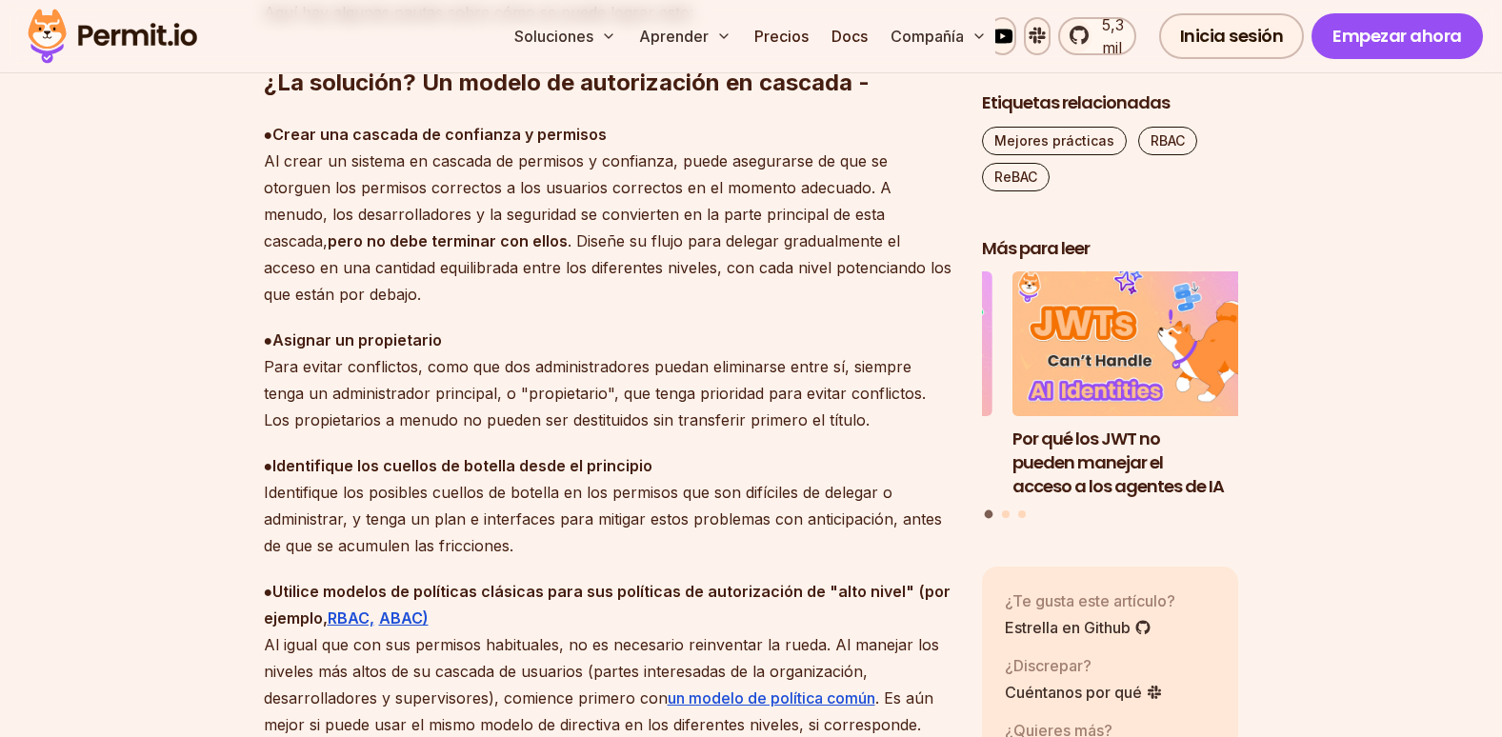
click at [391, 327] on p "● Asignar un propietario Para evitar conflictos, como que dos administradores p…" at bounding box center [608, 380] width 688 height 107
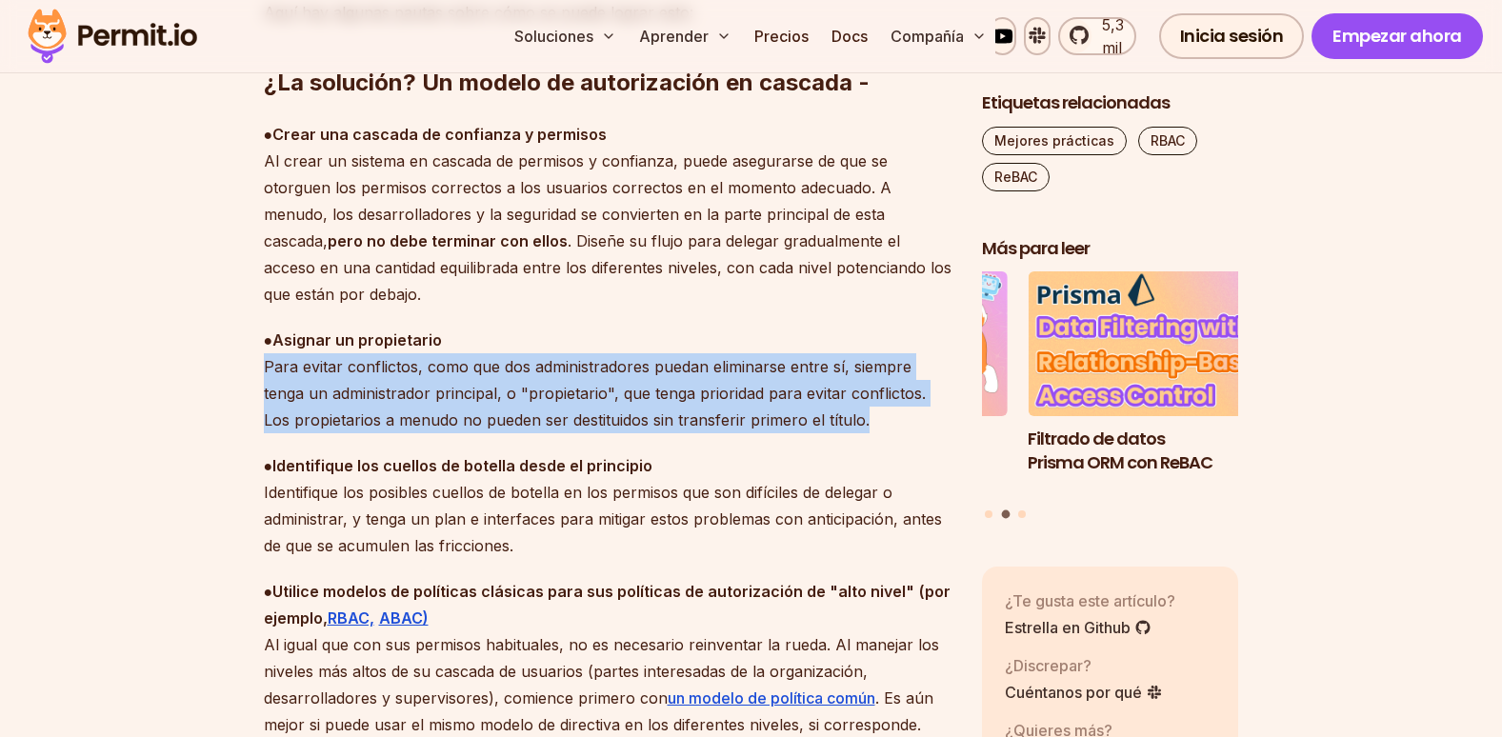
drag, startPoint x: 261, startPoint y: 287, endPoint x: 886, endPoint y: 334, distance: 626.6
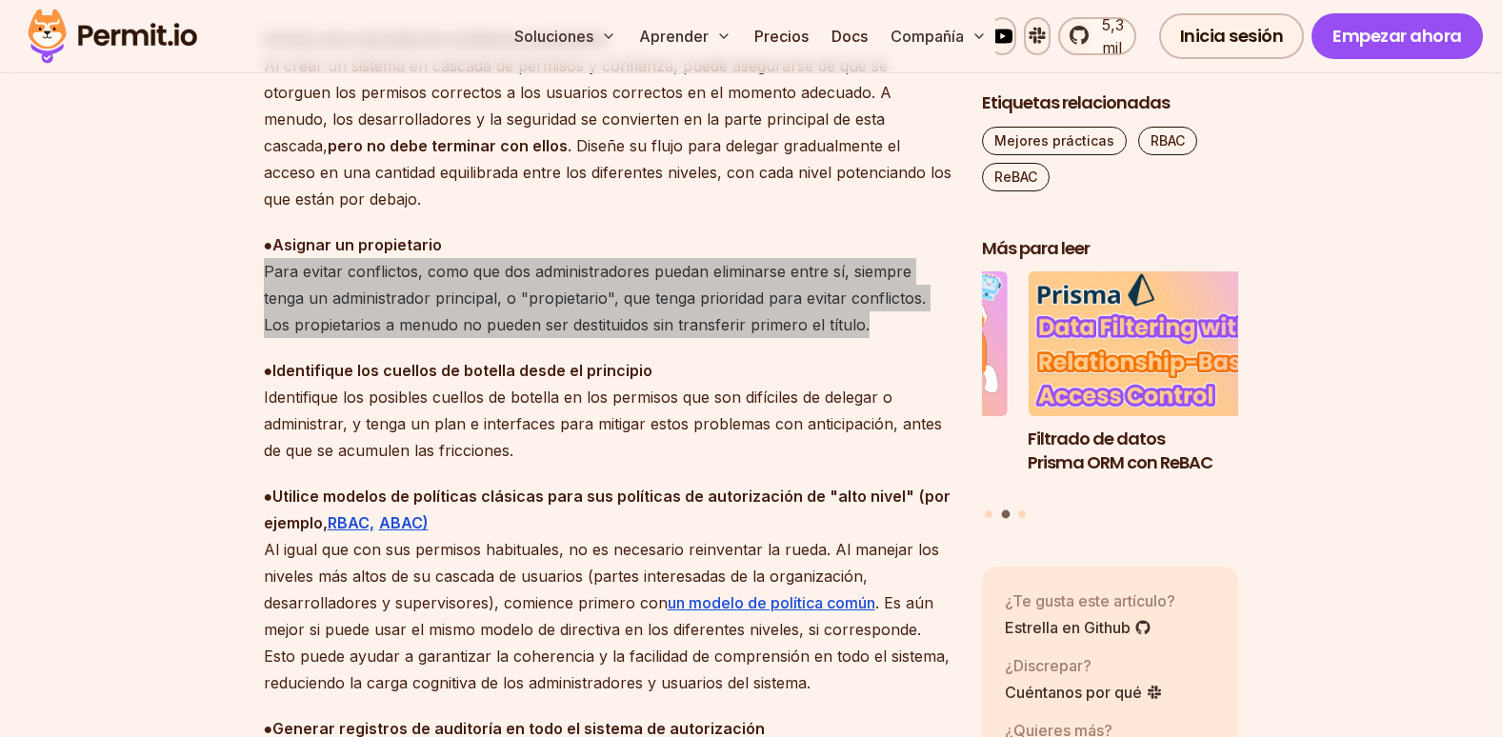
scroll to position [6023, 0]
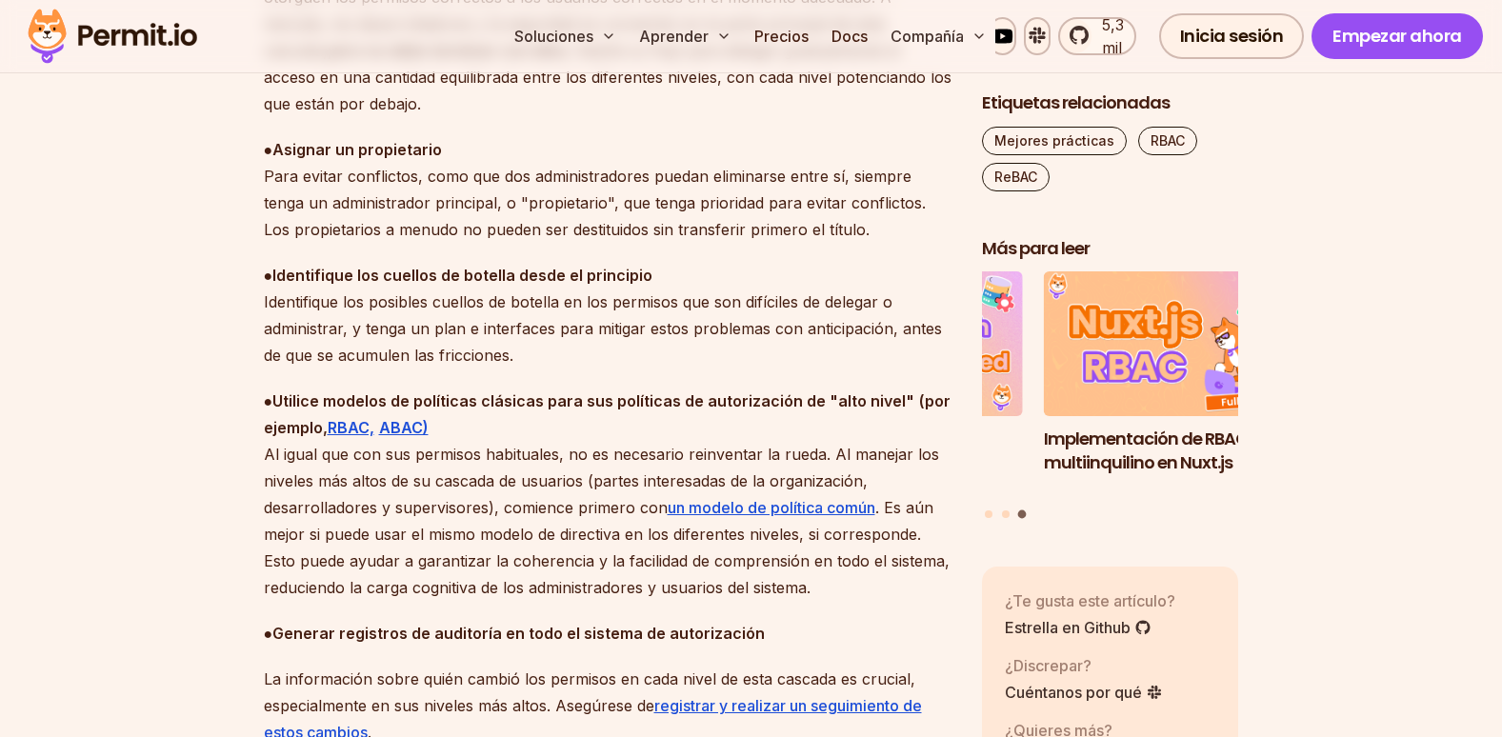
click at [265, 262] on p "● Identifique los cuellos de botella desde el principio Identifique los posible…" at bounding box center [608, 315] width 688 height 107
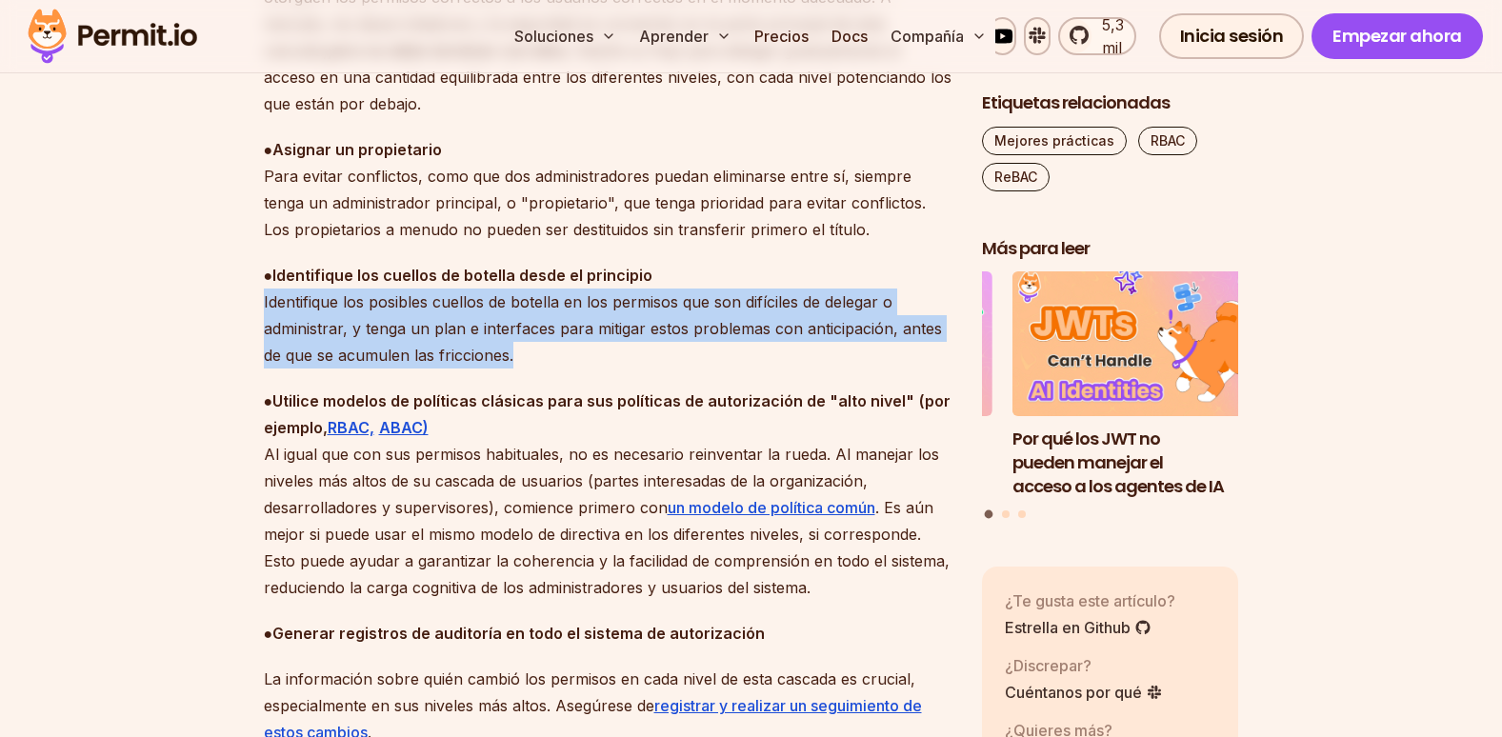
drag, startPoint x: 263, startPoint y: 220, endPoint x: 523, endPoint y: 273, distance: 265.4
click at [523, 273] on p "● Identifique los cuellos de botella desde el principio Identifique los posible…" at bounding box center [608, 315] width 688 height 107
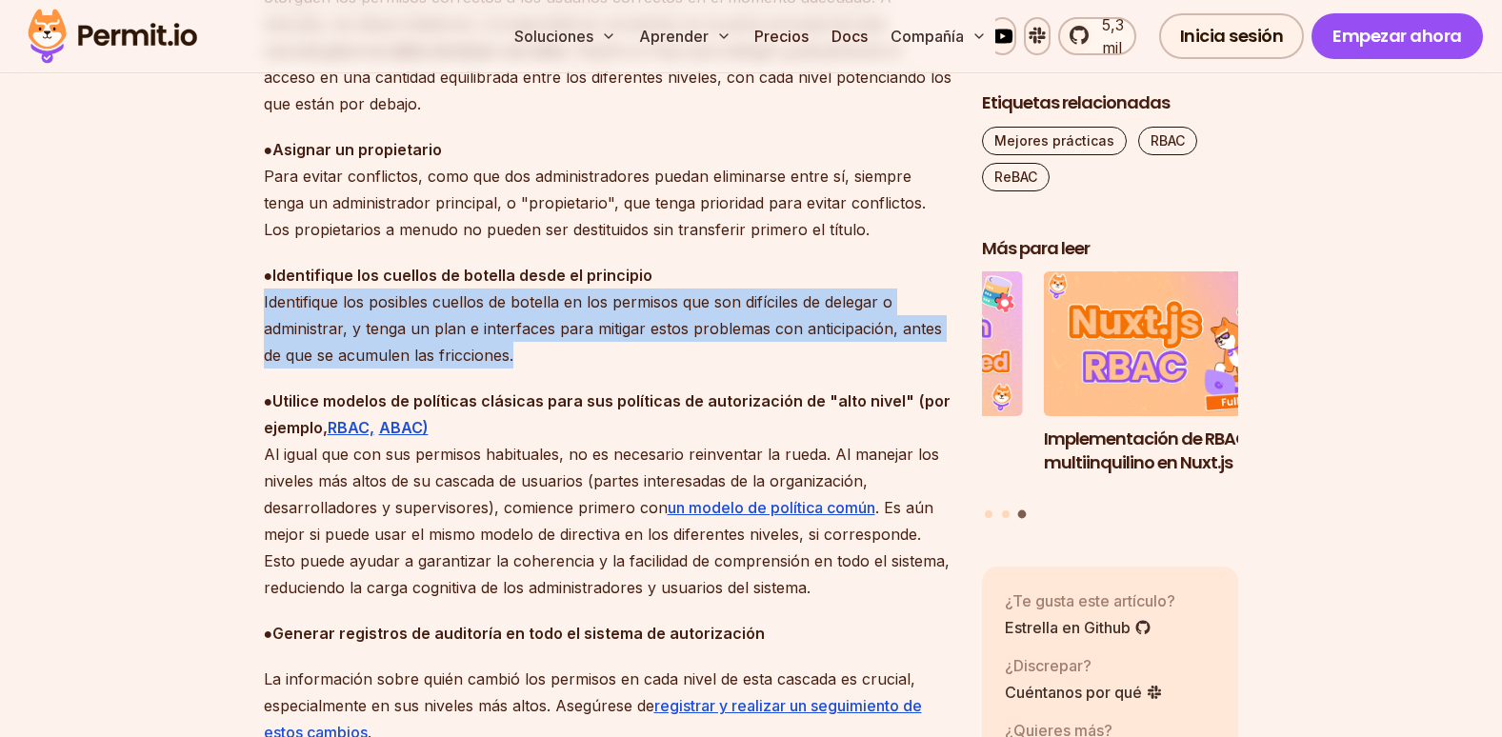
drag, startPoint x: 259, startPoint y: 223, endPoint x: 523, endPoint y: 278, distance: 269.6
click at [523, 283] on p "● Identifique los cuellos de botella desde el principio Identifique los posible…" at bounding box center [608, 315] width 688 height 107
drag, startPoint x: 261, startPoint y: 223, endPoint x: 521, endPoint y: 270, distance: 264.2
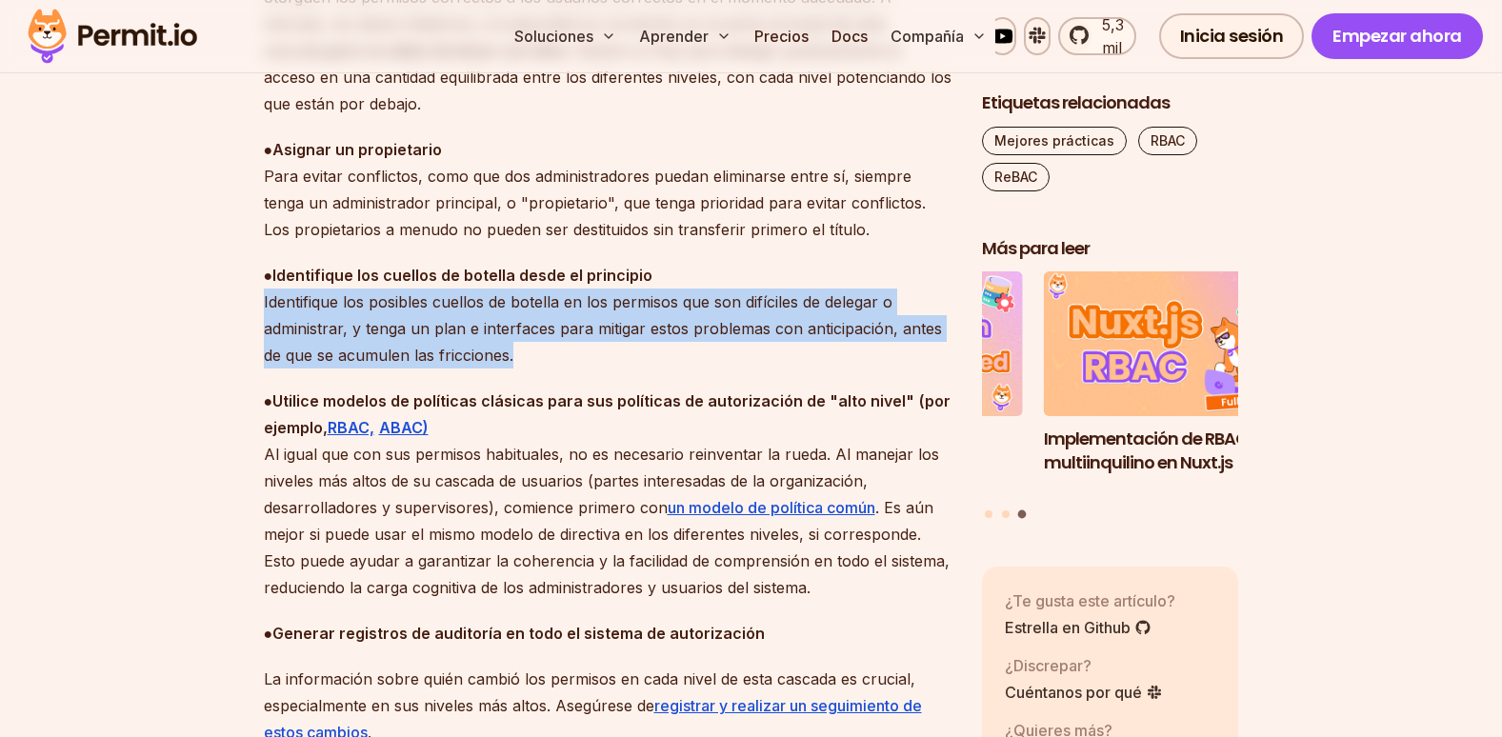
drag, startPoint x: 521, startPoint y: 270, endPoint x: 465, endPoint y: 271, distance: 56.2
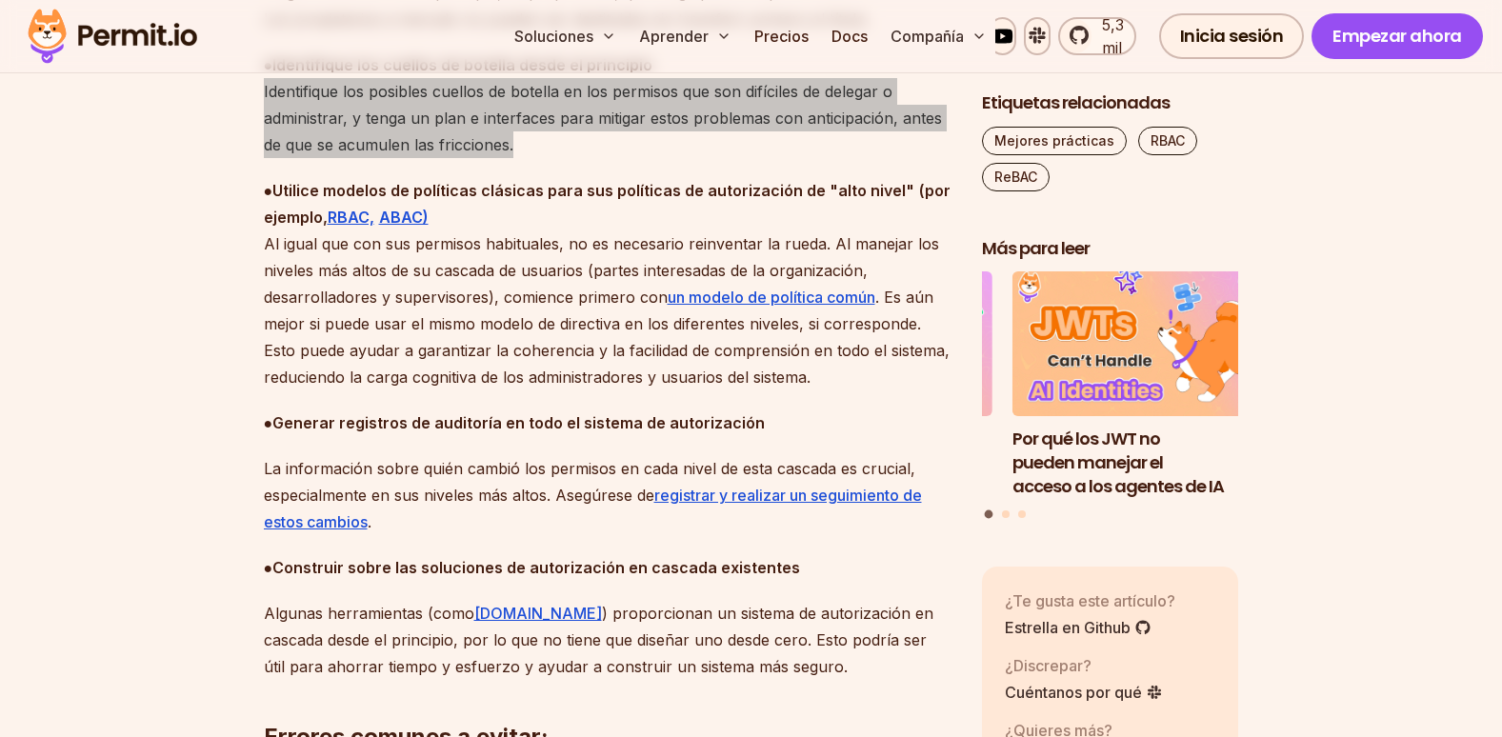
scroll to position [6214, 0]
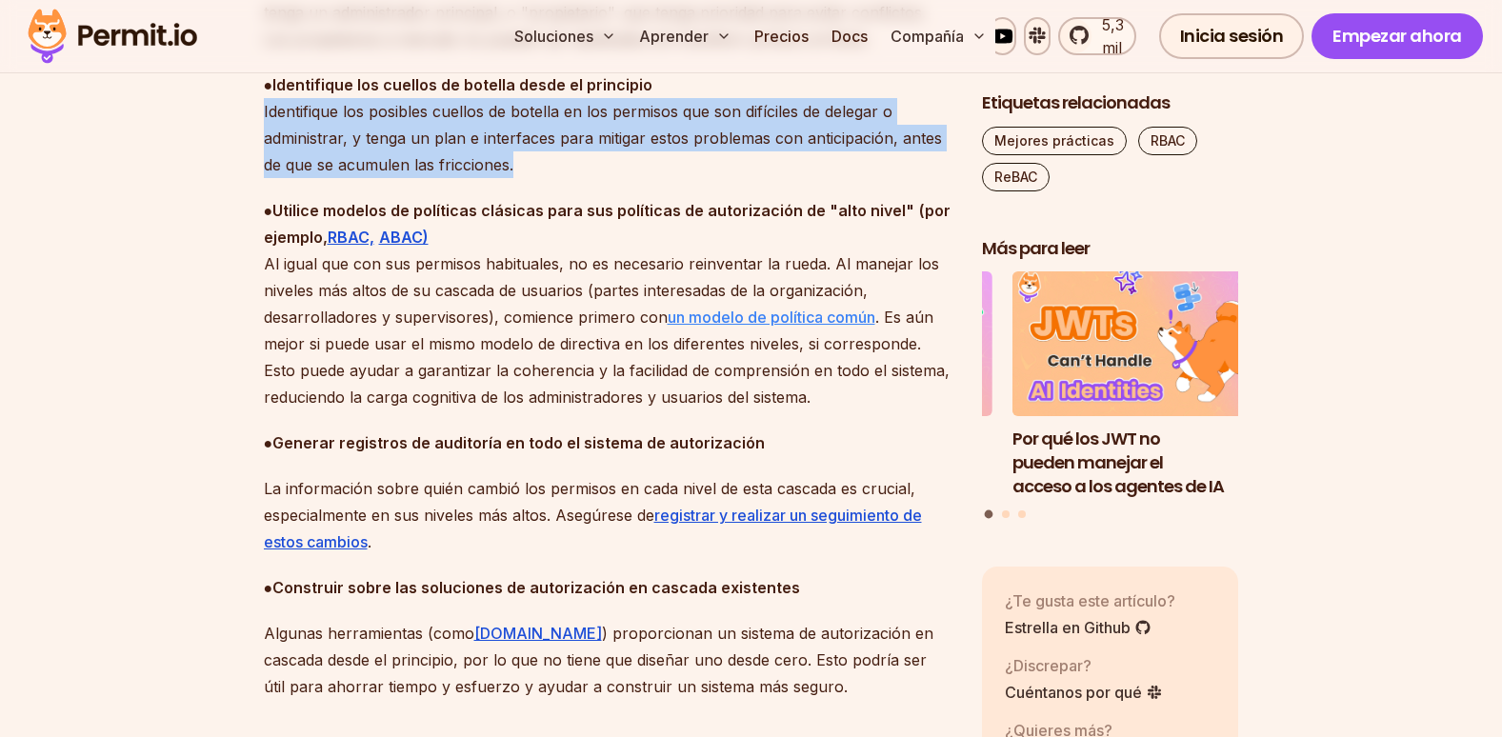
click at [757, 308] on link "un modelo de política común" at bounding box center [772, 317] width 208 height 19
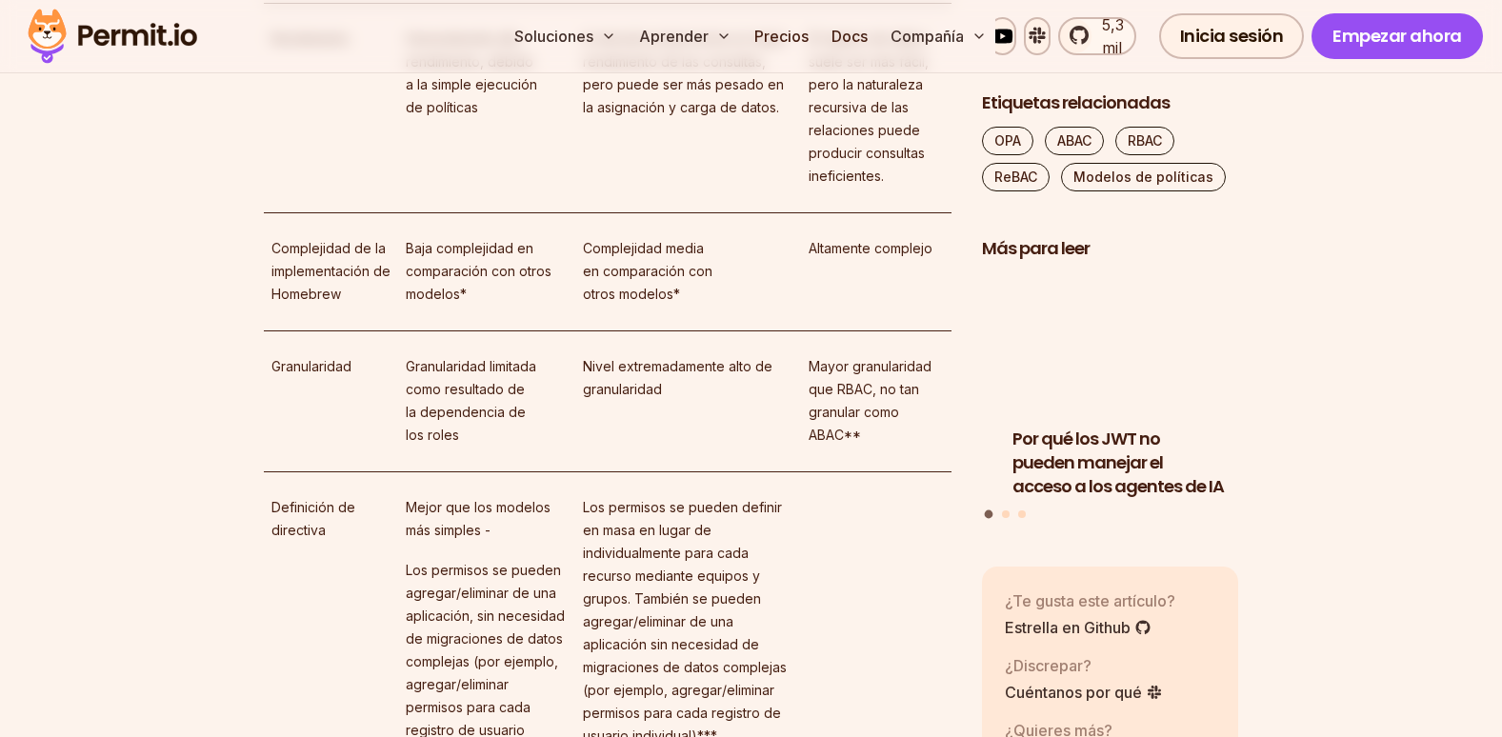
scroll to position [12573, 0]
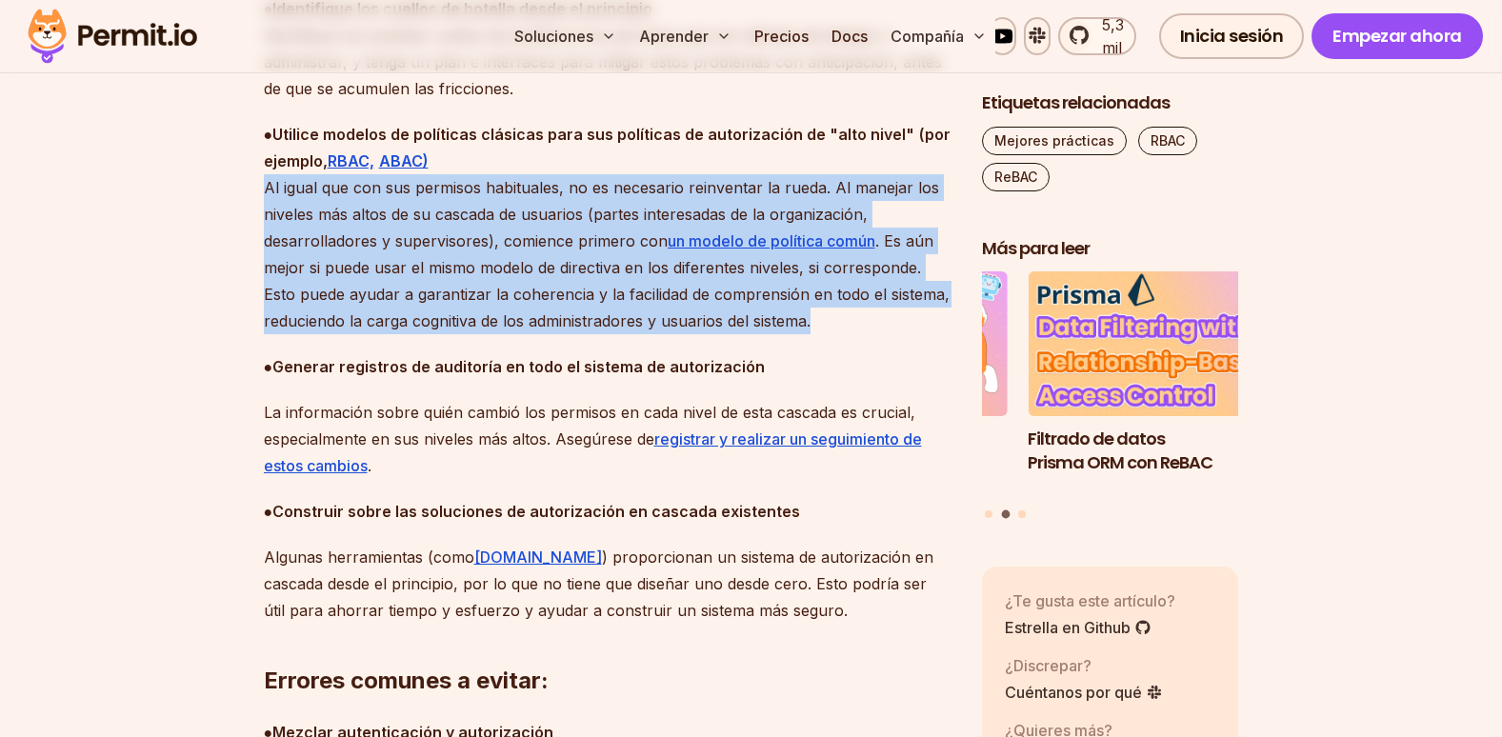
drag, startPoint x: 263, startPoint y: 185, endPoint x: 819, endPoint y: 321, distance: 572.7
click at [819, 321] on p "● Utilice modelos de políticas clásicas para sus políticas de autorización de "…" at bounding box center [608, 227] width 688 height 213
copy p "Al igual que con sus permisos habituales, no es necesario reinventar la rueda. …"
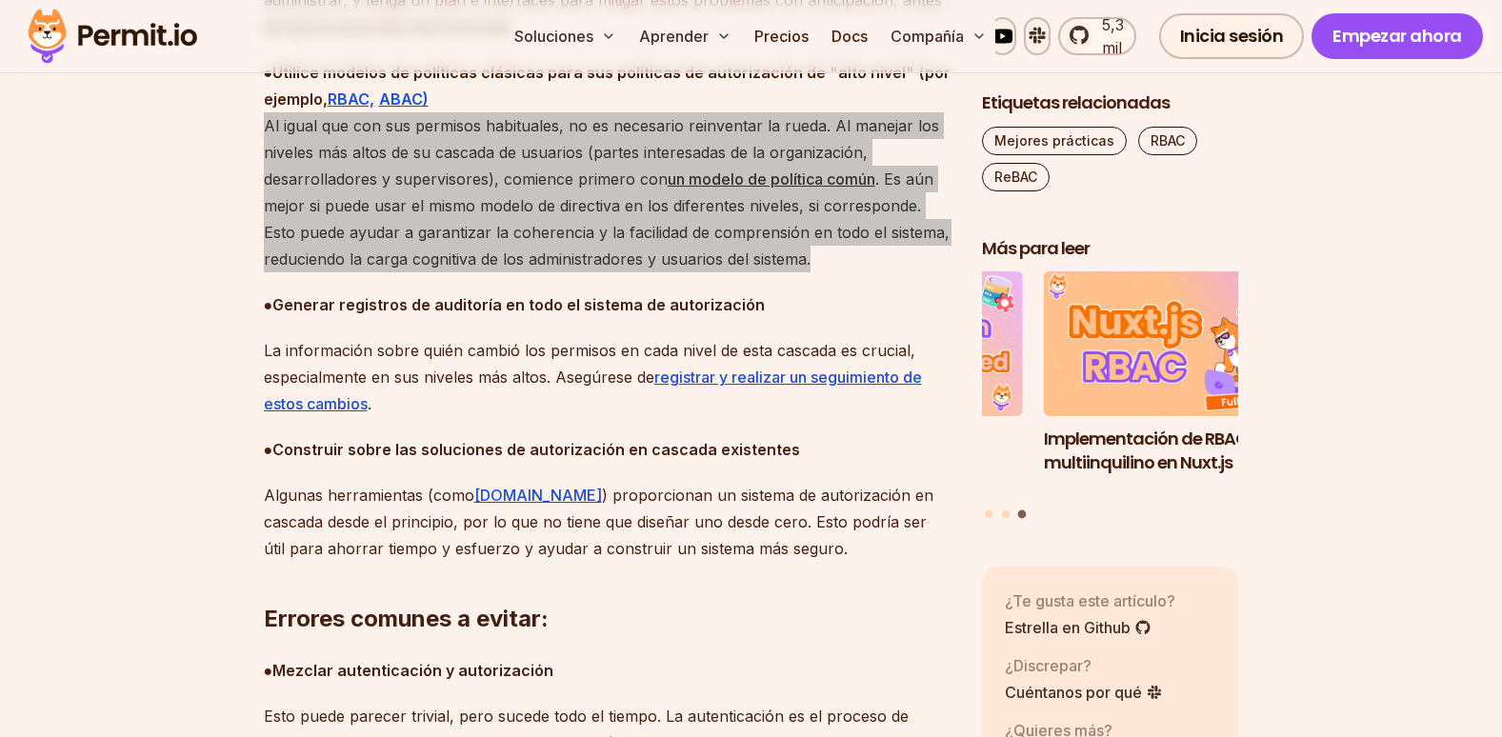
scroll to position [6092, 0]
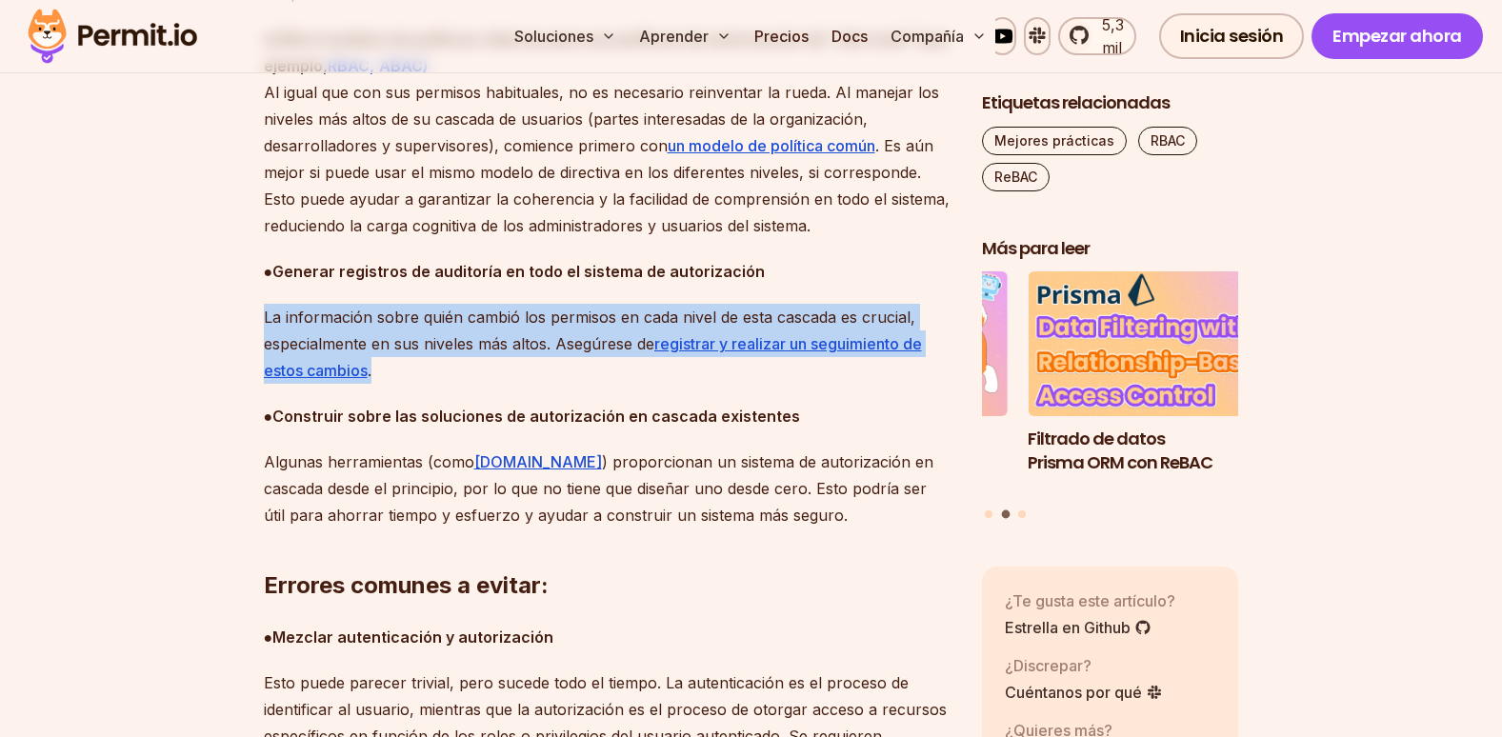
drag, startPoint x: 262, startPoint y: 317, endPoint x: 551, endPoint y: 367, distance: 293.8
copy p "La información sobre quién cambió los permisos en cada nivel de esta cascada es…"
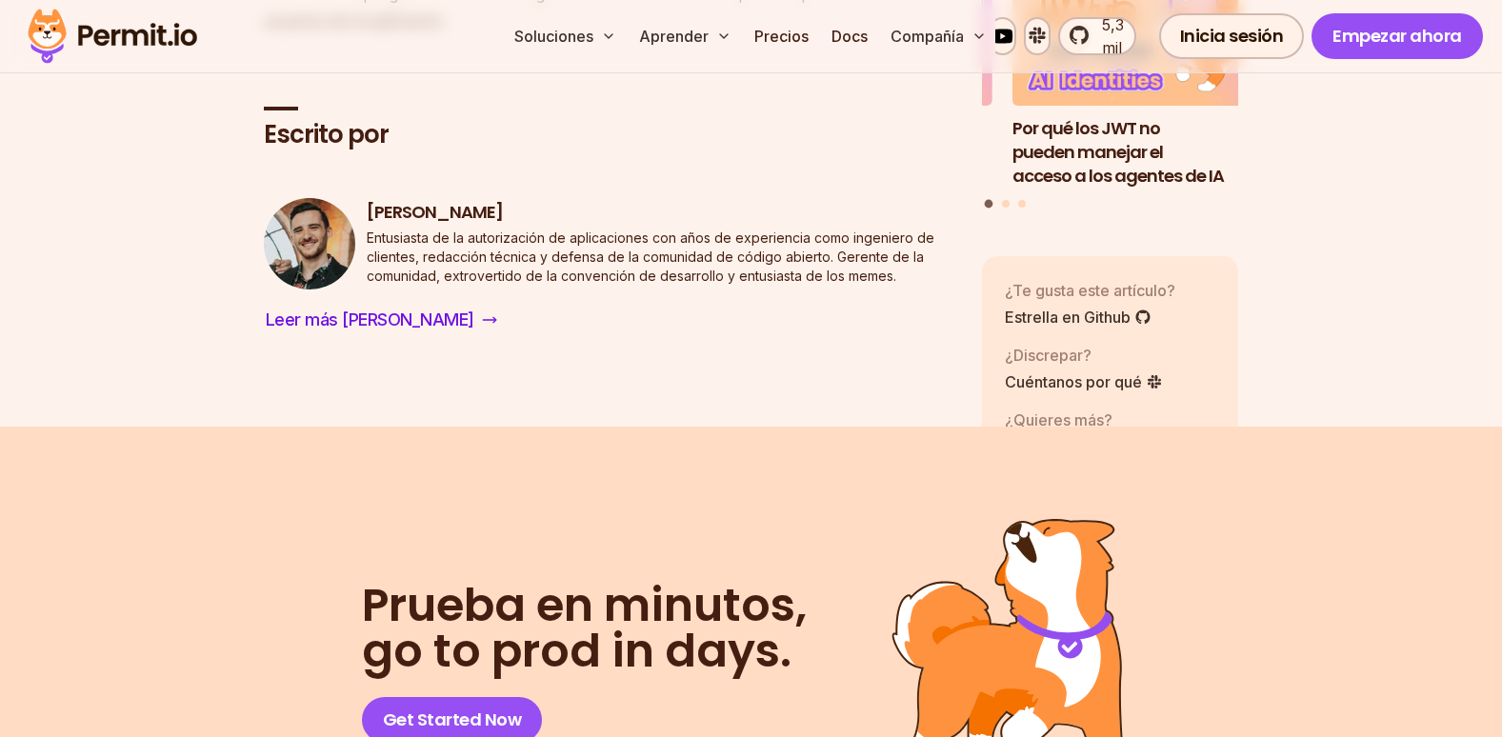
scroll to position [8092, 0]
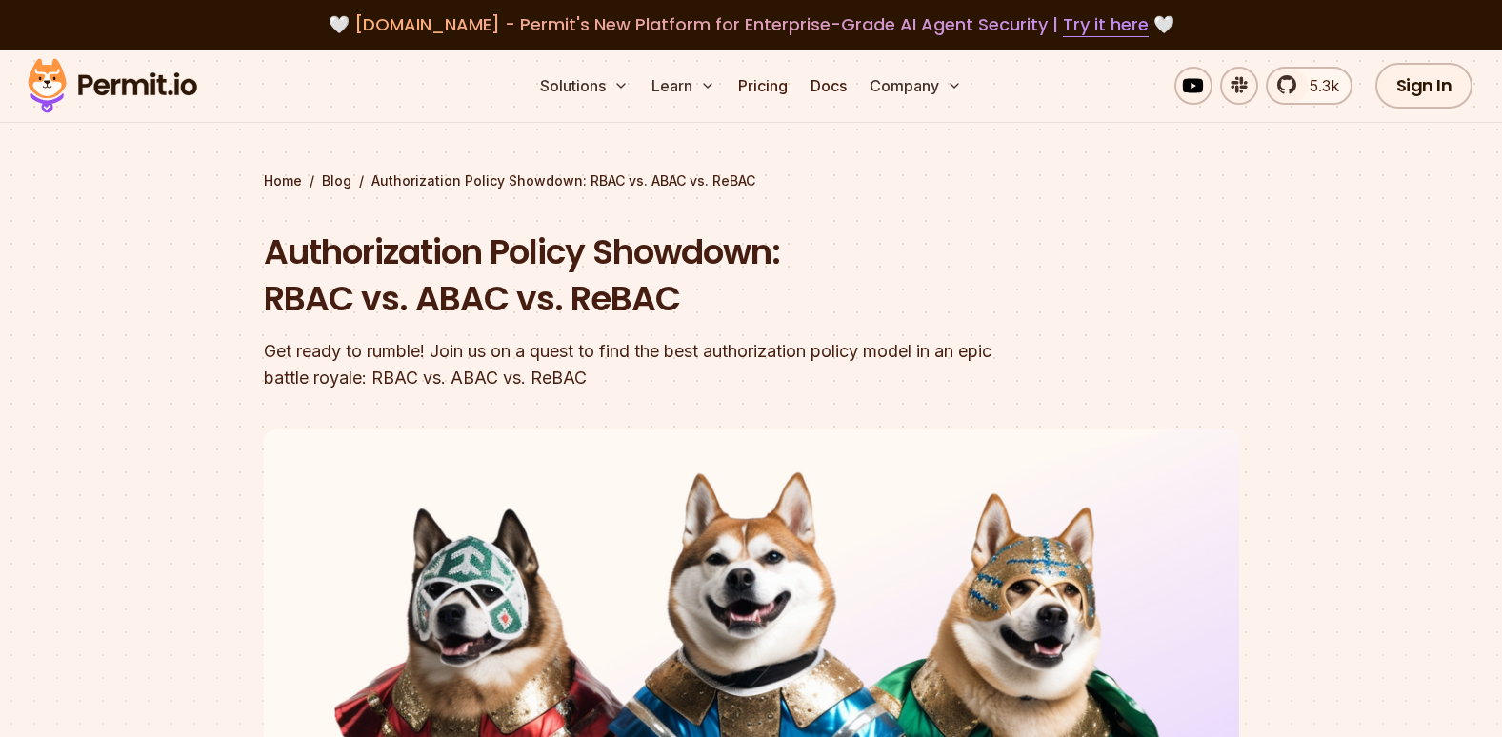
click at [1226, 404] on header "Authorization Policy Showdown: RBAC vs. ABAC vs. ReBAC Get ready to rumble! Joi…" at bounding box center [751, 655] width 975 height 852
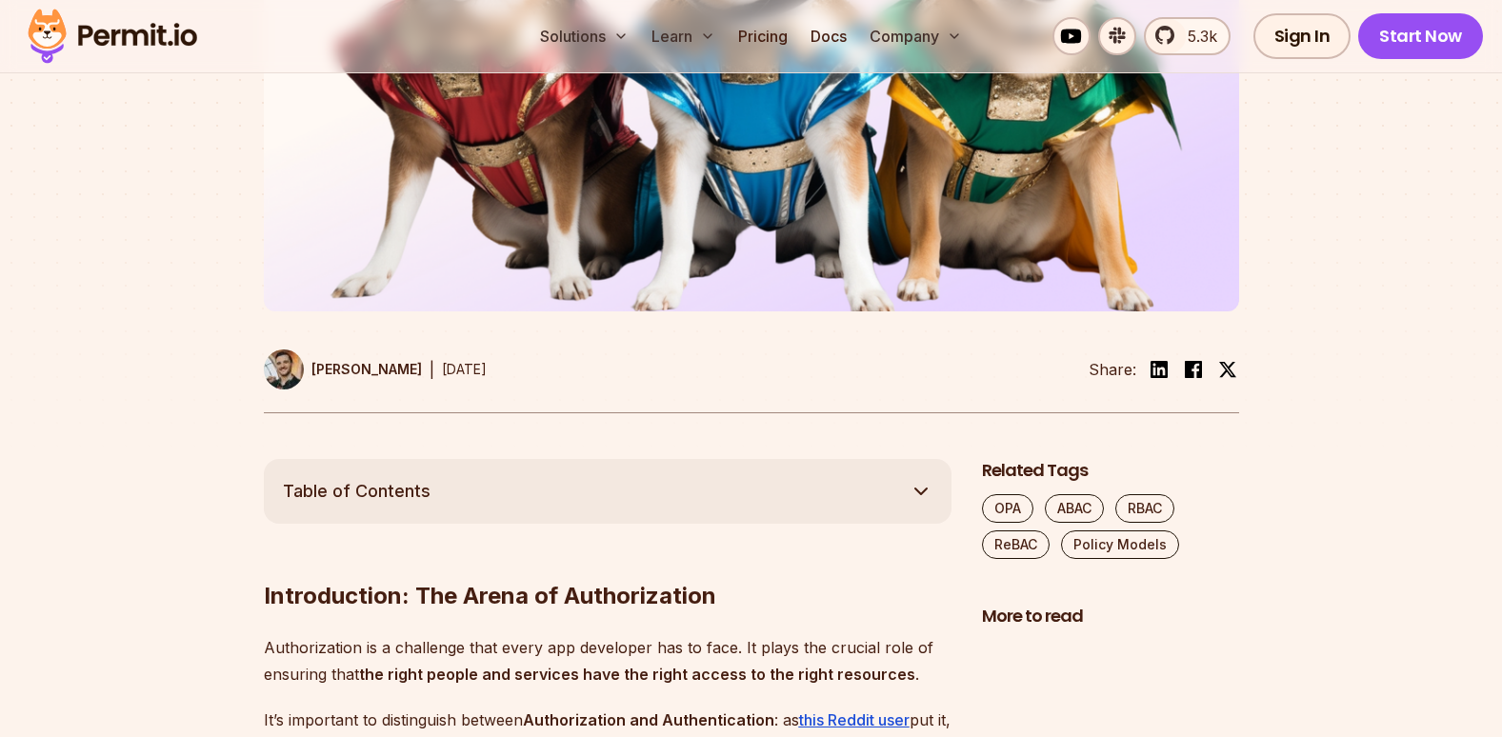
scroll to position [1143, 0]
